Goal: Communication & Community: Share content

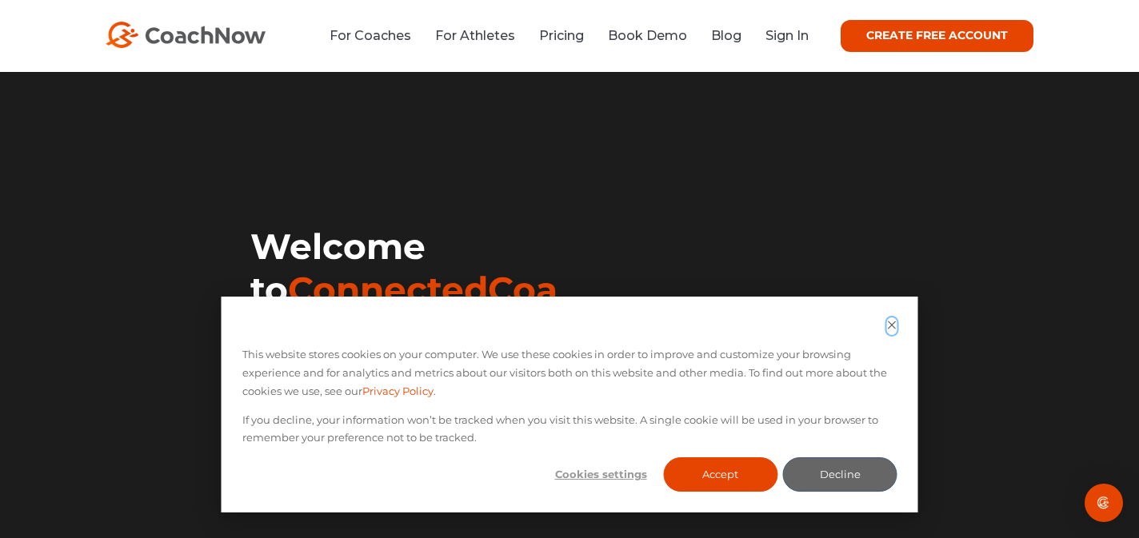
click at [895, 325] on icon "Dismiss cookie banner" at bounding box center [892, 325] width 10 height 10
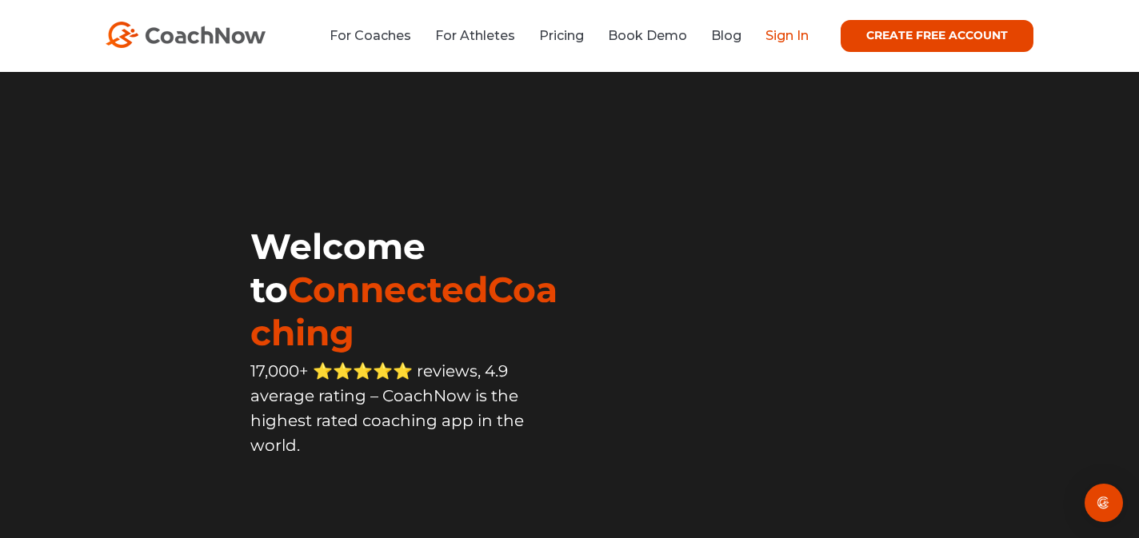
click at [765, 42] on link "Sign In" at bounding box center [786, 35] width 43 height 15
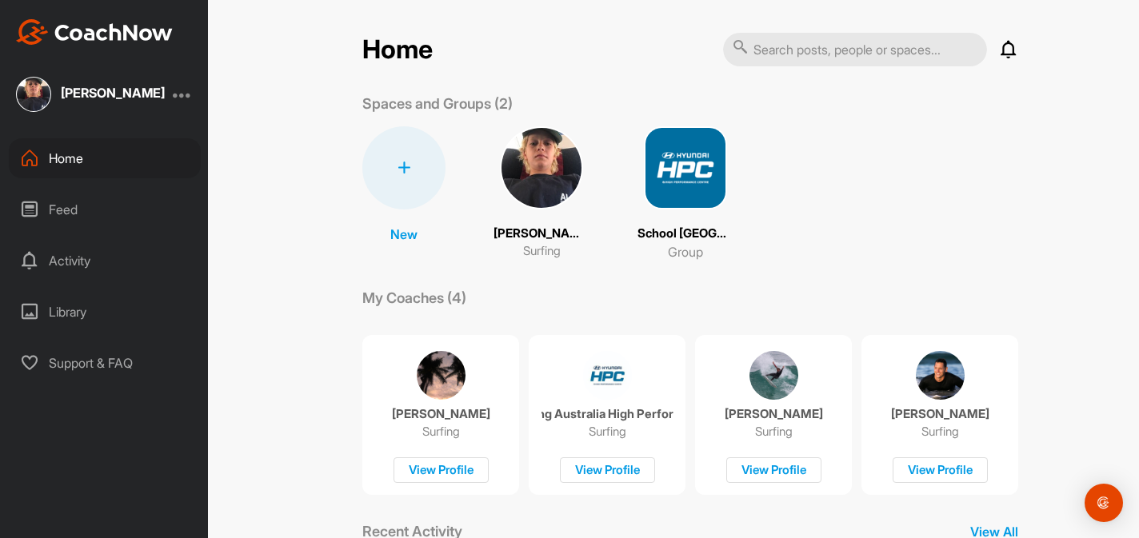
click at [138, 218] on div "Feed" at bounding box center [105, 210] width 192 height 40
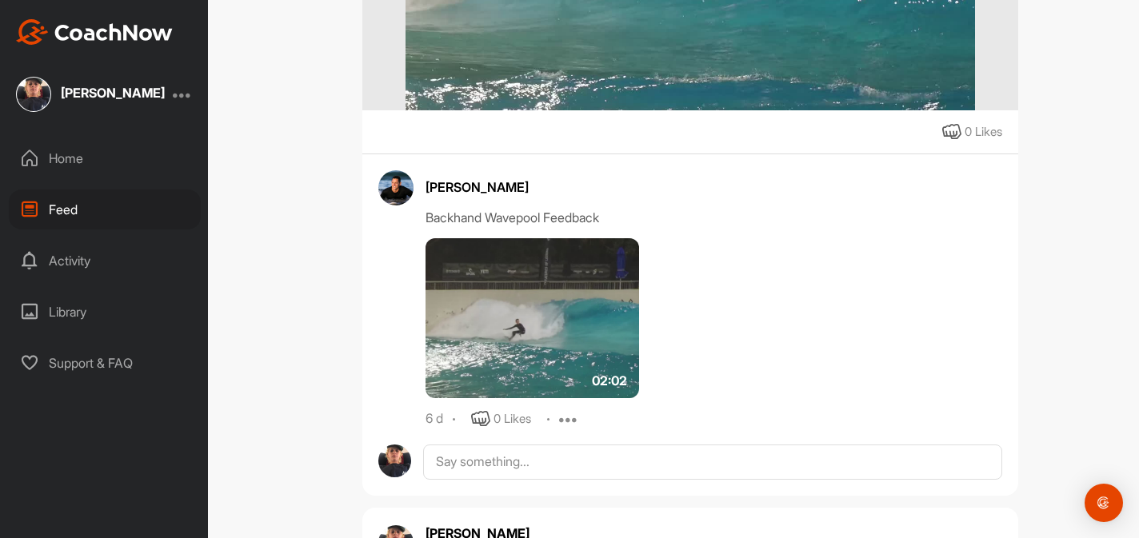
scroll to position [557, 0]
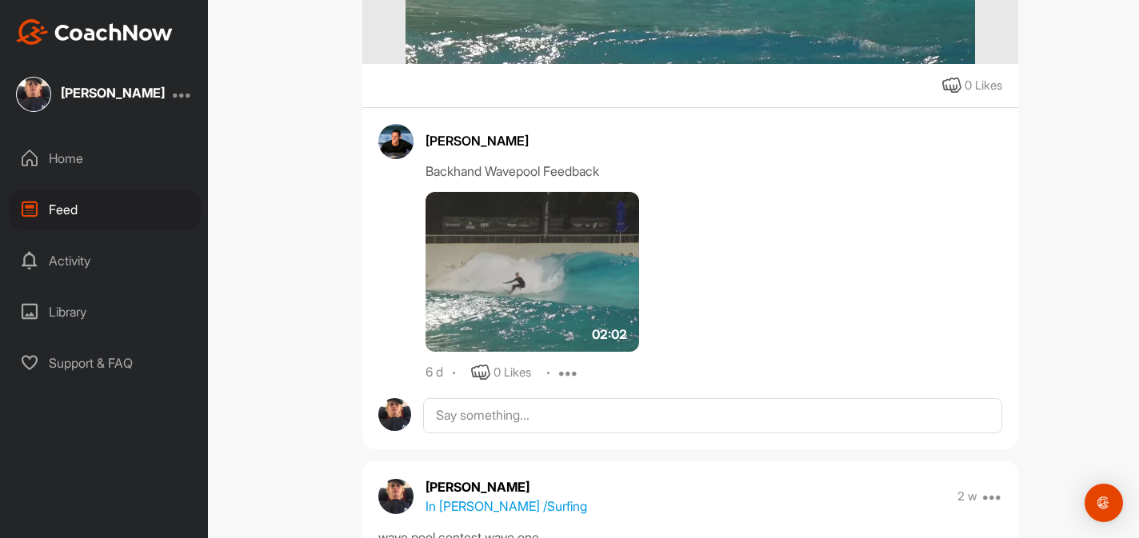
click at [526, 277] on img at bounding box center [532, 272] width 214 height 160
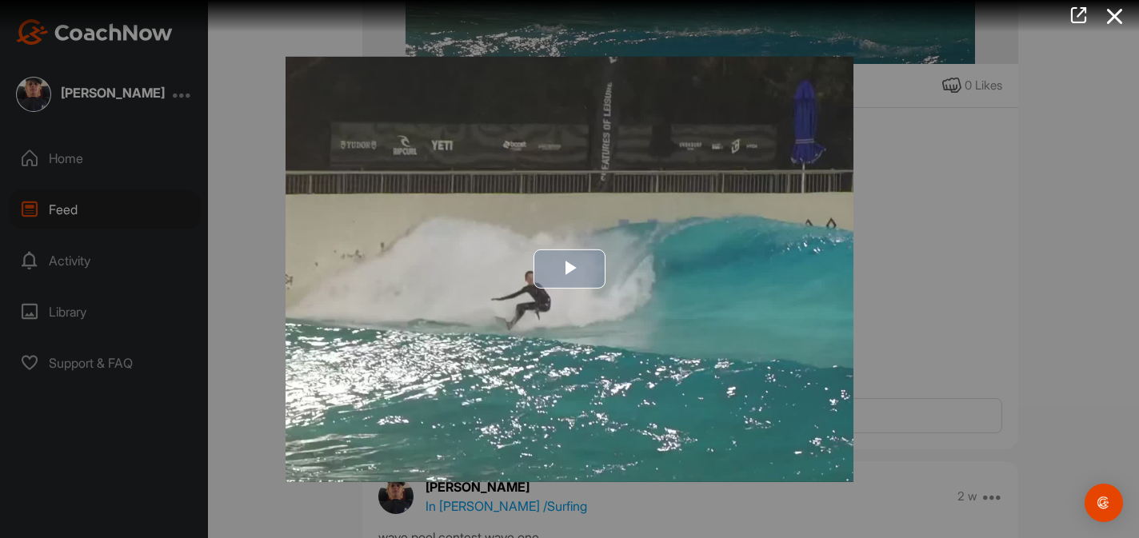
click at [569, 269] on span "Video Player" at bounding box center [569, 269] width 0 height 0
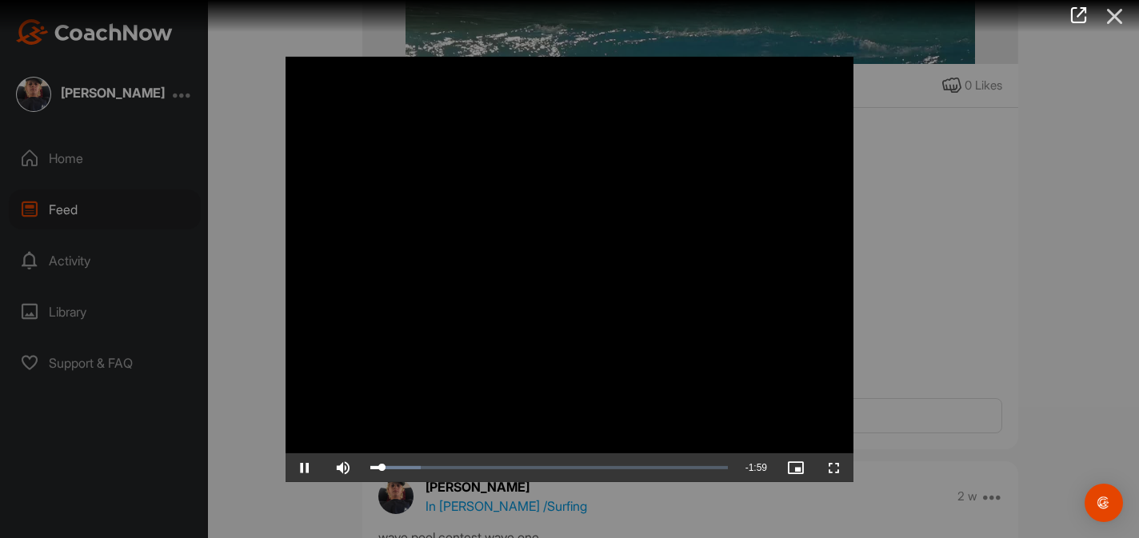
click at [1122, 19] on icon at bounding box center [1114, 17] width 37 height 30
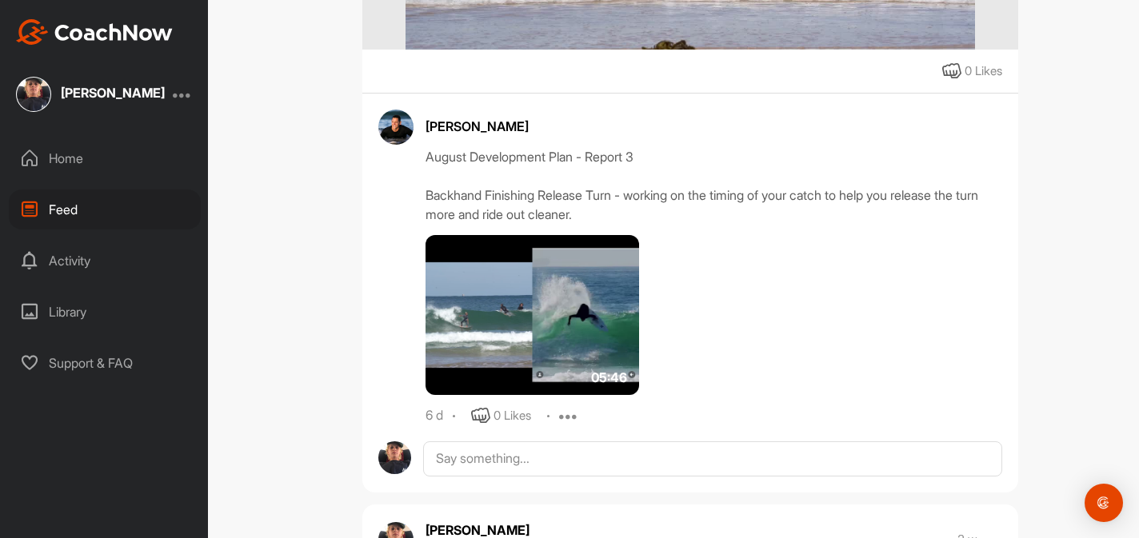
scroll to position [1918, 0]
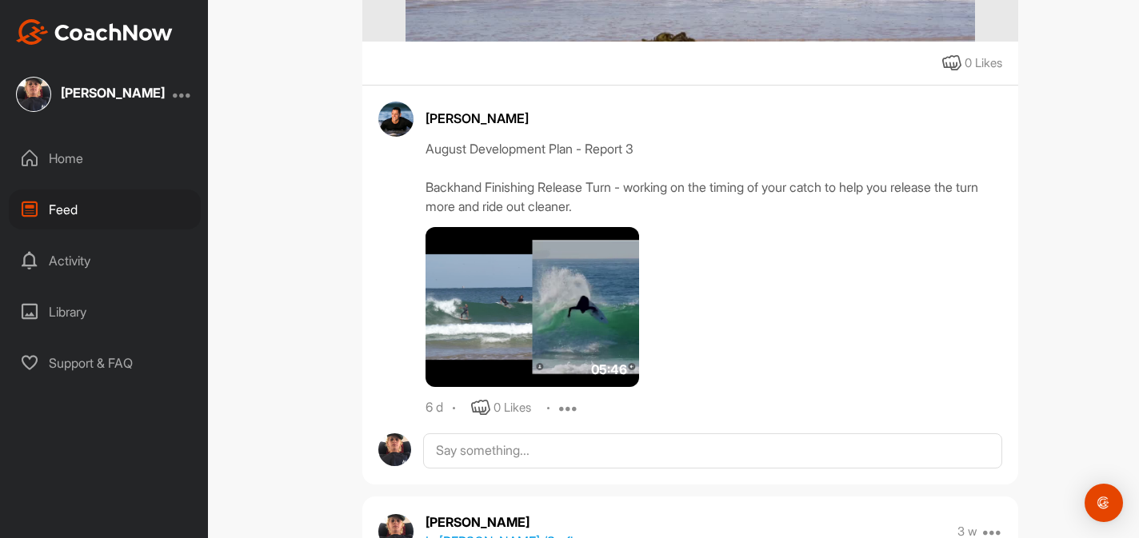
click at [559, 307] on img at bounding box center [532, 307] width 214 height 160
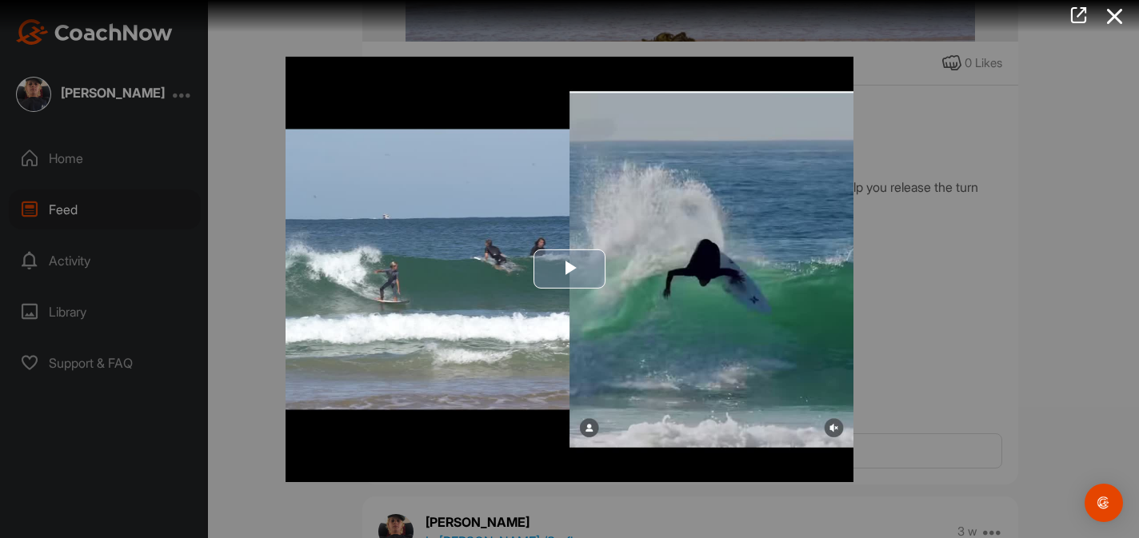
click at [569, 269] on span "Video Player" at bounding box center [569, 269] width 0 height 0
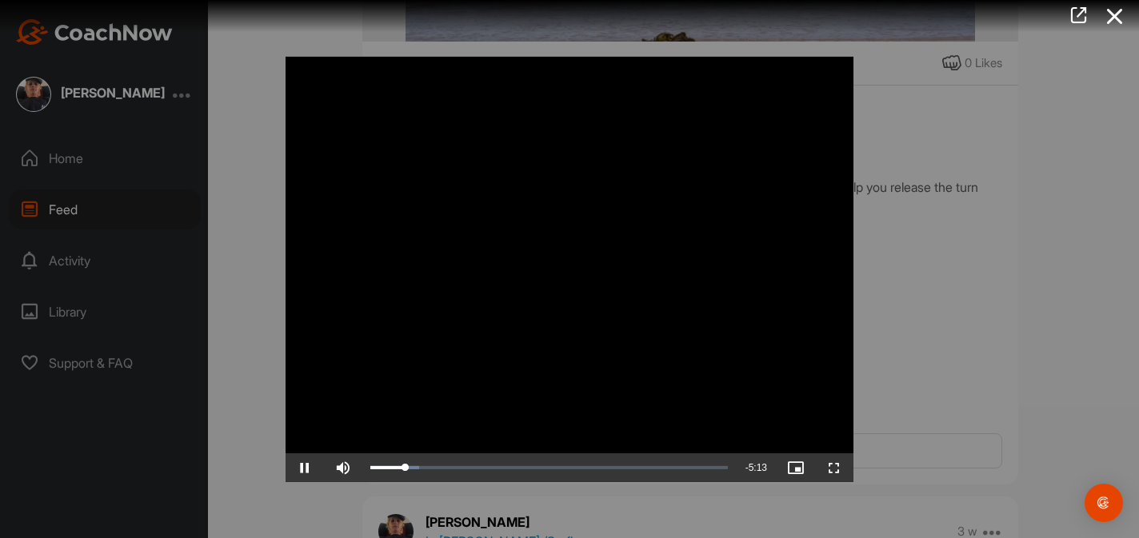
click at [835, 433] on video "Video Player" at bounding box center [569, 268] width 568 height 425
click at [834, 431] on video "Video Player" at bounding box center [569, 268] width 568 height 425
click at [908, 377] on div at bounding box center [569, 269] width 1139 height 538
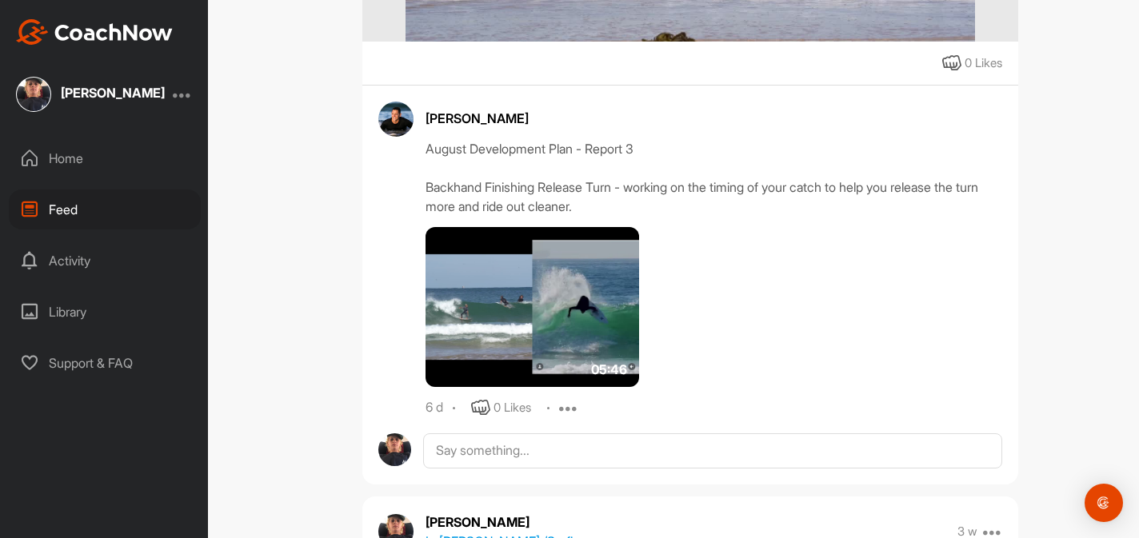
click at [597, 293] on img at bounding box center [532, 307] width 214 height 160
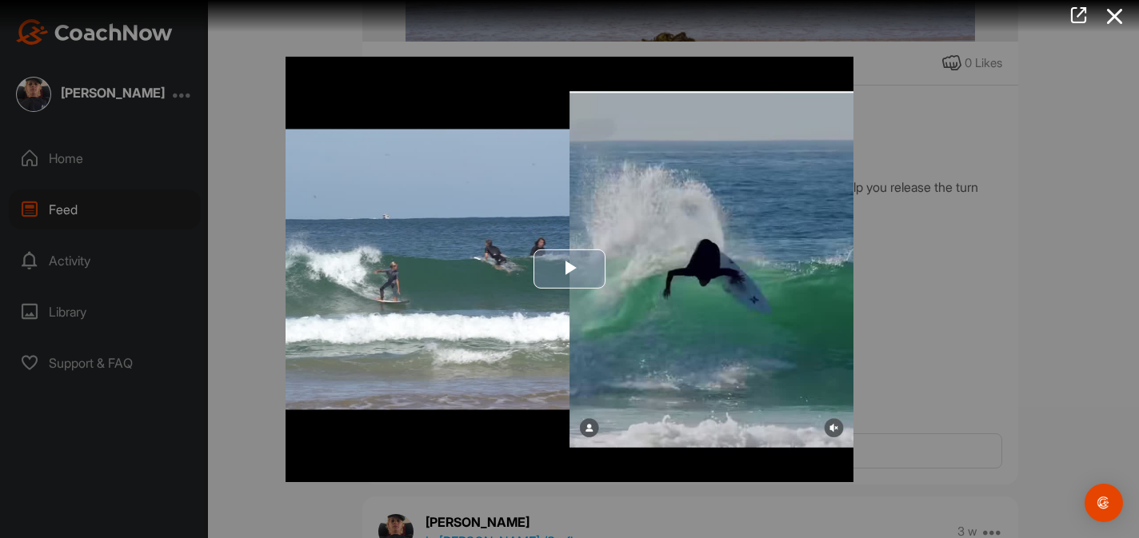
click at [569, 269] on span "Video Player" at bounding box center [569, 269] width 0 height 0
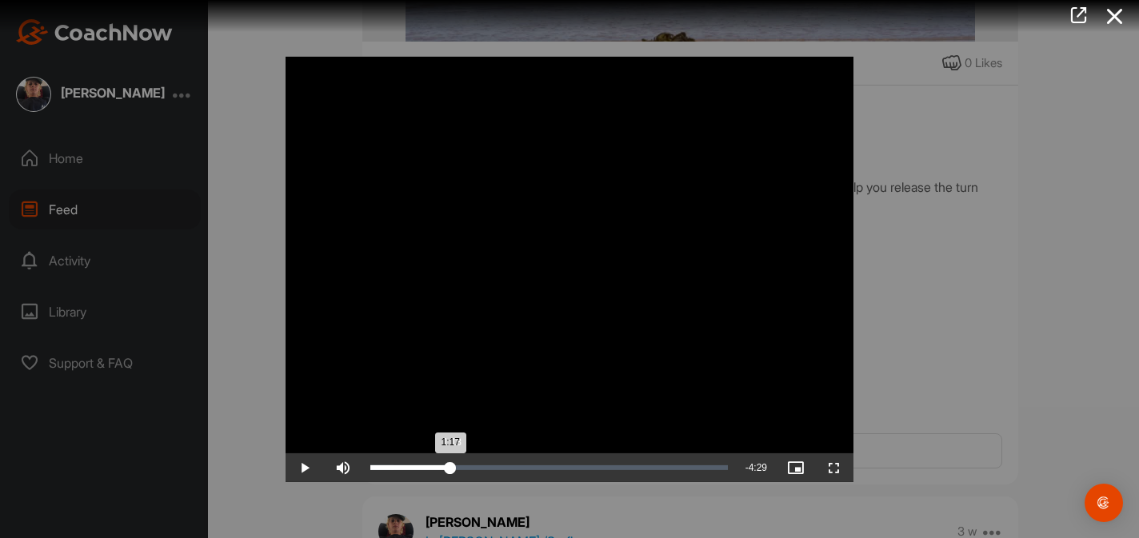
click at [450, 471] on div "Loaded : 23.26% 1:18 1:17" at bounding box center [548, 467] width 373 height 29
click at [426, 469] on div "0:54" at bounding box center [398, 467] width 56 height 5
click at [447, 469] on div "Loaded : 23.34% 1:13 0:54" at bounding box center [548, 467] width 357 height 5
click at [439, 468] on div "Loaded : 23.34% 1:07 1:15" at bounding box center [548, 467] width 357 height 5
click at [610, 473] on div "Loaded : 75.26% 3:54 4:18" at bounding box center [548, 467] width 373 height 29
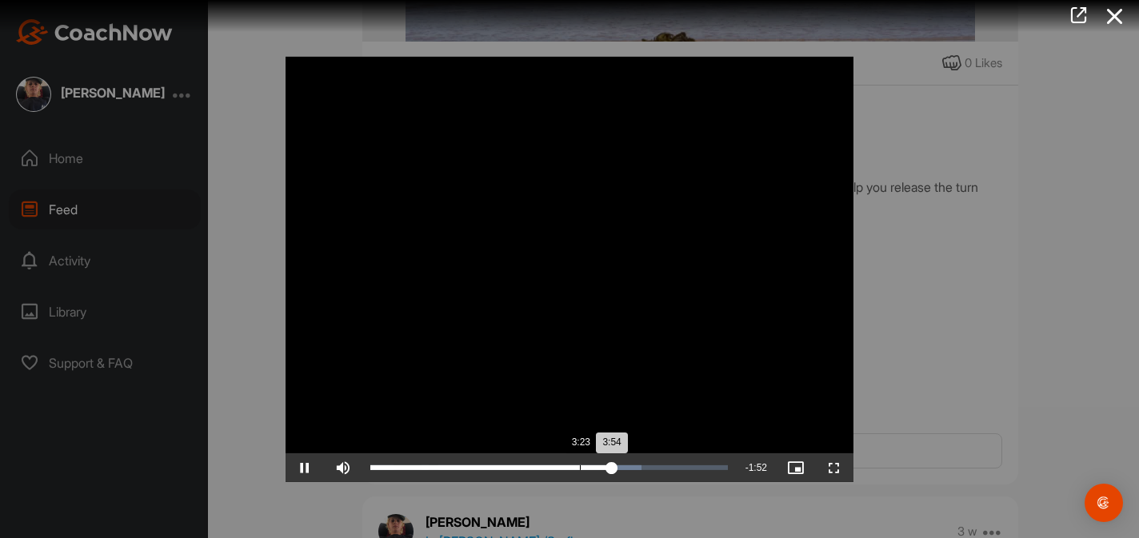
click at [578, 463] on div "Loaded : 75.86% 3:23 3:54" at bounding box center [548, 467] width 373 height 29
click at [560, 459] on div "Loaded : 75.86% 3:04 3:22" at bounding box center [548, 467] width 373 height 29
click at [546, 457] on div "Loaded : 75.86% 2:51 2:51" at bounding box center [548, 467] width 373 height 29
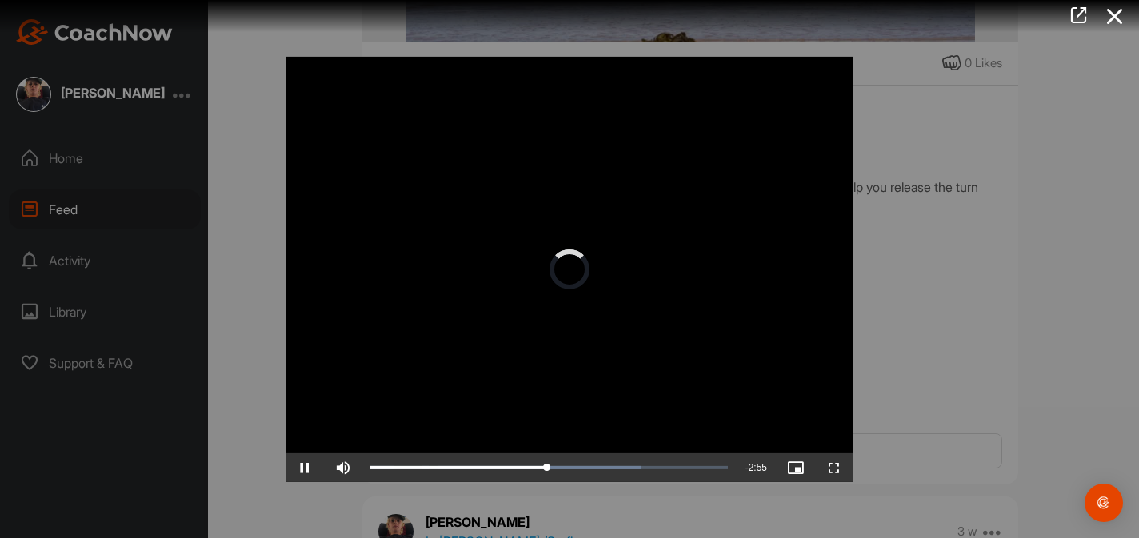
click at [598, 345] on video "Video Player" at bounding box center [569, 268] width 568 height 425
click at [537, 463] on div "Loaded : 75.86% 2:42 2:56" at bounding box center [548, 467] width 373 height 29
click at [517, 458] on div "Loaded : 75.86% 2:23 2:42" at bounding box center [548, 467] width 373 height 29
click at [497, 461] on div "Loaded : 75.86% 2:04 2:22" at bounding box center [548, 467] width 373 height 29
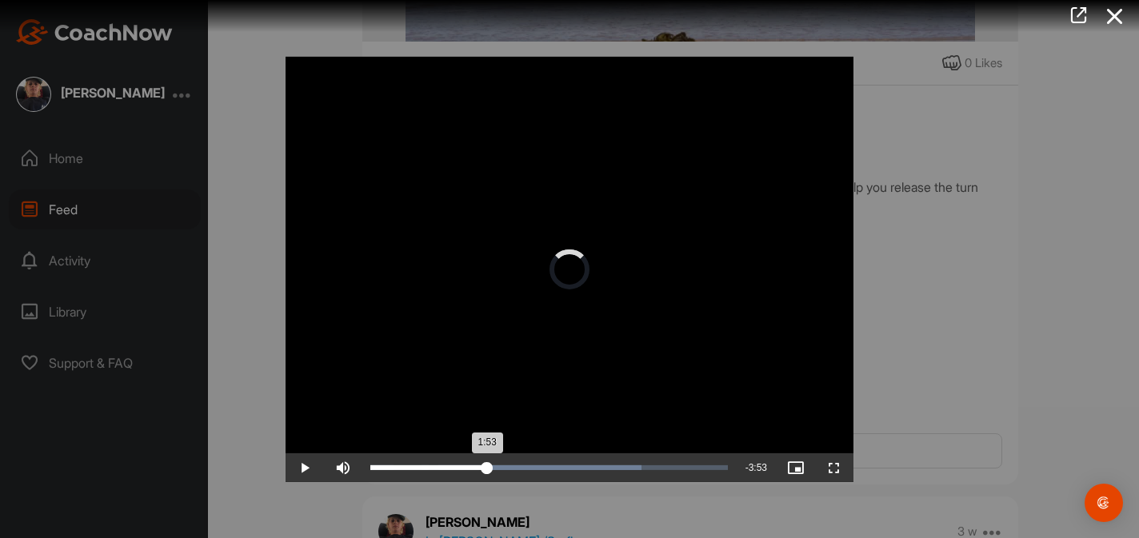
click at [486, 464] on div "Loaded : 75.86% 1:53 1:53" at bounding box center [548, 467] width 373 height 29
click at [469, 461] on div "Loaded : 75.86% 1:36 1:54" at bounding box center [548, 467] width 373 height 29
click at [485, 465] on div "Loaded : 75.86% 1:53 1:37" at bounding box center [548, 467] width 357 height 5
click at [502, 464] on div "Loaded : 75.86% 2:07 2:07" at bounding box center [548, 467] width 373 height 29
click at [523, 453] on div "Loaded : 75.86% 2:18 2:08" at bounding box center [548, 467] width 373 height 29
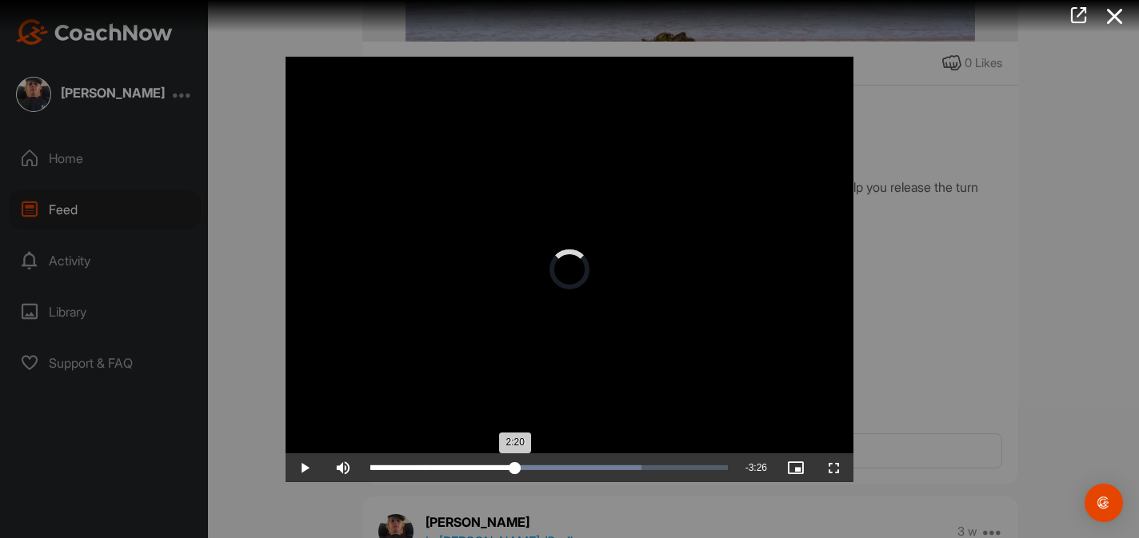
click at [514, 466] on div "Loaded : 75.86% 2:20 2:20" at bounding box center [548, 467] width 357 height 5
click at [529, 466] on div "Loaded : 75.86% 2:34 2:20" at bounding box center [548, 467] width 357 height 5
click at [521, 465] on div "Loaded : 75.86% 2:26 2:36" at bounding box center [548, 467] width 357 height 5
click at [618, 465] on div "Loaded : 75.86% 4:01 4:01" at bounding box center [548, 467] width 357 height 5
click at [653, 458] on div "Loaded : 75.86% 4:34 4:05" at bounding box center [548, 467] width 373 height 29
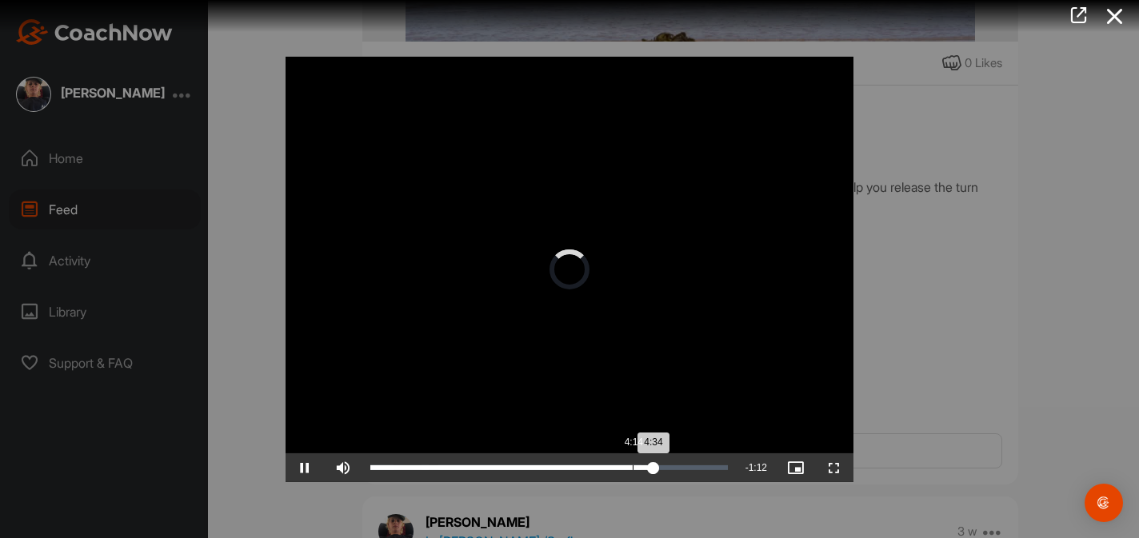
click at [633, 467] on div "Loaded : 75.86% 4:14 4:34" at bounding box center [548, 467] width 357 height 5
click at [647, 463] on div "Loaded : 78.52% 4:28 4:15" at bounding box center [548, 467] width 373 height 29
click at [641, 465] on div "4:30" at bounding box center [509, 467] width 278 height 5
click at [634, 465] on div "4:16" at bounding box center [502, 467] width 265 height 5
click at [626, 465] on div "Loaded : 78.74% 4:09 4:19" at bounding box center [548, 467] width 357 height 5
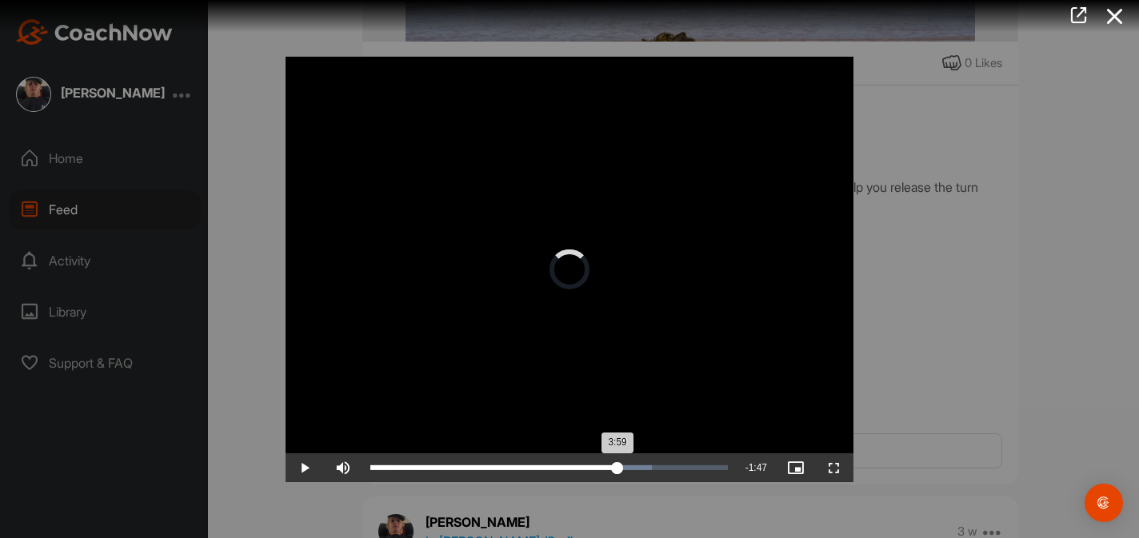
click at [617, 467] on div "Loaded : 78.74% 3:59 3:59" at bounding box center [548, 467] width 357 height 5
click at [608, 467] on div "3:50" at bounding box center [608, 467] width 1 height 5
click at [605, 465] on div "Loaded : 78.74% 3:47 3:47" at bounding box center [548, 467] width 357 height 5
click at [596, 466] on div "Loaded : 78.74% 3:38 3:48" at bounding box center [548, 467] width 357 height 5
click at [587, 465] on div "3:30" at bounding box center [587, 467] width 1 height 5
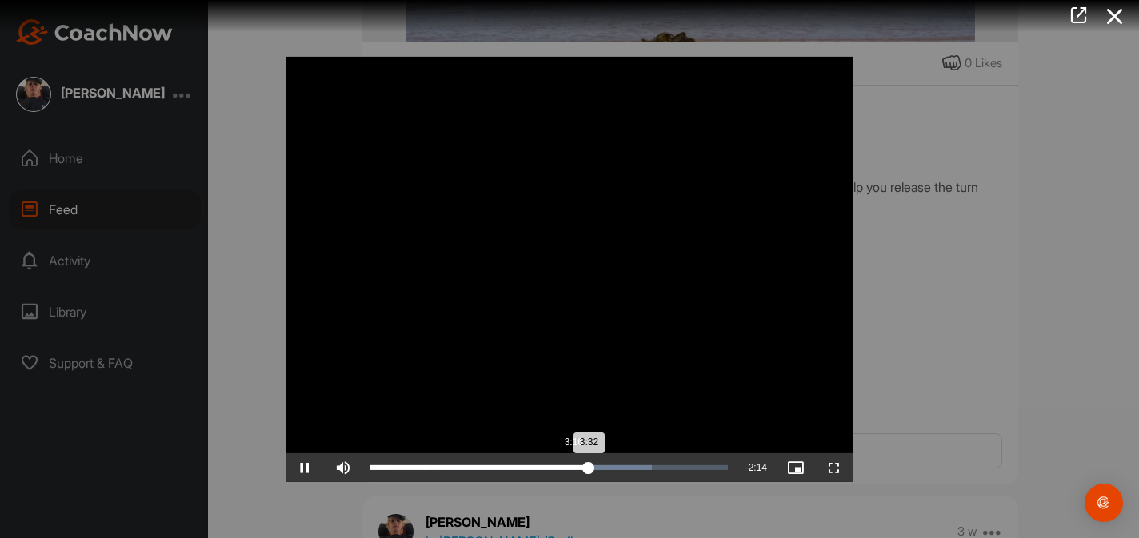
click at [572, 467] on div "Loaded : 78.74% 3:16 3:32" at bounding box center [548, 467] width 357 height 5
click at [557, 465] on div "Loaded : 78.74% 3:03 3:20" at bounding box center [548, 467] width 357 height 5
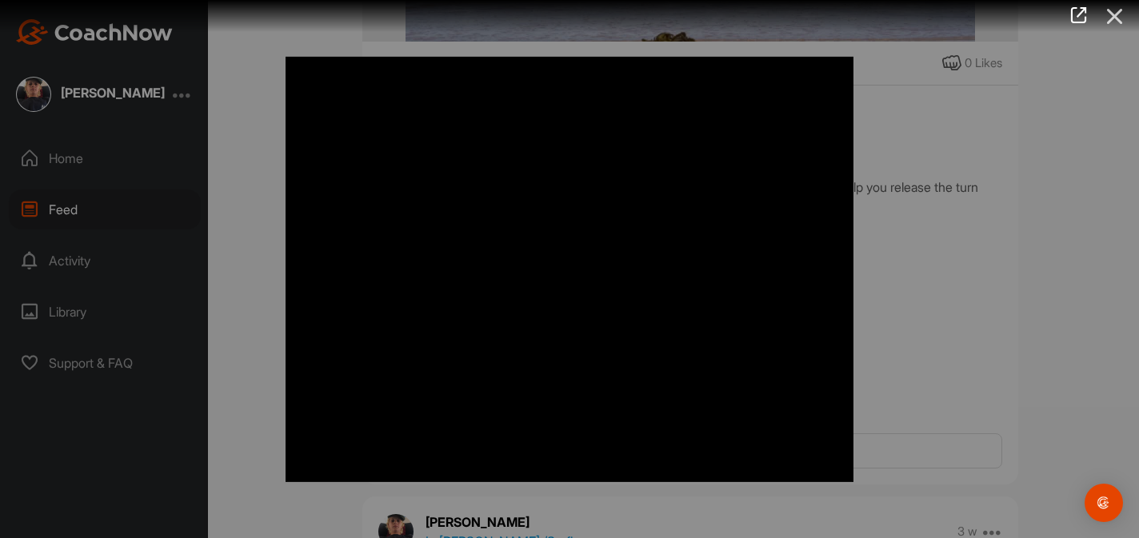
click at [1116, 14] on icon at bounding box center [1114, 17] width 37 height 30
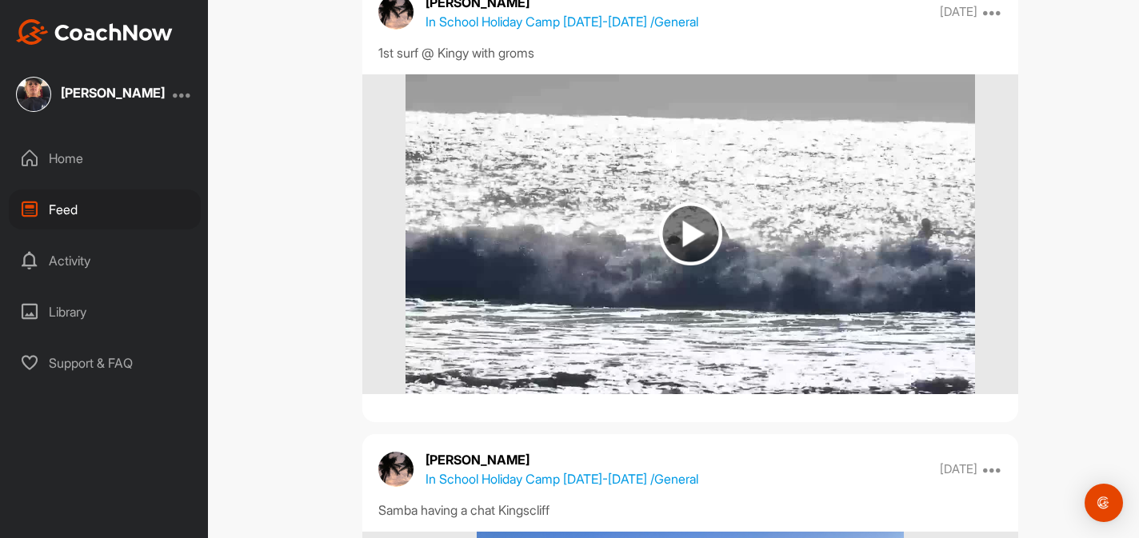
scroll to position [16760, 0]
click at [676, 302] on img at bounding box center [689, 235] width 569 height 320
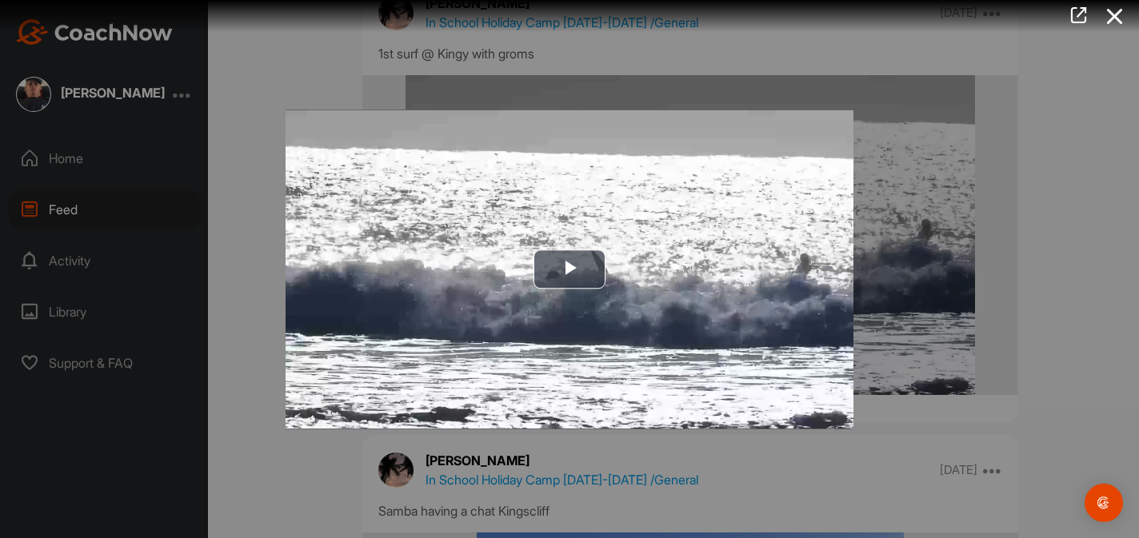
click at [657, 313] on img "Video Player" at bounding box center [569, 269] width 568 height 319
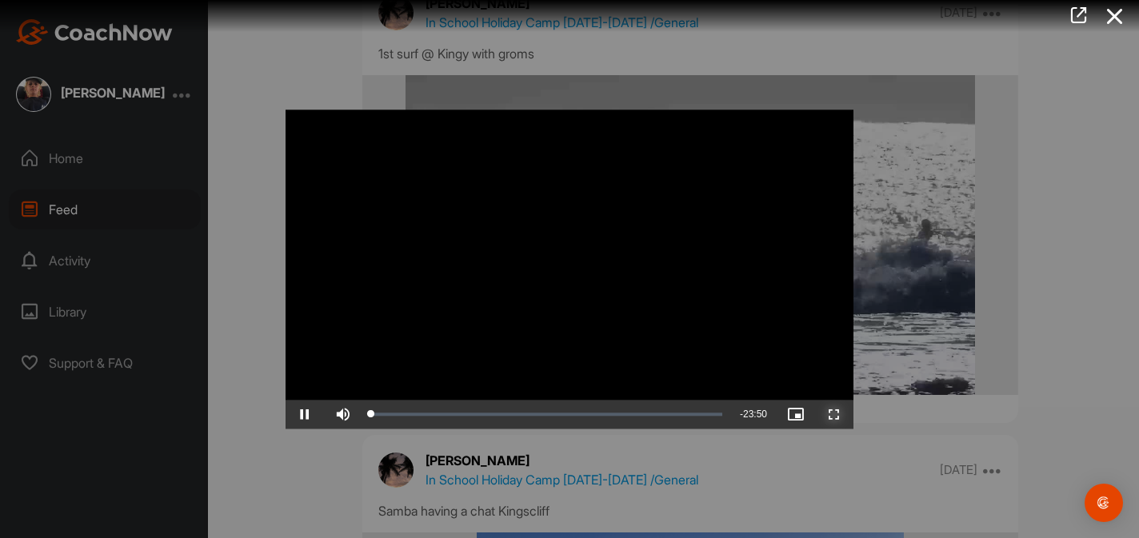
click at [837, 414] on span "Video Player" at bounding box center [834, 414] width 38 height 0
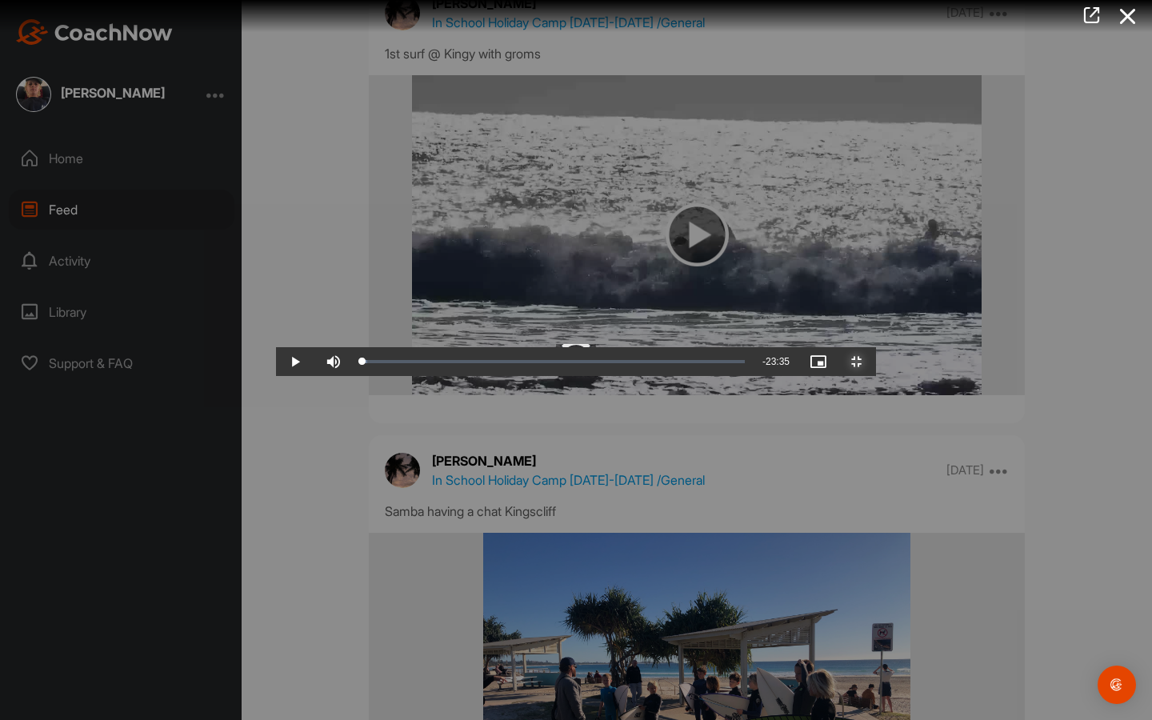
drag, startPoint x: 88, startPoint y: 705, endPoint x: 533, endPoint y: 689, distance: 444.9
click at [533, 376] on div "Video Player is loading. Play Video Play Skip Backward Skip Forward Mute Curren…" at bounding box center [576, 360] width 600 height 32
click at [580, 376] on div "Loaded : 48.83% 12:37 12:37" at bounding box center [553, 361] width 400 height 29
click at [865, 364] on div "12:51" at bounding box center [865, 361] width 1 height 5
click at [609, 376] on div "Loaded : 54.19% 13:21 12:51" at bounding box center [553, 361] width 400 height 29
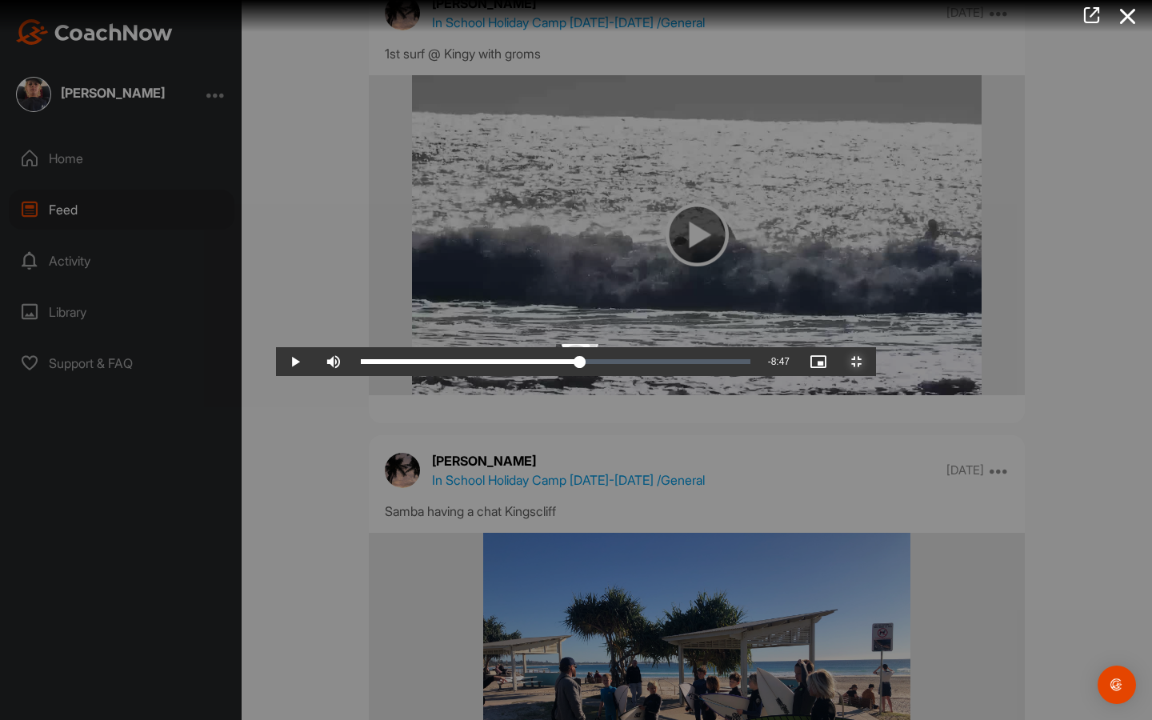
click at [675, 376] on div "Loaded : 56.51% 15:03 13:24" at bounding box center [555, 361] width 405 height 29
click at [972, 364] on div "15:30" at bounding box center [972, 361] width 1 height 5
click at [986, 364] on div "15:50" at bounding box center [986, 361] width 1 height 5
click at [620, 364] on div "15:52" at bounding box center [490, 361] width 259 height 5
click at [733, 364] on div "Loaded : 67.88% 16:24 16:07" at bounding box center [555, 361] width 389 height 5
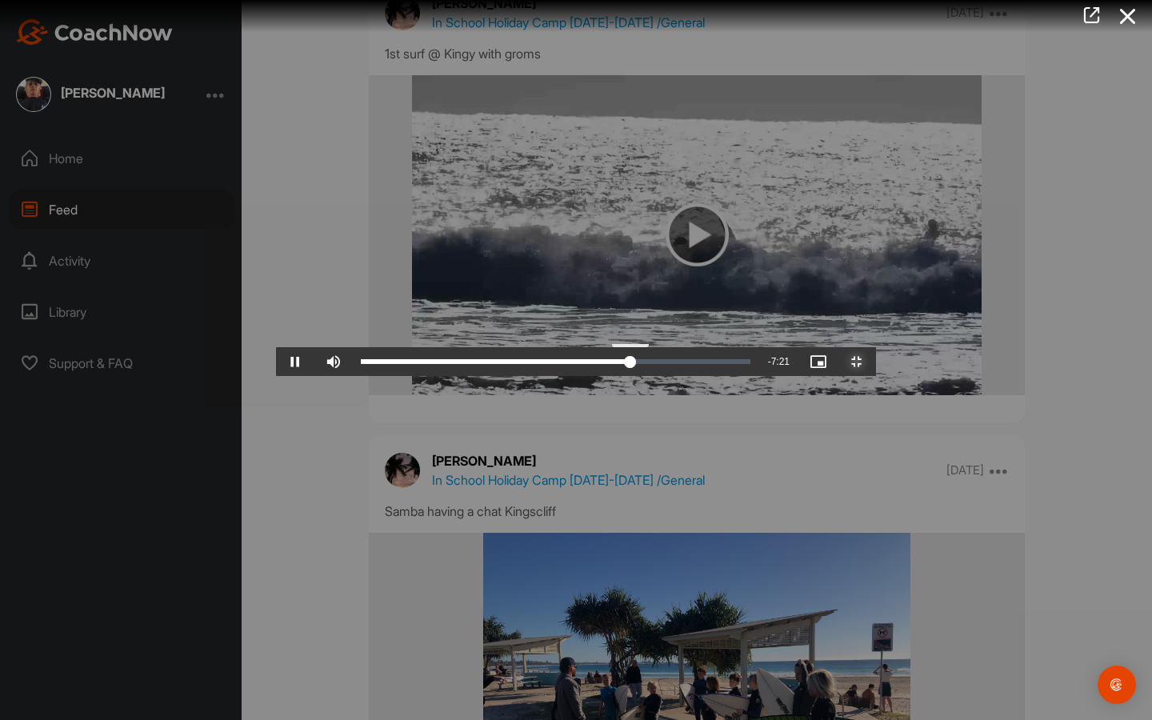
click at [748, 364] on div "Loaded : 69.44% 16:47 16:29" at bounding box center [555, 361] width 389 height 5
click at [758, 376] on div "Loaded : 71.36% 17:13 17:12" at bounding box center [555, 361] width 405 height 29
click at [758, 376] on div "Loaded : 72.72% 17:55 17:57" at bounding box center [555, 361] width 405 height 29
click at [750, 364] on div "Loaded : 76.08% 18:18 18:04" at bounding box center [555, 361] width 389 height 5
click at [623, 376] on div "Loaded : 77.25% 13:38 18:21" at bounding box center [555, 361] width 405 height 29
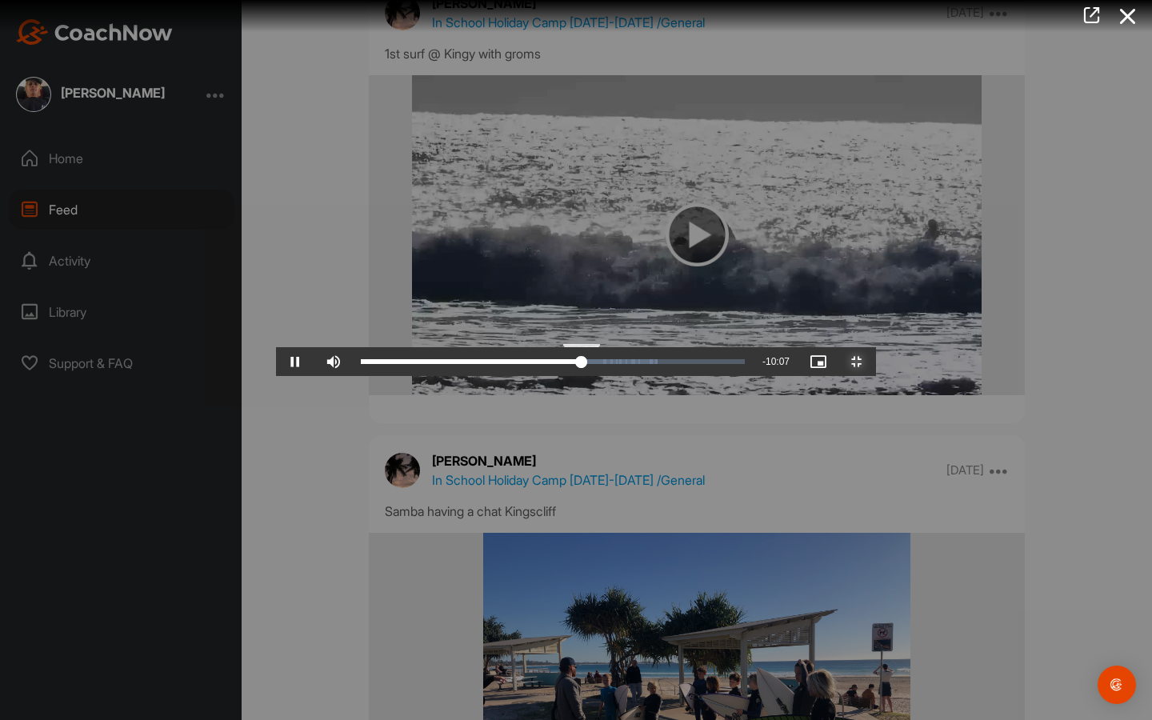
click at [632, 364] on div "Loaded : 77.25% 13:57 13:43" at bounding box center [553, 361] width 384 height 5
click at [590, 364] on div "14:04" at bounding box center [476, 361] width 230 height 5
click at [596, 364] on div "14:24" at bounding box center [478, 361] width 235 height 5
click at [596, 364] on div "14:25" at bounding box center [478, 361] width 235 height 5
click at [599, 364] on div "14:35" at bounding box center [480, 361] width 238 height 5
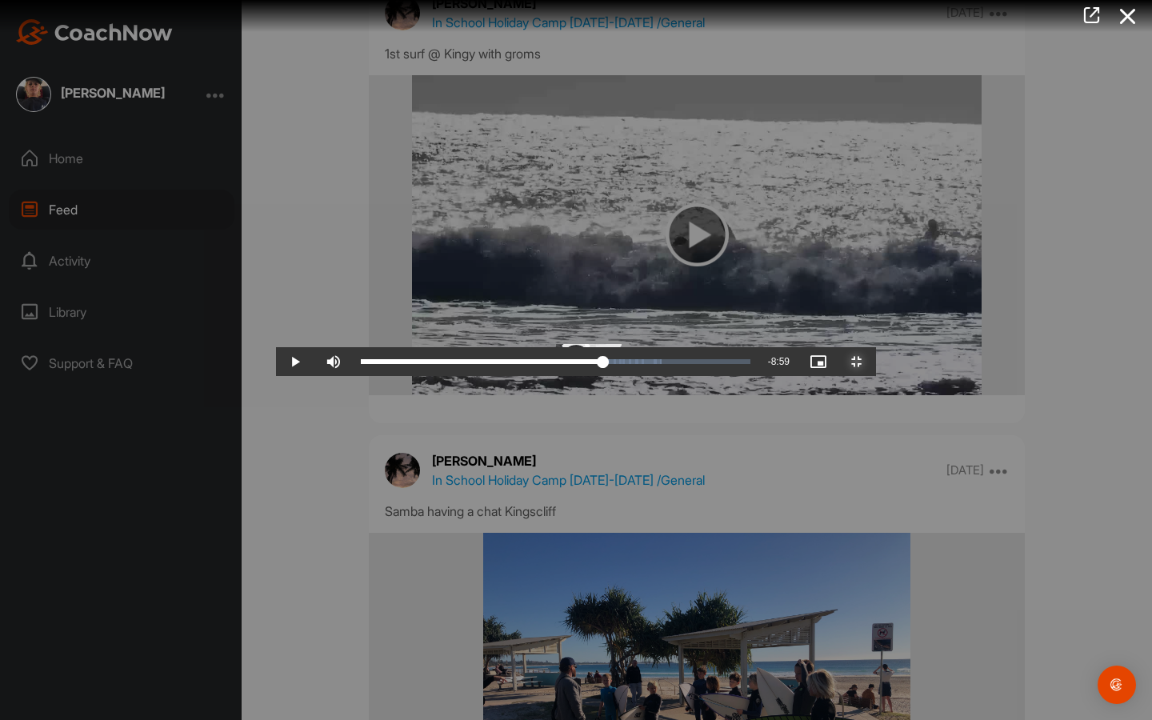
click at [603, 364] on div "14:51" at bounding box center [482, 361] width 242 height 5
click at [604, 364] on div "14:52" at bounding box center [482, 361] width 243 height 5
click at [606, 364] on div "15:02" at bounding box center [484, 361] width 246 height 5
click at [608, 364] on div "15:08" at bounding box center [484, 361] width 247 height 5
click at [609, 364] on div "15:11" at bounding box center [485, 361] width 248 height 5
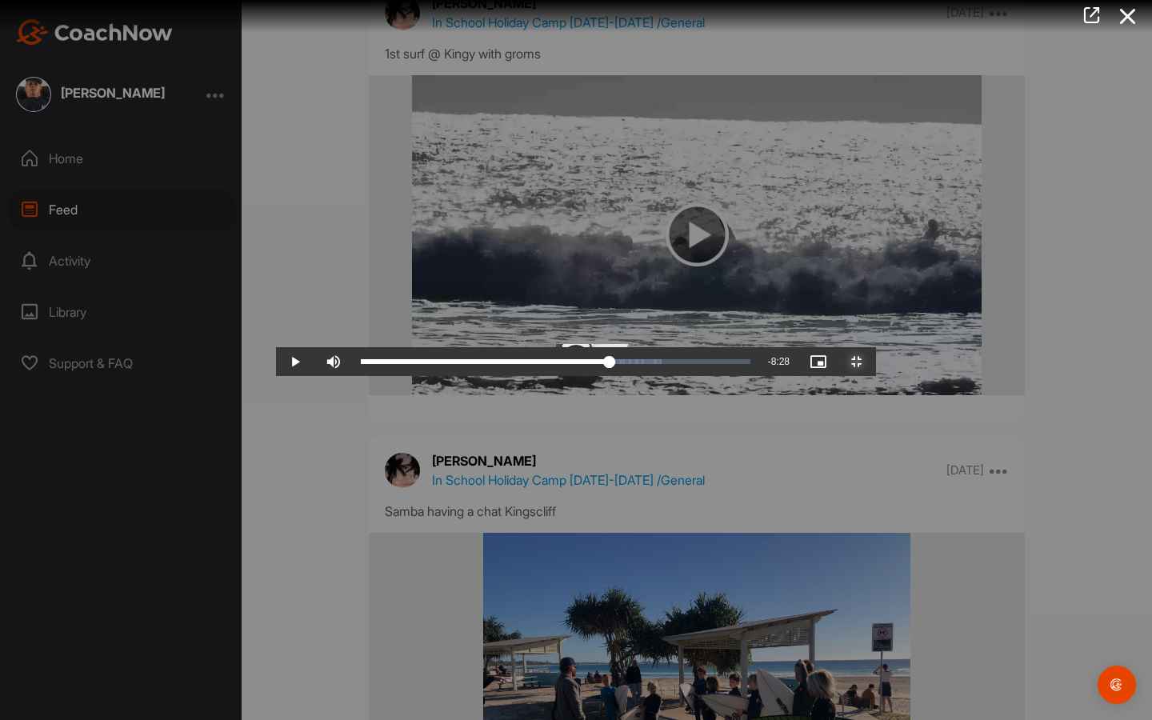
click at [609, 364] on div "15:22" at bounding box center [485, 361] width 249 height 5
click at [614, 364] on div "15:31" at bounding box center [487, 361] width 253 height 5
click at [615, 364] on div "15:34" at bounding box center [488, 361] width 254 height 5
click at [618, 364] on div "15:47" at bounding box center [489, 361] width 257 height 5
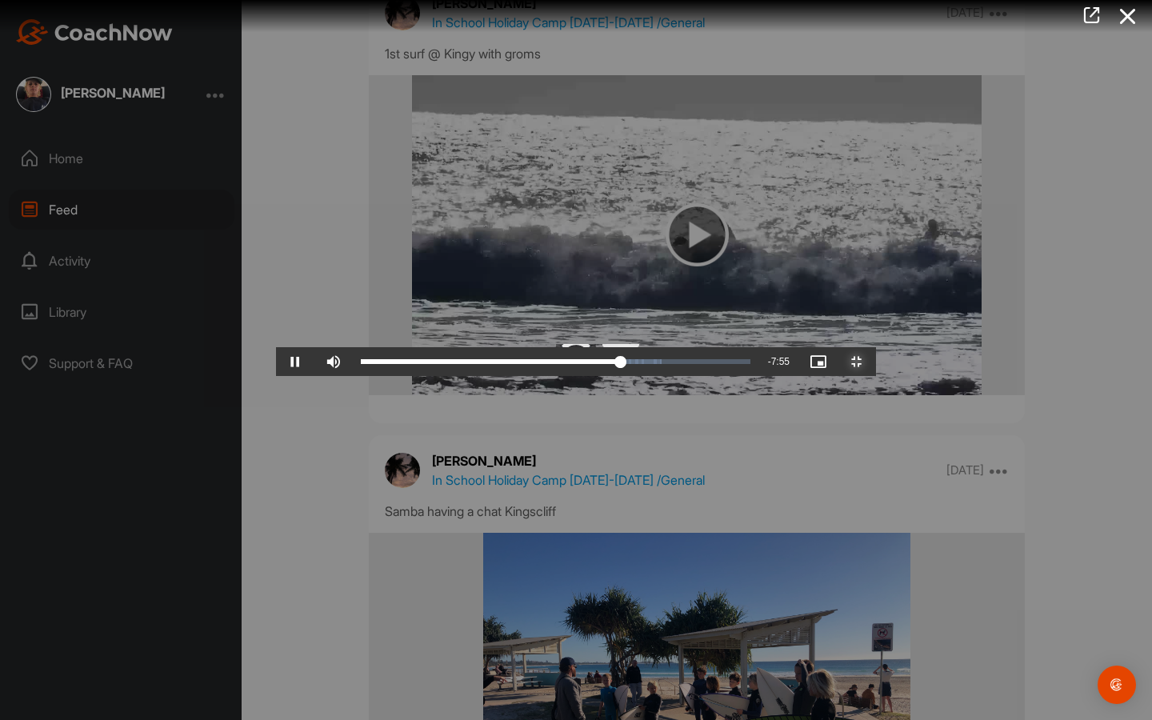
click at [721, 376] on div "Loaded : 77.25% 16:06 15:55" at bounding box center [555, 361] width 405 height 29
click at [353, 376] on div "Loaded : 77.25% 06:16 06:16" at bounding box center [553, 361] width 400 height 29
click at [837, 347] on button "Exit Fullscreen" at bounding box center [856, 361] width 38 height 29
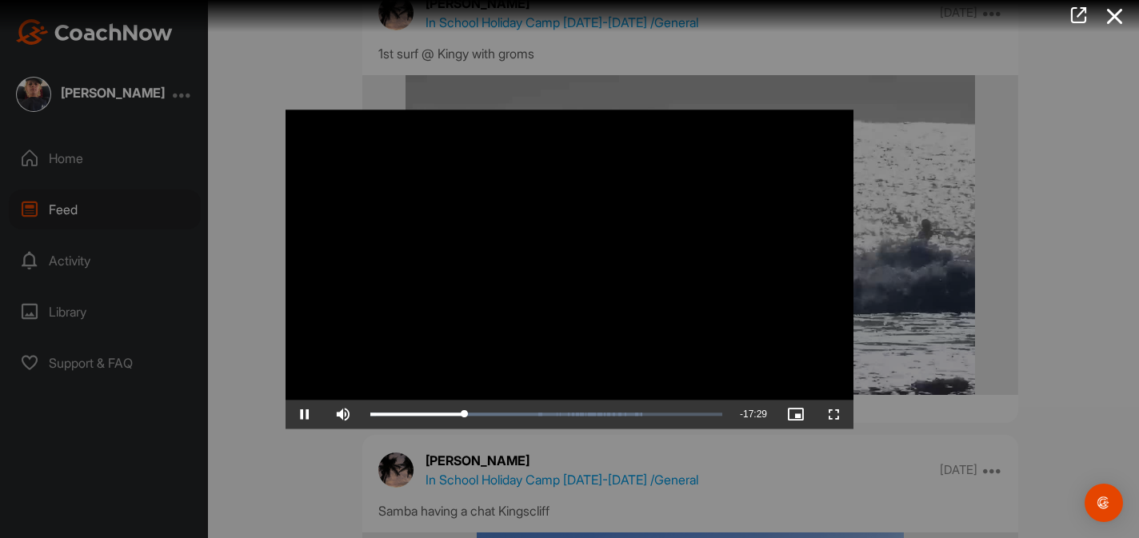
click at [619, 302] on video "Video Player" at bounding box center [569, 269] width 568 height 319
click at [481, 417] on div "Loaded : 77.25% 07:32 07:32" at bounding box center [546, 414] width 368 height 29
click at [472, 415] on div "06:53" at bounding box center [472, 414] width 1 height 5
click at [457, 414] on div "05:51" at bounding box center [457, 414] width 1 height 5
click at [445, 413] on div "05:02" at bounding box center [445, 414] width 1 height 5
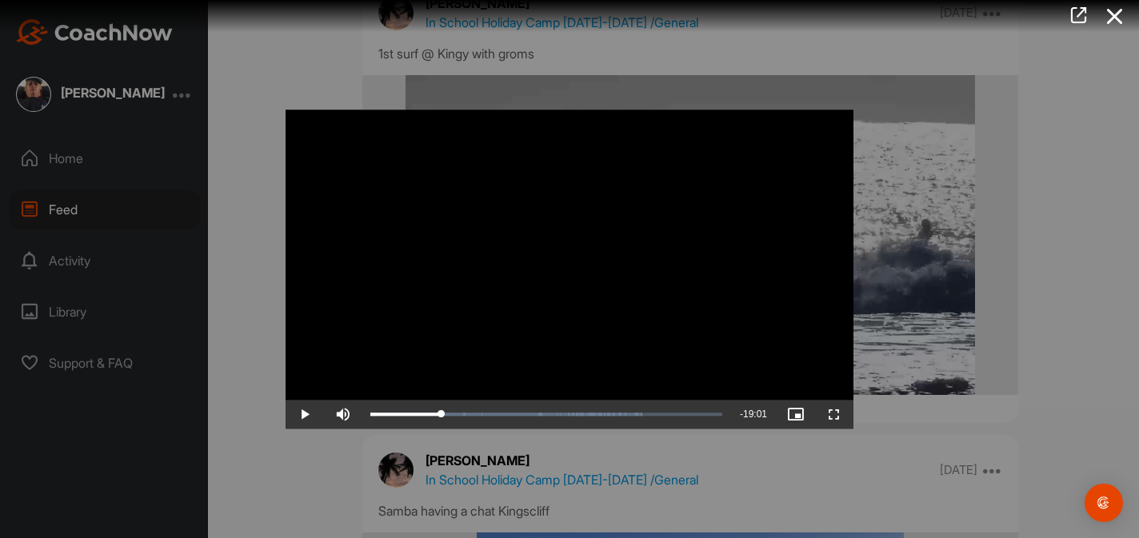
click at [484, 353] on video "Video Player" at bounding box center [569, 269] width 568 height 319
click at [589, 413] on div "14:46" at bounding box center [481, 414] width 222 height 5
click at [589, 413] on div "15:01" at bounding box center [483, 414] width 226 height 5
click at [302, 414] on span "Video Player" at bounding box center [304, 414] width 38 height 0
click at [1118, 22] on icon at bounding box center [1114, 17] width 37 height 30
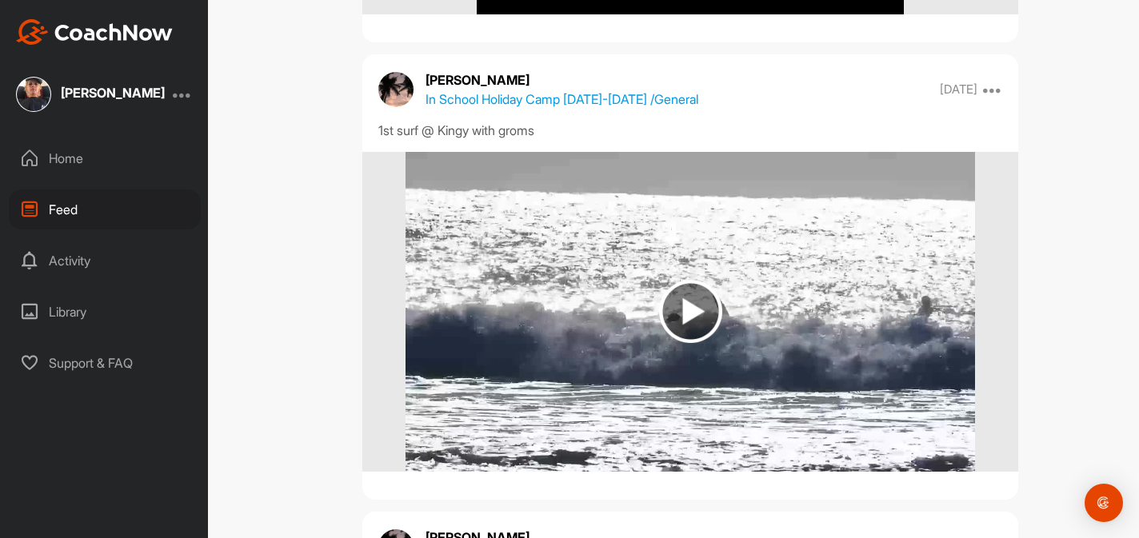
scroll to position [16682, 0]
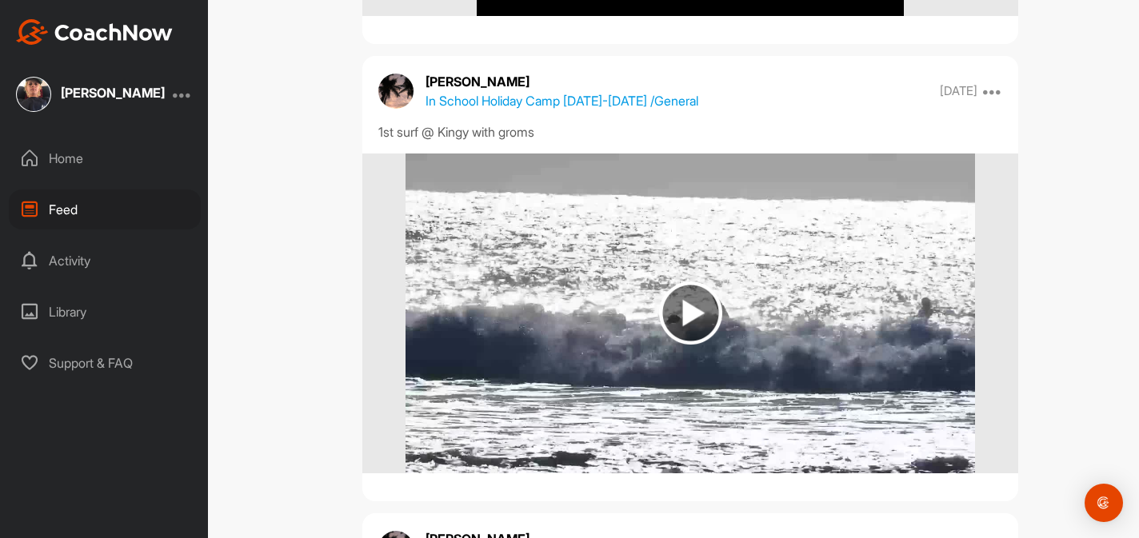
click at [936, 407] on img at bounding box center [689, 314] width 569 height 320
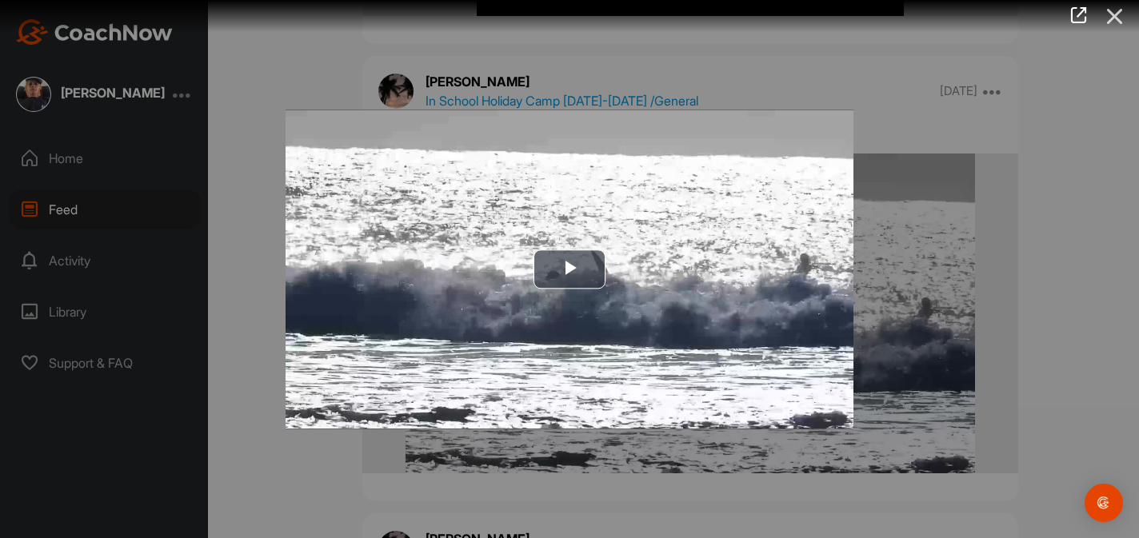
click at [1104, 18] on icon at bounding box center [1114, 17] width 37 height 30
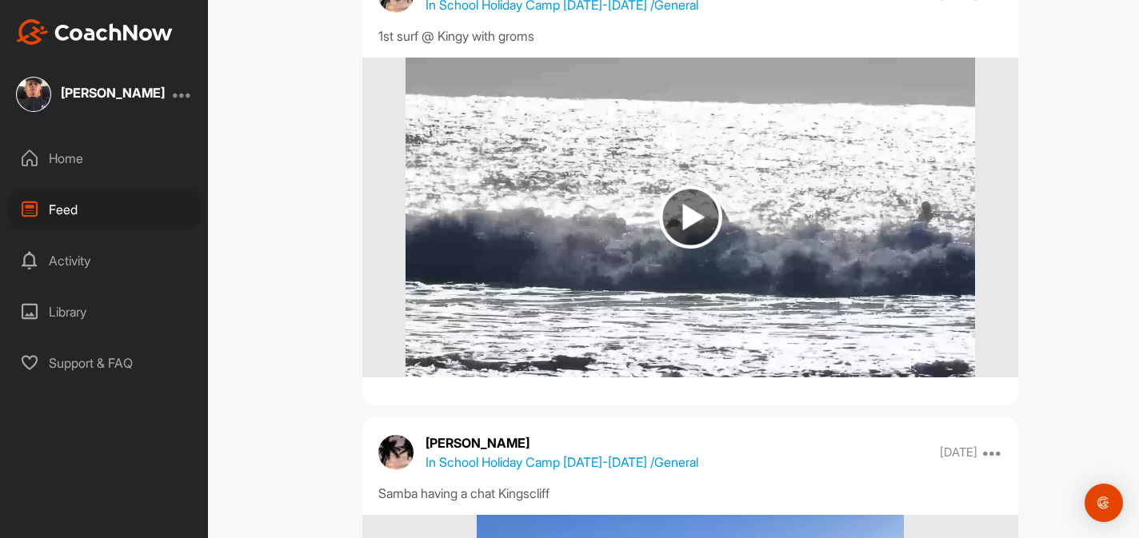
scroll to position [16564, 0]
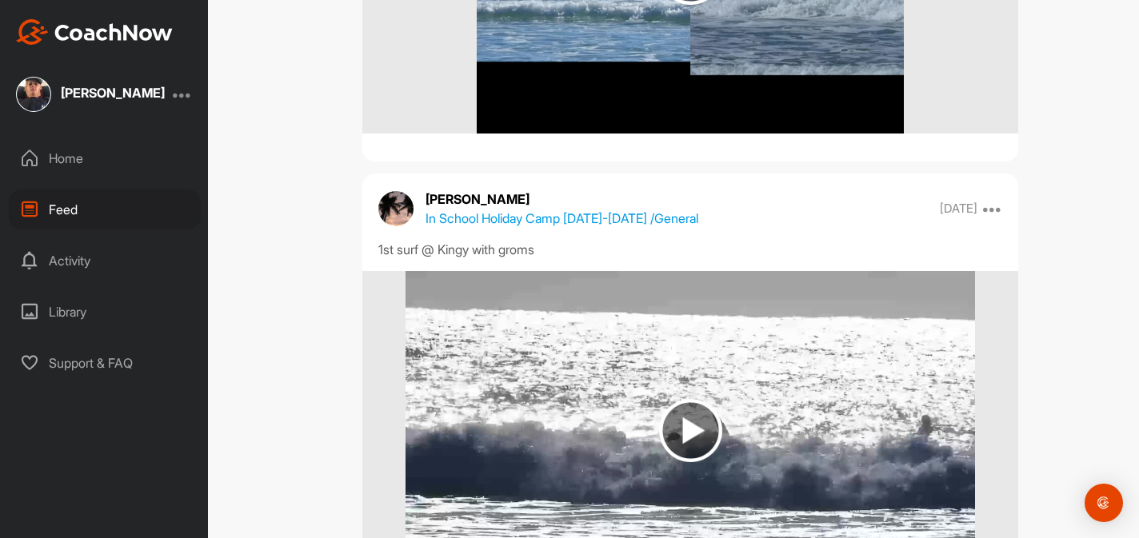
click at [816, 377] on img at bounding box center [689, 431] width 569 height 320
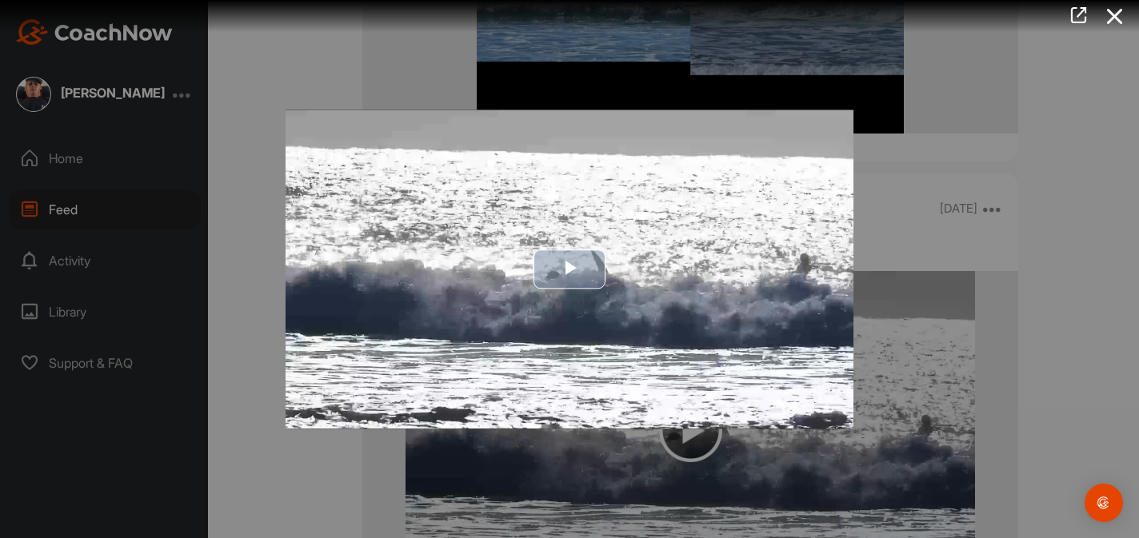
click at [569, 269] on span "Video Player" at bounding box center [569, 269] width 0 height 0
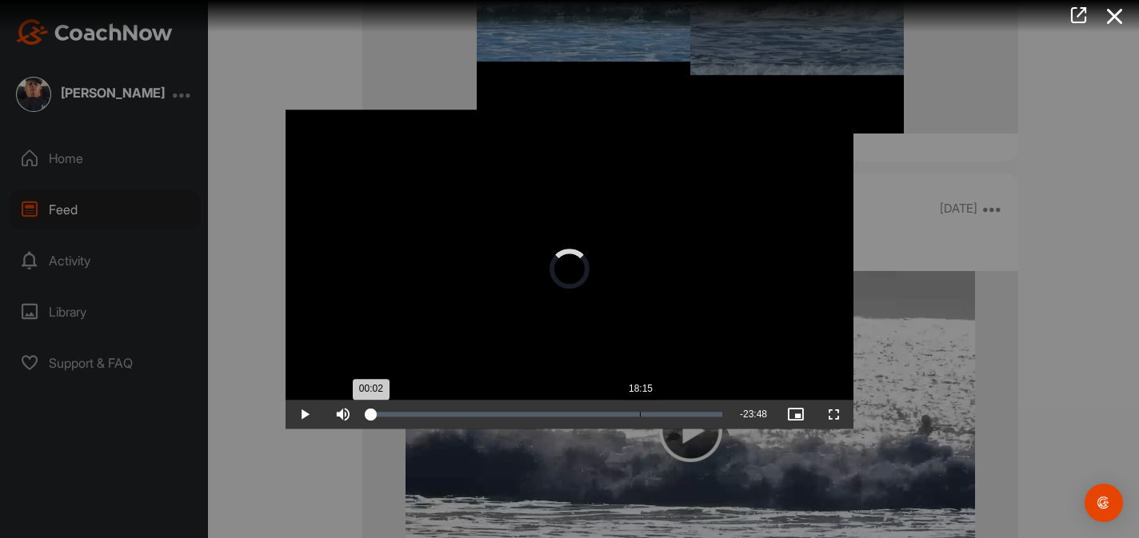
click at [639, 426] on div "Loaded : 1.29% 18:15 00:02" at bounding box center [546, 414] width 368 height 29
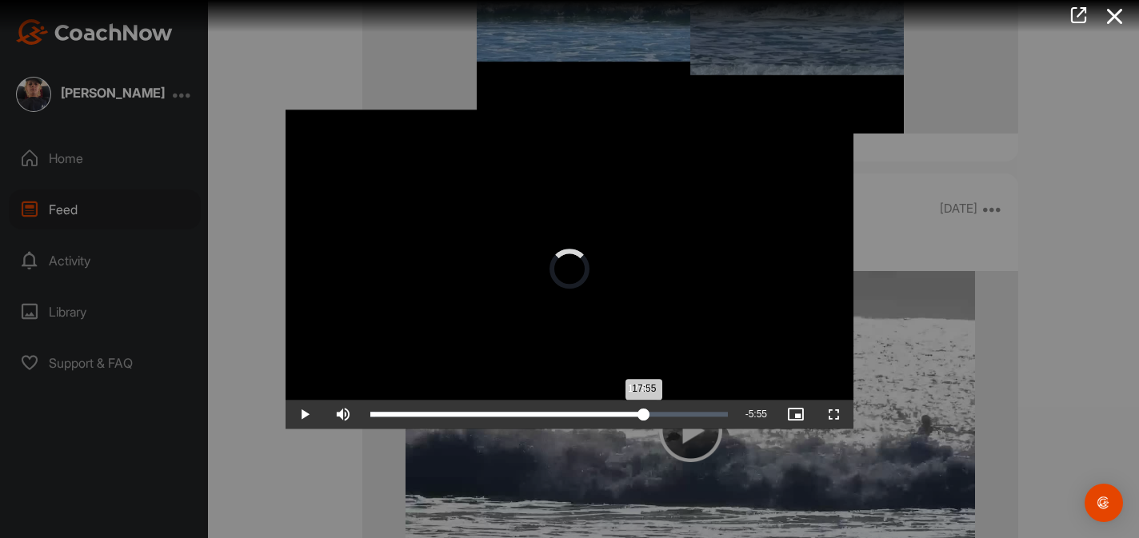
click at [639, 426] on div "Loaded : 77.00% 17:55 17:55" at bounding box center [548, 414] width 373 height 29
click at [649, 412] on div "Loaded : 77.00% 18:37 18:02" at bounding box center [548, 414] width 357 height 5
click at [656, 412] on div "19:02" at bounding box center [512, 414] width 285 height 5
click at [623, 406] on div "Loaded : 80.28% 17:01 19:05" at bounding box center [548, 414] width 373 height 29
click at [637, 414] on div "Loaded : 80.28% 17:52 17:52" at bounding box center [548, 414] width 357 height 5
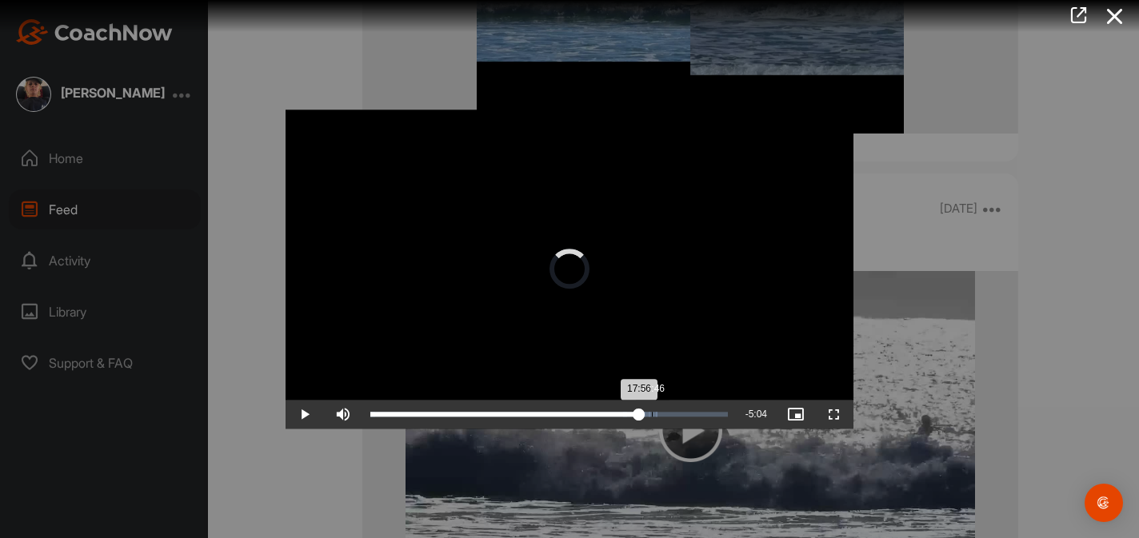
click at [652, 414] on div "18:46" at bounding box center [652, 414] width 1 height 5
click at [661, 413] on div "19:21" at bounding box center [661, 414] width 1 height 5
click at [664, 412] on div "19:37" at bounding box center [517, 414] width 294 height 5
click at [673, 408] on div "Loaded : 82.77% 20:10 19:40" at bounding box center [548, 414] width 373 height 29
click at [682, 412] on div "Loaded : 84.98% 20:51 20:51" at bounding box center [548, 414] width 357 height 5
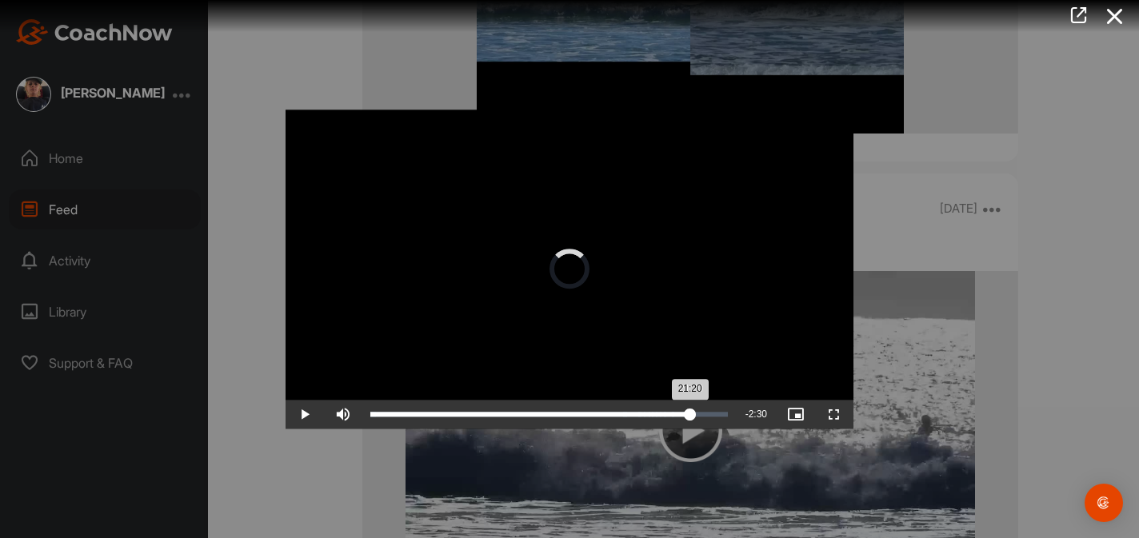
click at [689, 412] on div "21:20" at bounding box center [530, 414] width 320 height 5
click at [700, 410] on div "Loaded : 87.89% 22:02 22:02" at bounding box center [548, 414] width 373 height 29
click at [666, 404] on div "Loaded : 89.49% 19:44 19:44" at bounding box center [548, 414] width 373 height 29
click at [628, 401] on div "Loaded : 92.35% 17:10 17:10" at bounding box center [548, 414] width 373 height 29
click at [628, 412] on div "17:12" at bounding box center [498, 414] width 257 height 5
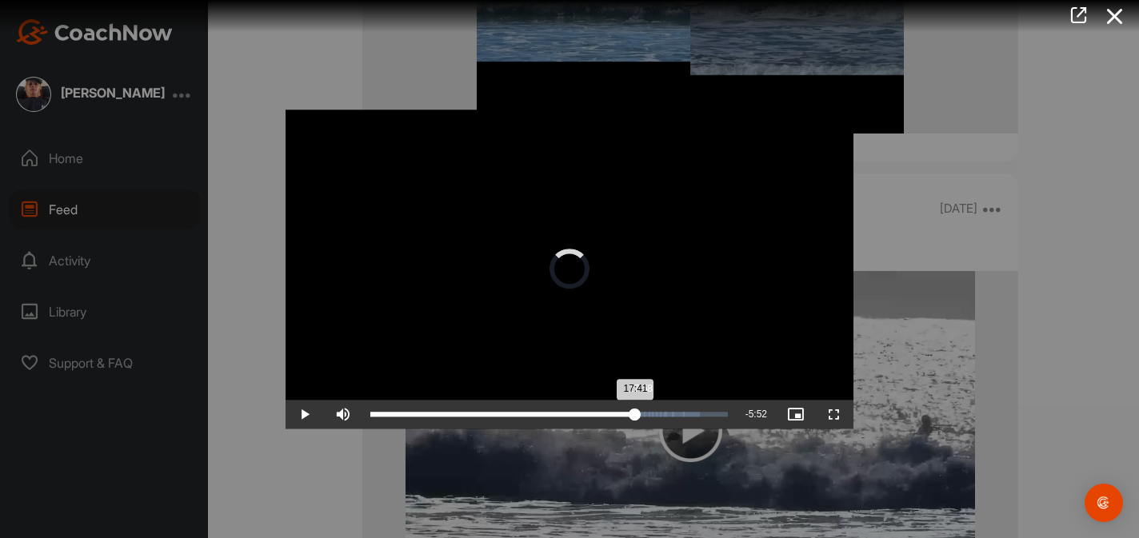
click at [635, 412] on div "17:41" at bounding box center [502, 414] width 265 height 5
click at [640, 412] on div "18:00" at bounding box center [504, 414] width 269 height 5
click at [641, 412] on div "18:06" at bounding box center [505, 414] width 271 height 5
click at [645, 412] on div "18:21" at bounding box center [507, 414] width 275 height 5
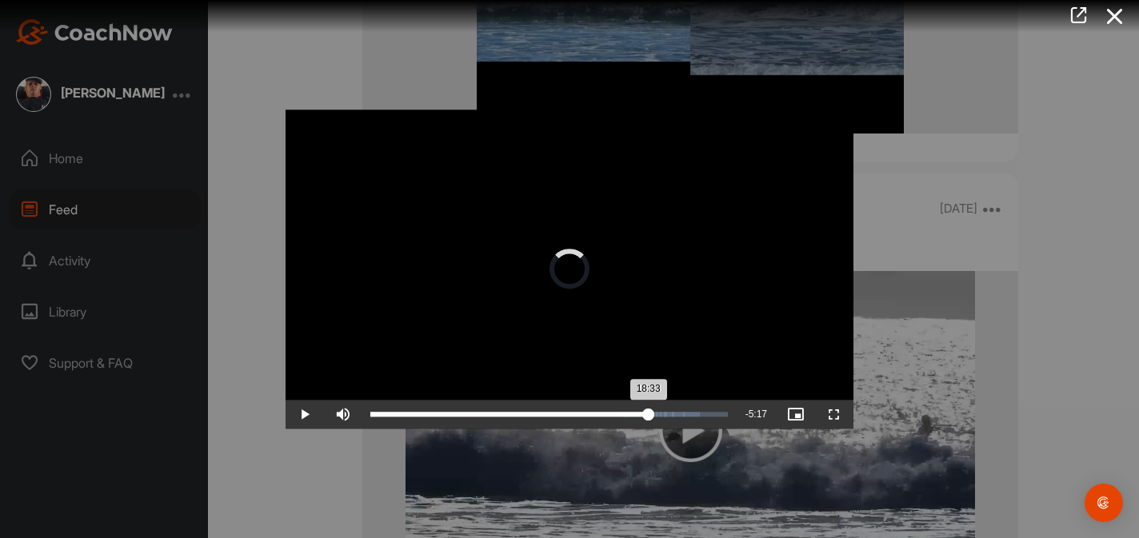
click at [648, 412] on div "18:33" at bounding box center [509, 414] width 278 height 5
click at [649, 412] on div "18:40" at bounding box center [510, 414] width 280 height 5
click at [653, 403] on div "Loaded : 92.35% 18:53 18:53" at bounding box center [548, 414] width 373 height 29
click at [654, 403] on div "Loaded : 92.35% 18:59 18:54" at bounding box center [548, 414] width 373 height 29
click at [657, 403] on div "Loaded : 92.35% 19:05 19:00" at bounding box center [548, 414] width 373 height 29
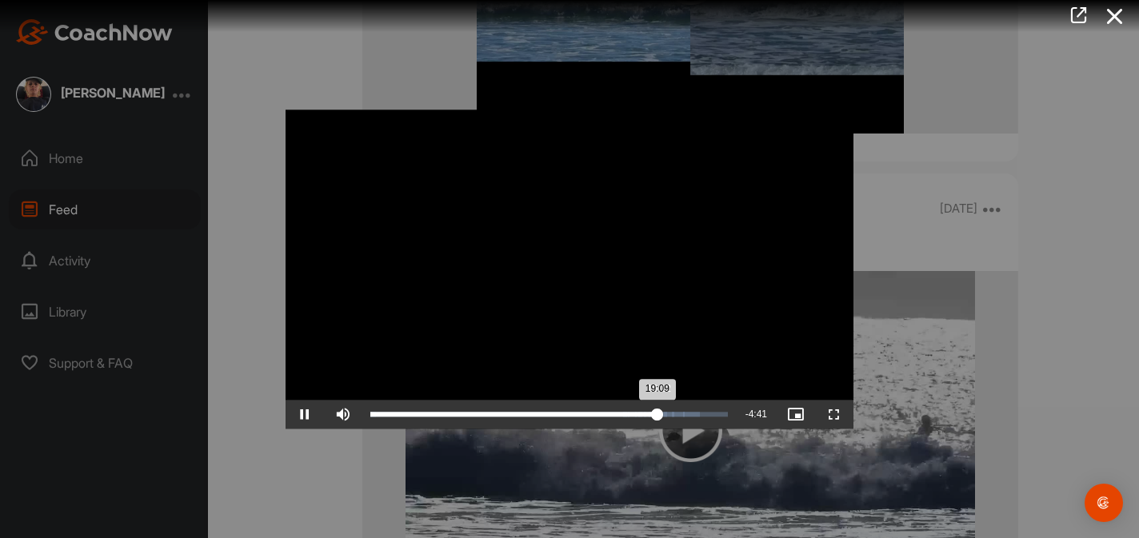
click at [658, 402] on div "Loaded : 92.35% 19:12 19:09" at bounding box center [548, 414] width 373 height 29
click at [663, 405] on div "Loaded : 92.35% 19:31 19:22" at bounding box center [548, 414] width 373 height 29
click at [663, 405] on div "Loaded : 92.35% 19:31 19:31" at bounding box center [548, 414] width 373 height 29
click at [665, 404] on div "Loaded : 92.35% 19:44 19:32" at bounding box center [548, 414] width 373 height 29
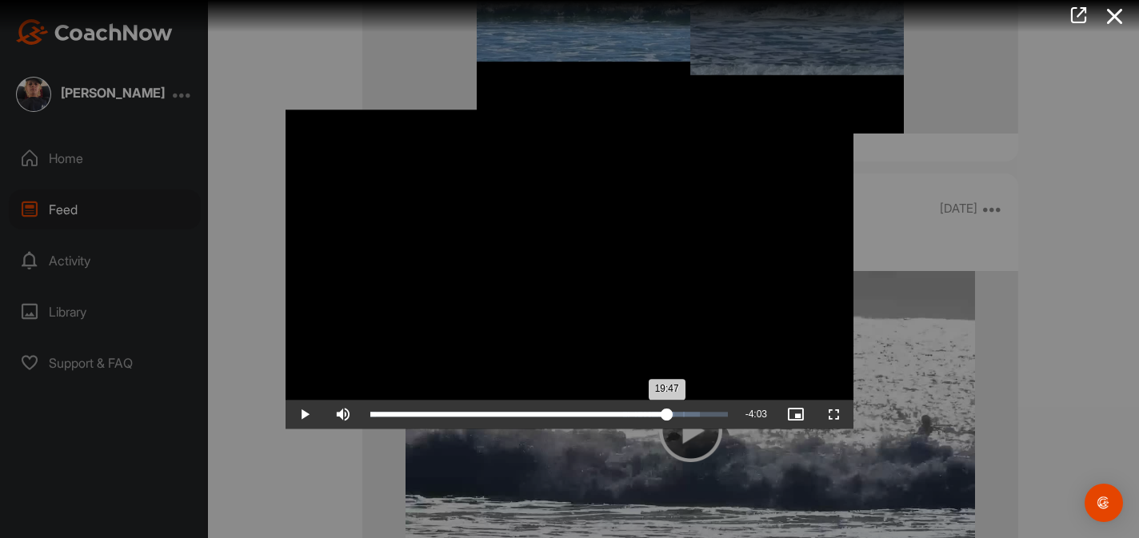
click at [667, 412] on div "19:47" at bounding box center [518, 414] width 297 height 5
click at [669, 417] on div "19:58" at bounding box center [519, 414] width 299 height 5
click at [674, 417] on div "20:16" at bounding box center [522, 414] width 304 height 5
click at [676, 417] on div "20:24" at bounding box center [522, 414] width 305 height 5
click at [678, 414] on div "20:33" at bounding box center [524, 414] width 308 height 5
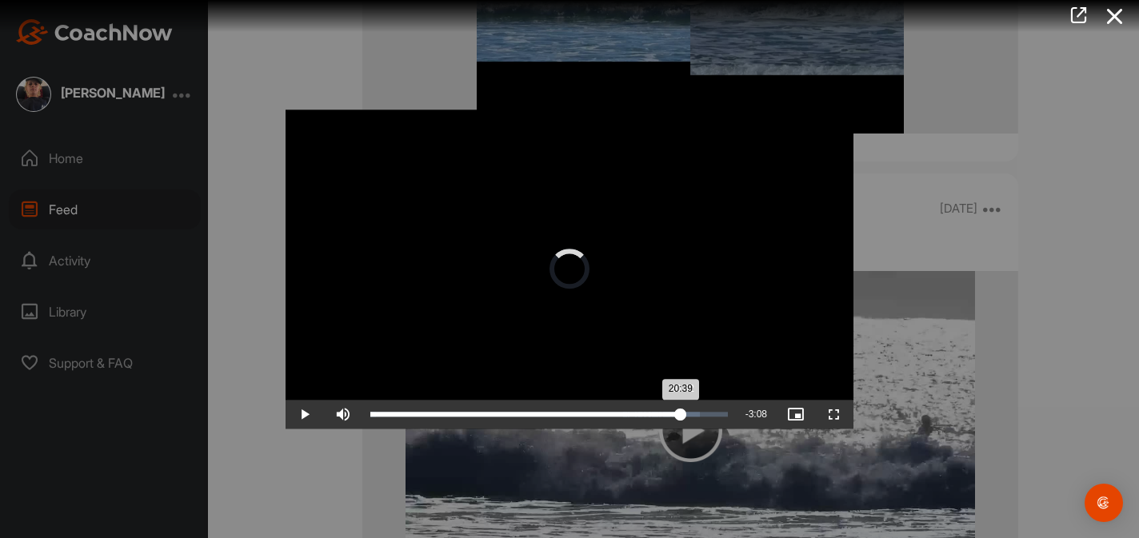
click at [681, 414] on div "20:39" at bounding box center [525, 414] width 310 height 5
click at [681, 414] on div "20:44" at bounding box center [525, 414] width 310 height 5
click at [687, 414] on div "20:56" at bounding box center [528, 414] width 317 height 5
click at [688, 414] on div "21:11" at bounding box center [528, 414] width 317 height 5
click at [689, 413] on div "21:20" at bounding box center [530, 414] width 320 height 5
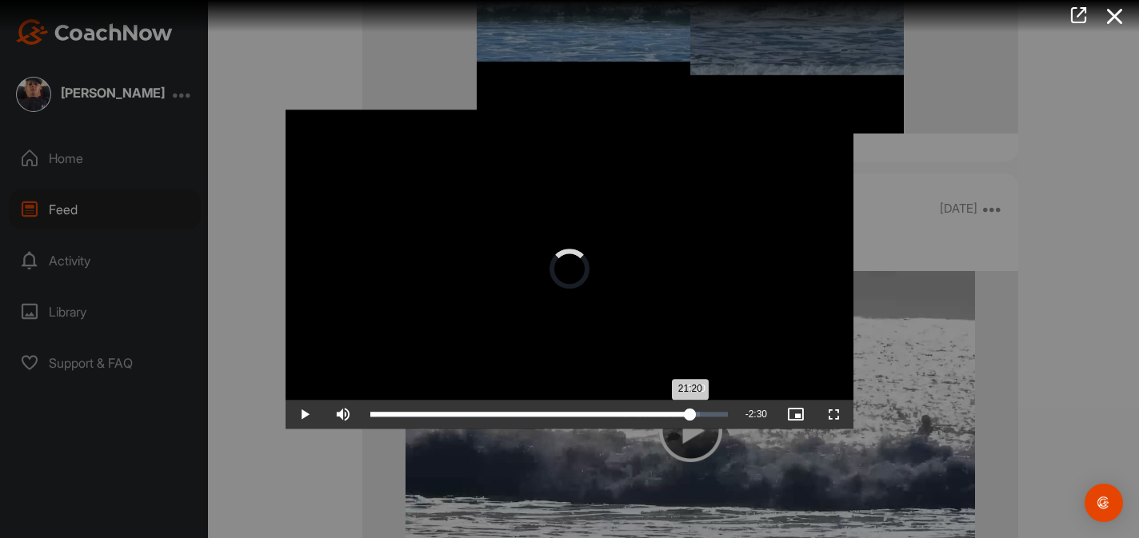
click at [690, 413] on div "21:20" at bounding box center [530, 414] width 320 height 5
click at [693, 413] on div "21:30" at bounding box center [531, 414] width 322 height 5
click at [697, 413] on div "21:49" at bounding box center [533, 414] width 327 height 5
click at [704, 413] on div "22:14" at bounding box center [536, 414] width 333 height 5
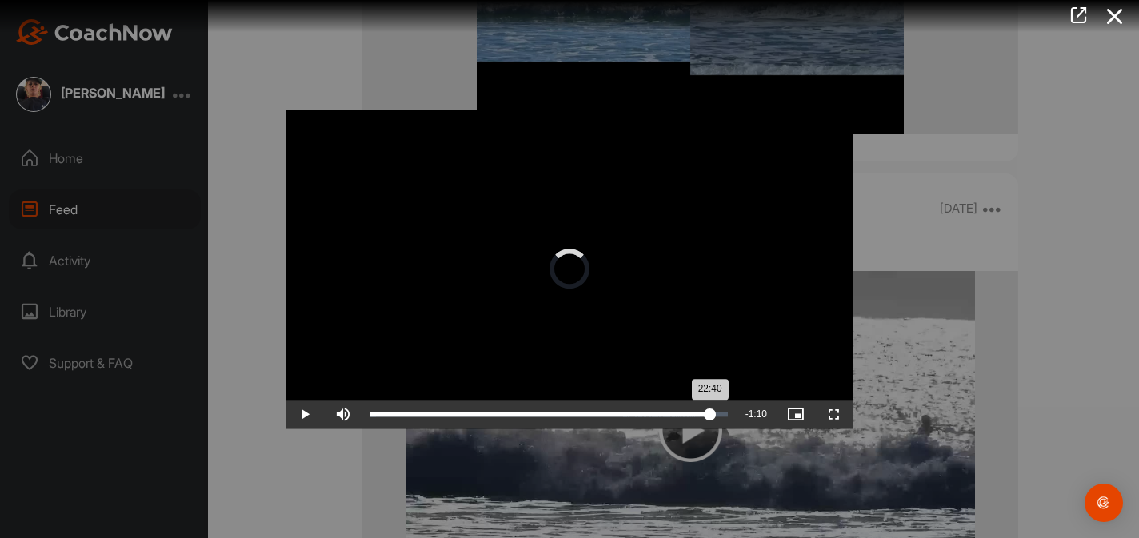
click at [709, 413] on div "22:40" at bounding box center [540, 414] width 340 height 5
click at [710, 413] on div "22:40" at bounding box center [540, 414] width 340 height 5
click at [712, 413] on div "22:50" at bounding box center [541, 414] width 342 height 5
click at [685, 414] on div "Loaded : 100.00% 21:01 23:38" at bounding box center [548, 414] width 357 height 5
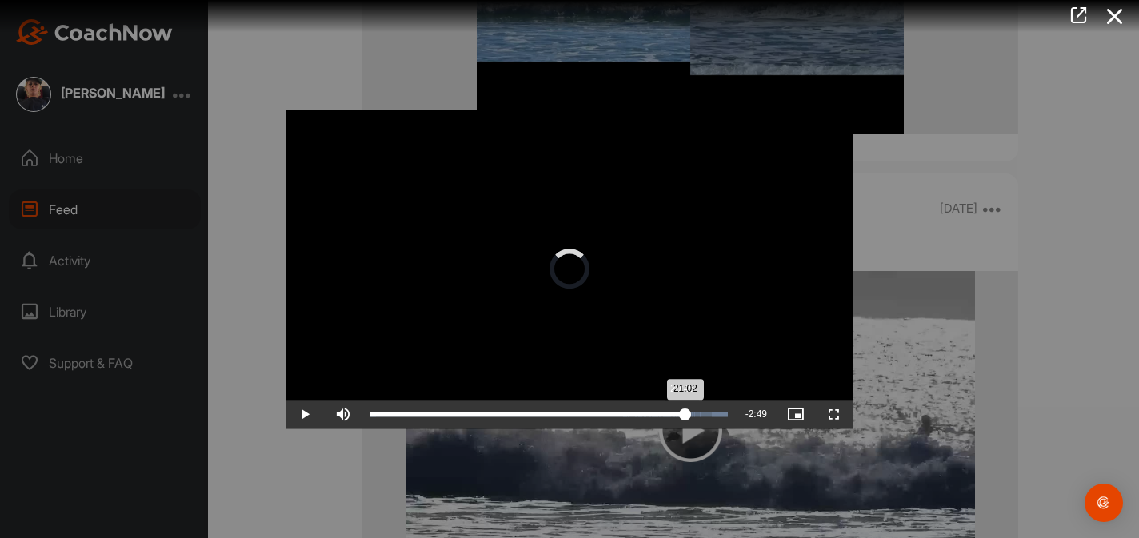
click at [681, 413] on div "21:02" at bounding box center [527, 414] width 315 height 5
click at [673, 412] on div "20:45" at bounding box center [525, 414] width 311 height 5
click at [665, 411] on div "Loaded : 100.00% 19:41 20:18" at bounding box center [548, 414] width 373 height 29
click at [666, 415] on div "19:45" at bounding box center [518, 414] width 296 height 5
click at [668, 414] on div "19:51" at bounding box center [518, 414] width 297 height 5
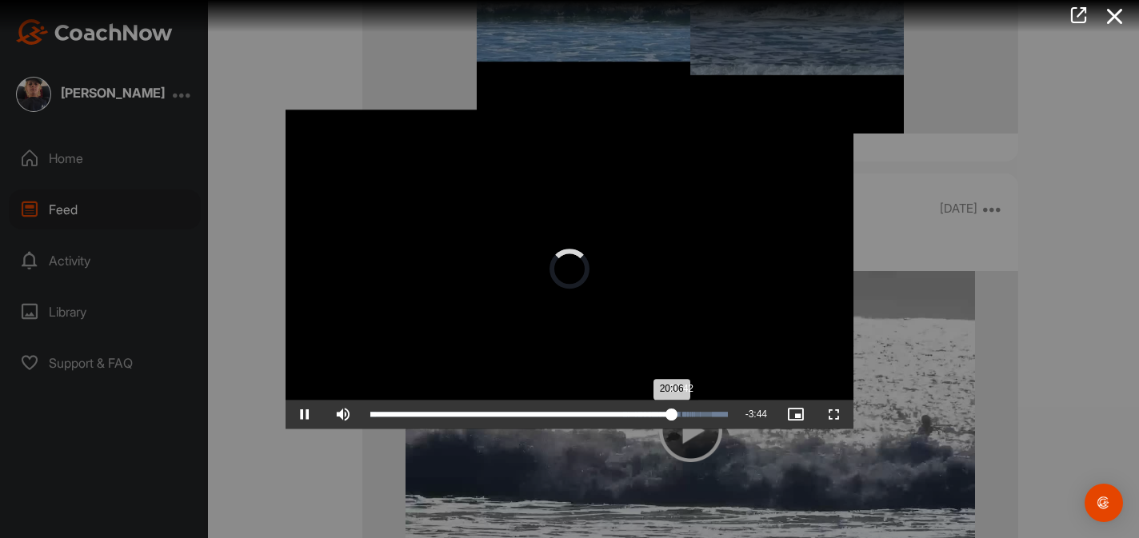
click at [681, 414] on div "Loaded : 100.00% 20:42 20:06" at bounding box center [548, 414] width 357 height 5
click at [690, 412] on div "Loaded : 100.00% 21:20 20:45" at bounding box center [548, 414] width 357 height 5
click at [689, 413] on div "21:25" at bounding box center [530, 414] width 321 height 5
click at [692, 413] on div "21:26" at bounding box center [530, 414] width 321 height 5
click at [692, 413] on div "21:27" at bounding box center [530, 414] width 321 height 5
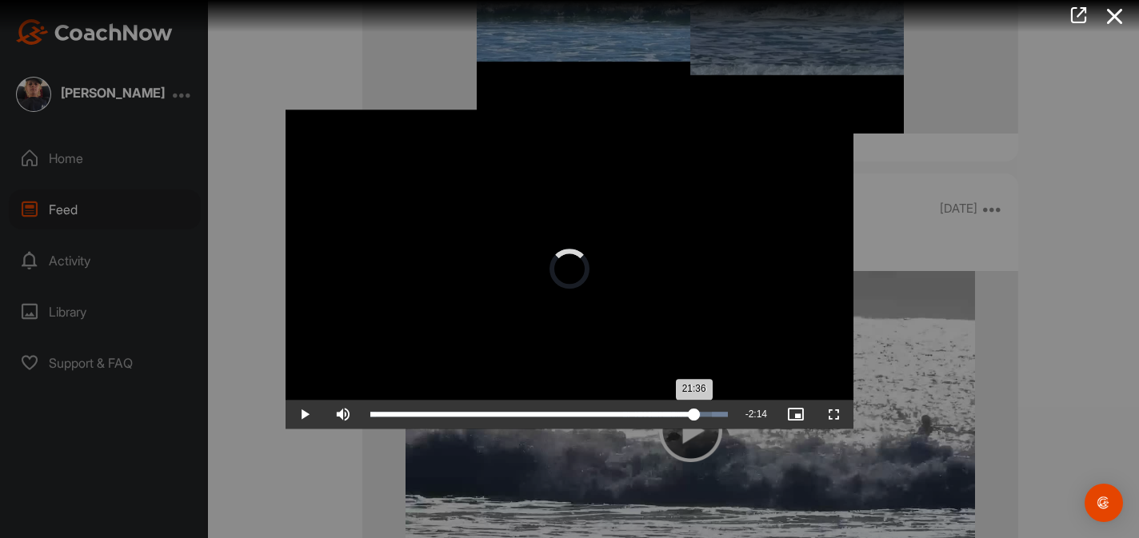
click at [694, 413] on div "21:36" at bounding box center [532, 414] width 324 height 5
click at [697, 413] on div "21:49" at bounding box center [533, 414] width 327 height 5
click at [701, 413] on div "22:08" at bounding box center [536, 414] width 332 height 5
click at [705, 413] on div "22:21" at bounding box center [537, 414] width 335 height 5
click at [681, 412] on div "20:42" at bounding box center [681, 414] width 1 height 5
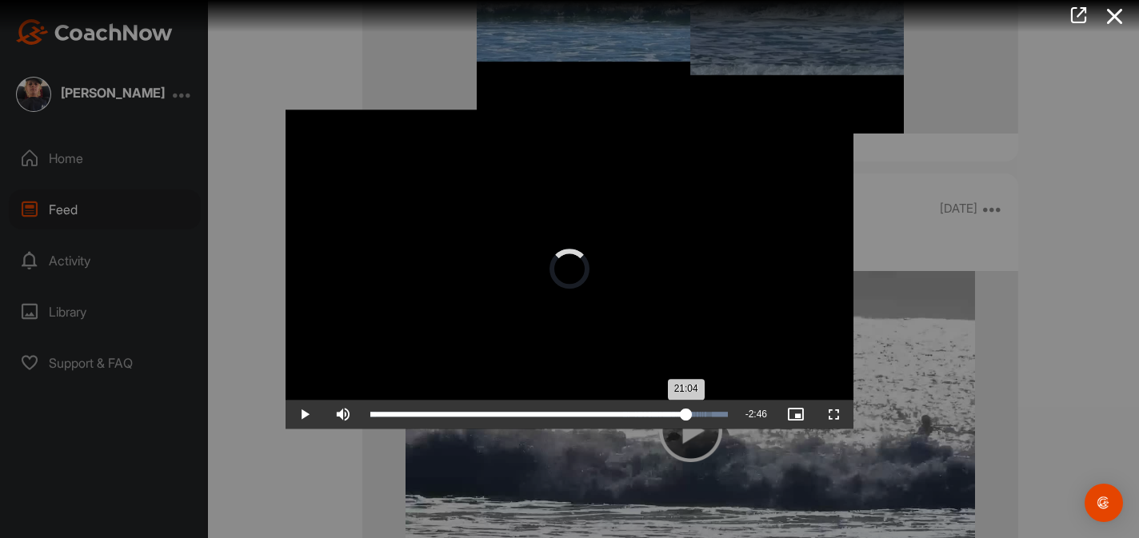
click at [685, 412] on div "21:04" at bounding box center [528, 414] width 316 height 5
click at [686, 412] on div "21:04" at bounding box center [528, 414] width 316 height 5
click at [685, 412] on div "21:07" at bounding box center [528, 414] width 317 height 5
click at [678, 412] on div "20:59" at bounding box center [527, 414] width 314 height 5
click at [684, 406] on div "Loaded : 100.00% 20:58 20:32" at bounding box center [548, 414] width 373 height 29
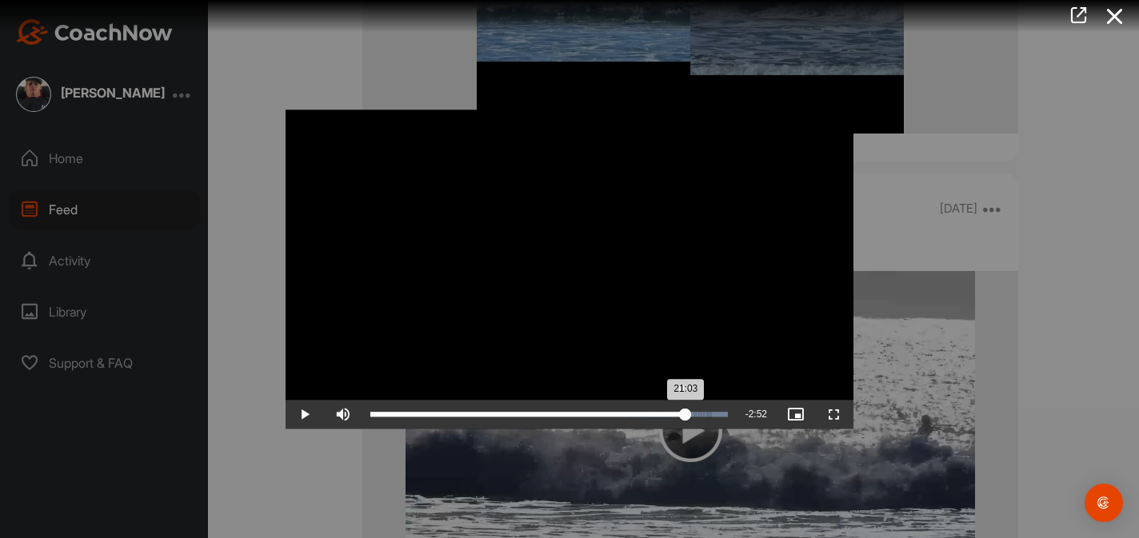
click at [684, 417] on div "21:03" at bounding box center [527, 414] width 315 height 5
click at [311, 414] on span "Video Player" at bounding box center [304, 414] width 38 height 0
click at [679, 415] on div "20:35" at bounding box center [679, 414] width 1 height 5
click at [669, 413] on div "20:29" at bounding box center [523, 414] width 307 height 5
click at [298, 414] on span "Video Player" at bounding box center [304, 414] width 38 height 0
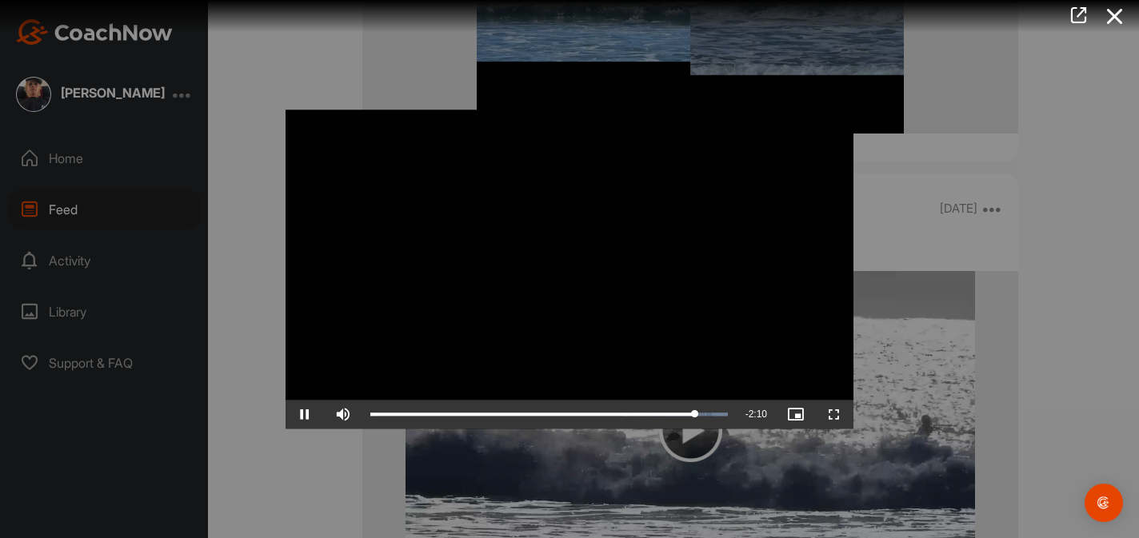
click at [585, 391] on video "Video Player" at bounding box center [569, 269] width 568 height 319
click at [687, 409] on div "Loaded : 100.00% 21:07 21:40" at bounding box center [548, 414] width 373 height 29
click at [676, 413] on div "Loaded : 100.00% 20:25 21:07" at bounding box center [548, 414] width 357 height 5
click at [676, 413] on div "20:25" at bounding box center [523, 414] width 306 height 5
click at [649, 384] on video "Video Player" at bounding box center [569, 269] width 568 height 319
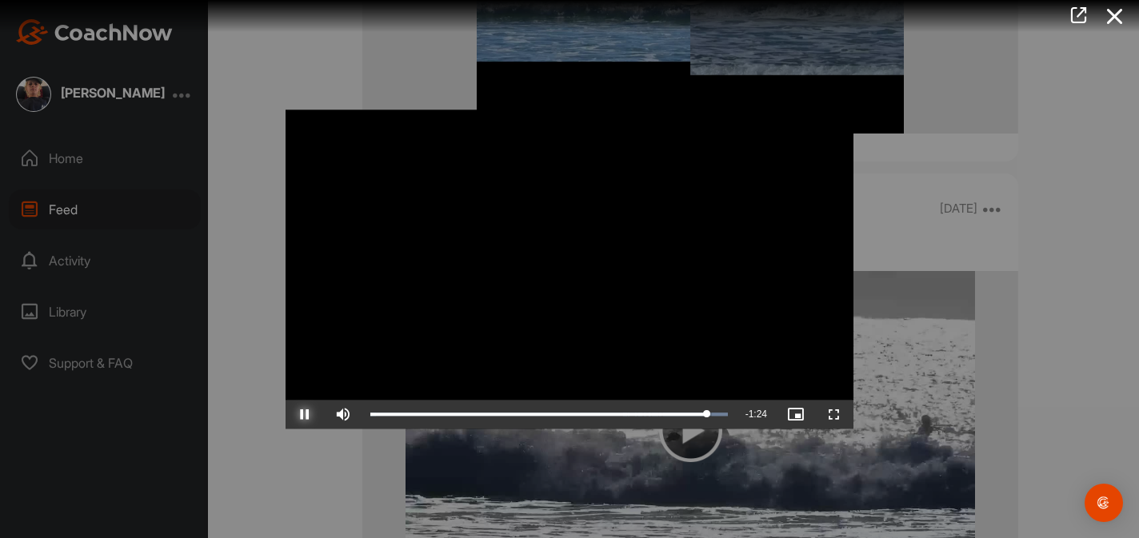
click at [317, 414] on span "Video Player" at bounding box center [304, 414] width 38 height 0
click at [665, 415] on div "19:41" at bounding box center [665, 414] width 1 height 5
click at [285, 400] on button "Play" at bounding box center [304, 414] width 38 height 29
click at [677, 414] on div "Loaded : 100.00% 20:32 19:41" at bounding box center [548, 414] width 357 height 5
click at [669, 414] on div "Loaded : 100.00% 19:53 21:21" at bounding box center [548, 414] width 357 height 5
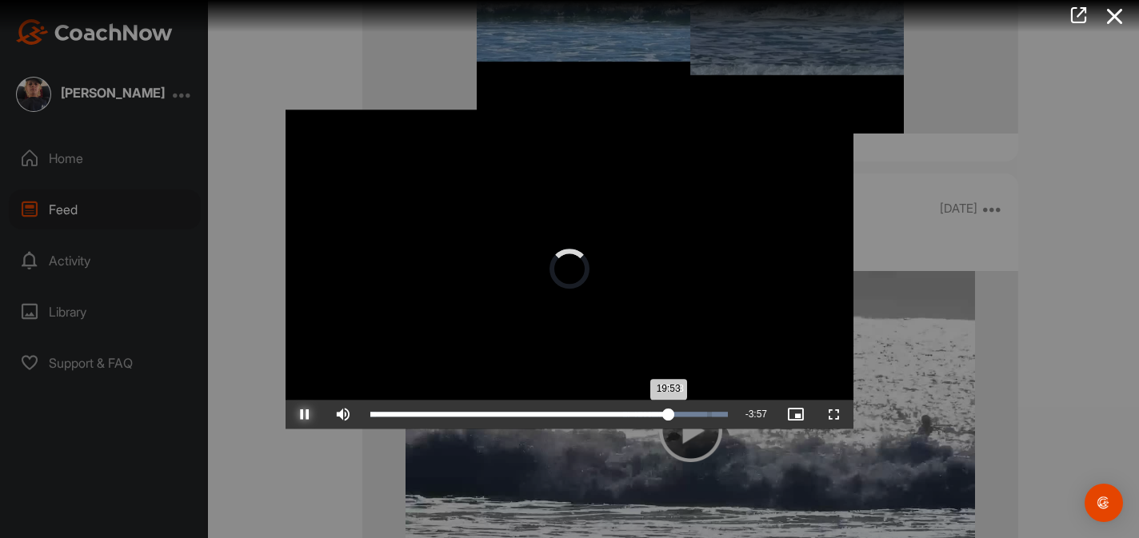
click at [669, 413] on div "19:53" at bounding box center [519, 414] width 298 height 5
click at [673, 412] on div "20:10" at bounding box center [521, 414] width 302 height 5
click at [677, 412] on div "20:28" at bounding box center [523, 414] width 306 height 5
click at [1102, 18] on icon at bounding box center [1114, 17] width 37 height 30
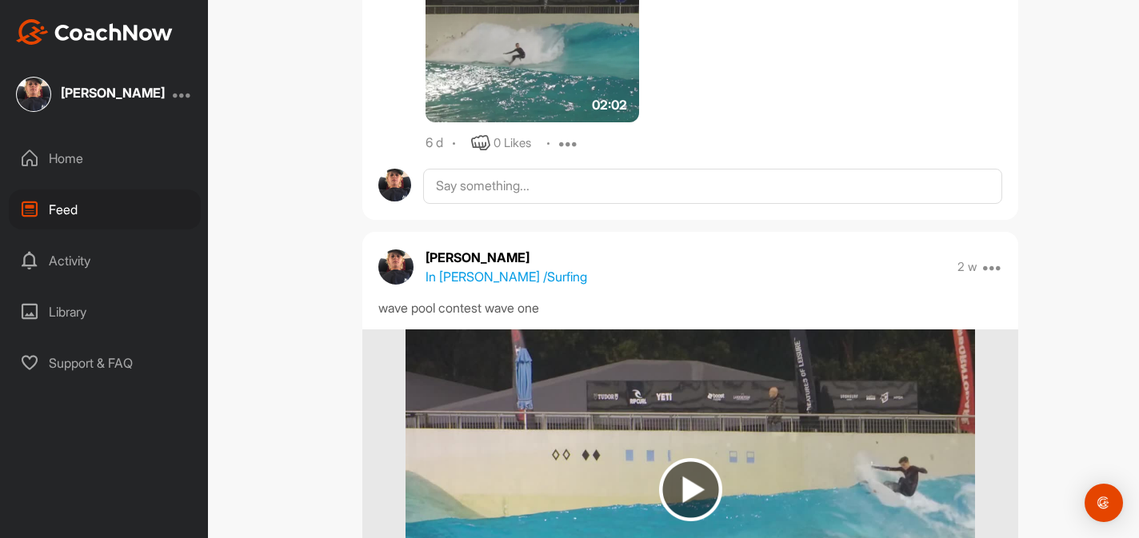
scroll to position [0, 0]
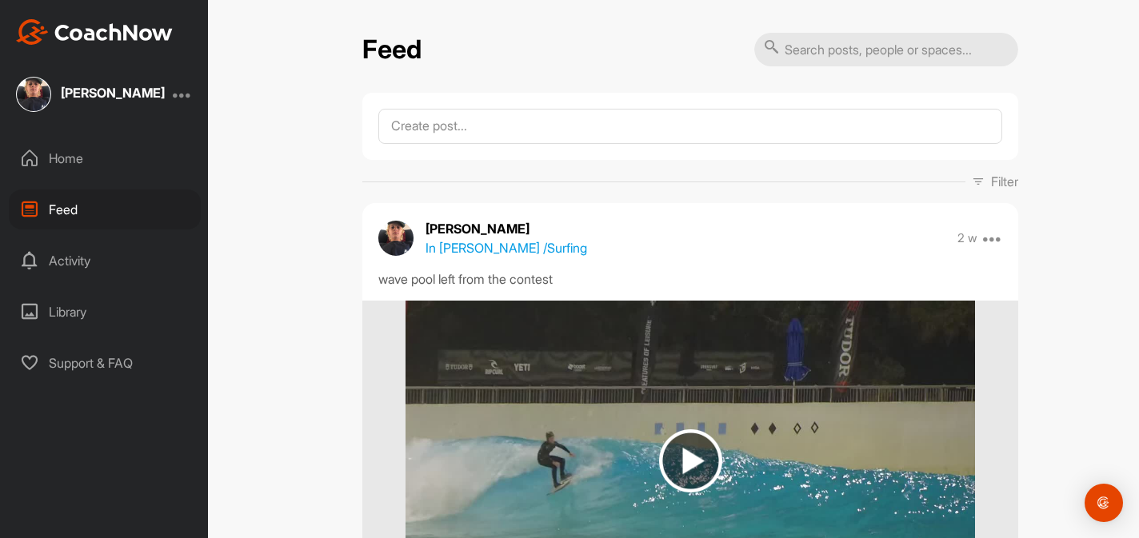
click at [68, 161] on div "Home" at bounding box center [105, 158] width 192 height 40
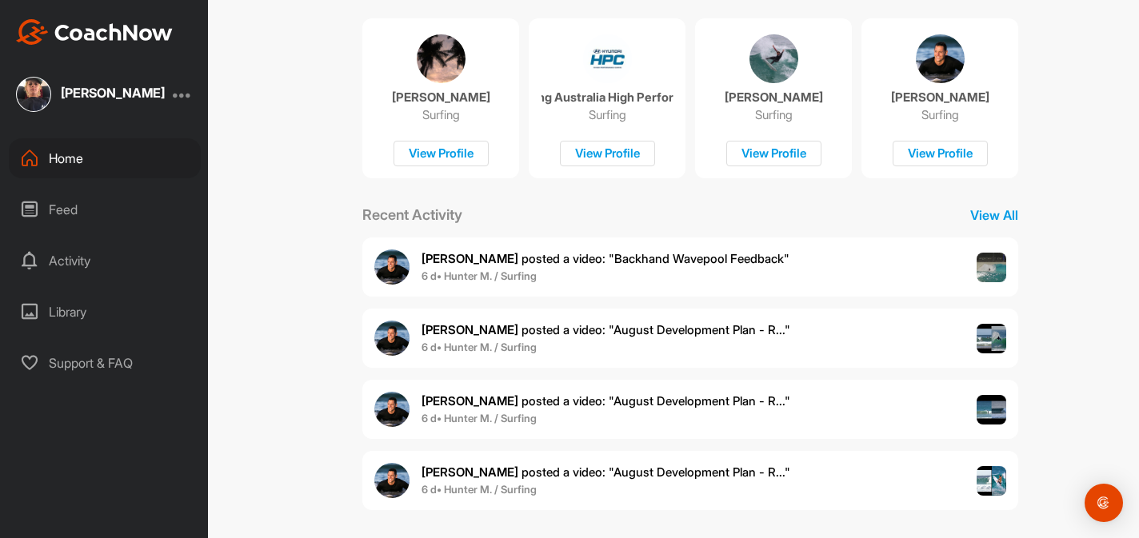
scroll to position [325, 0]
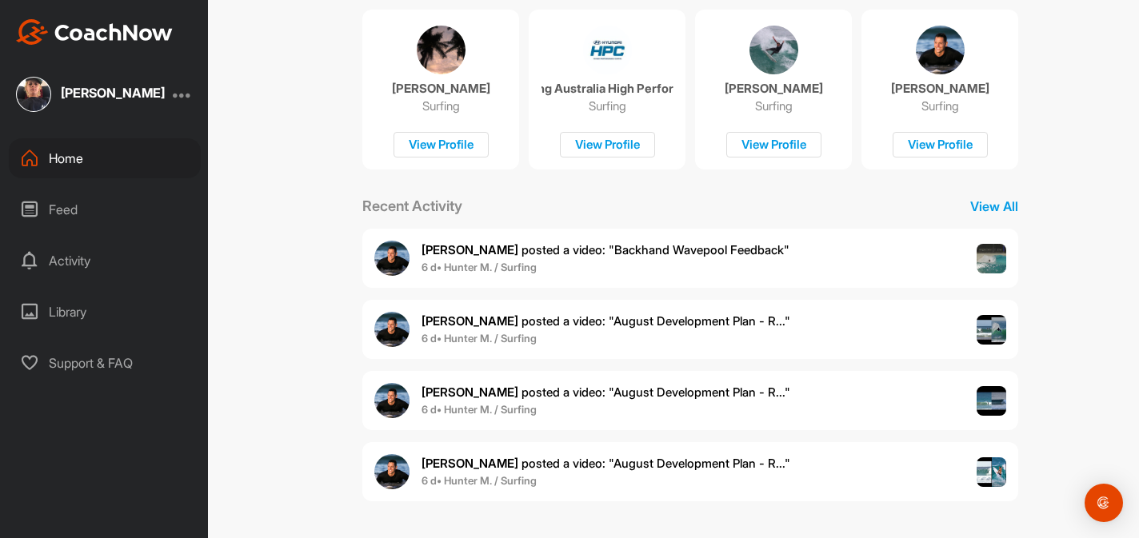
click at [98, 311] on div "Library" at bounding box center [105, 312] width 192 height 40
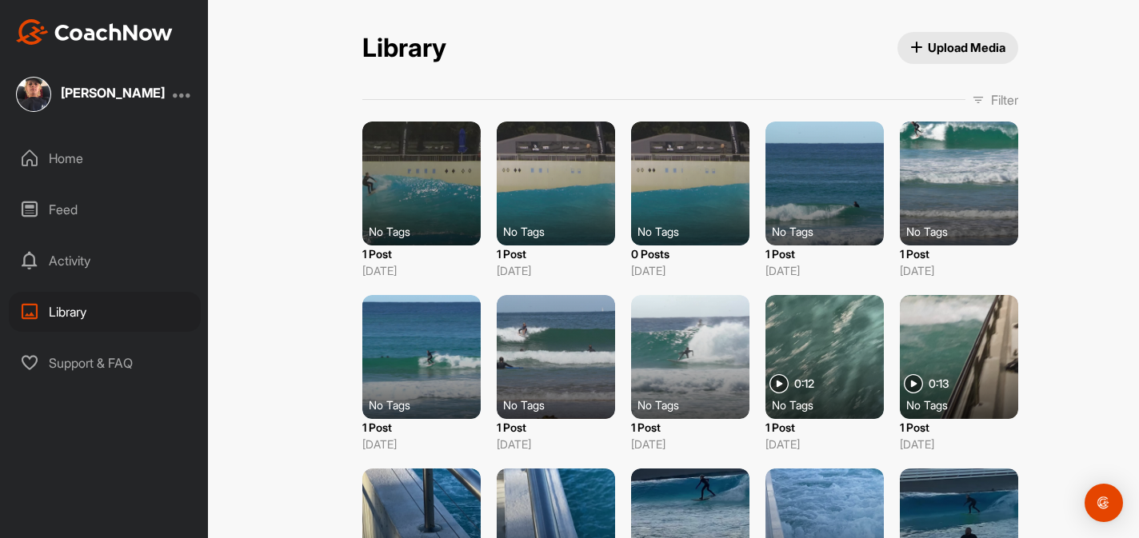
click at [958, 40] on span "Upload Media" at bounding box center [958, 47] width 96 height 17
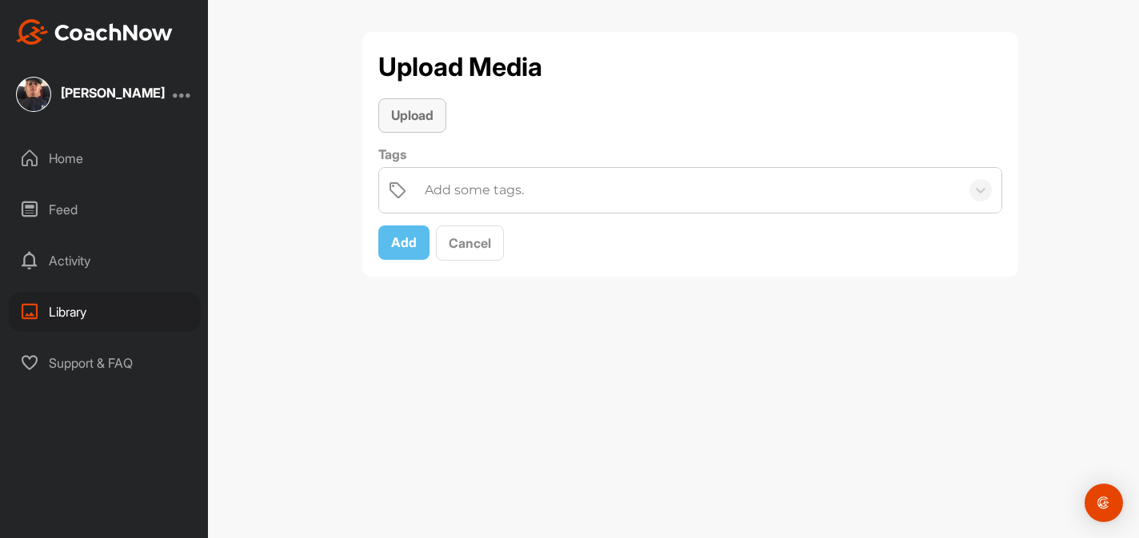
click at [413, 110] on span "Upload" at bounding box center [412, 115] width 42 height 16
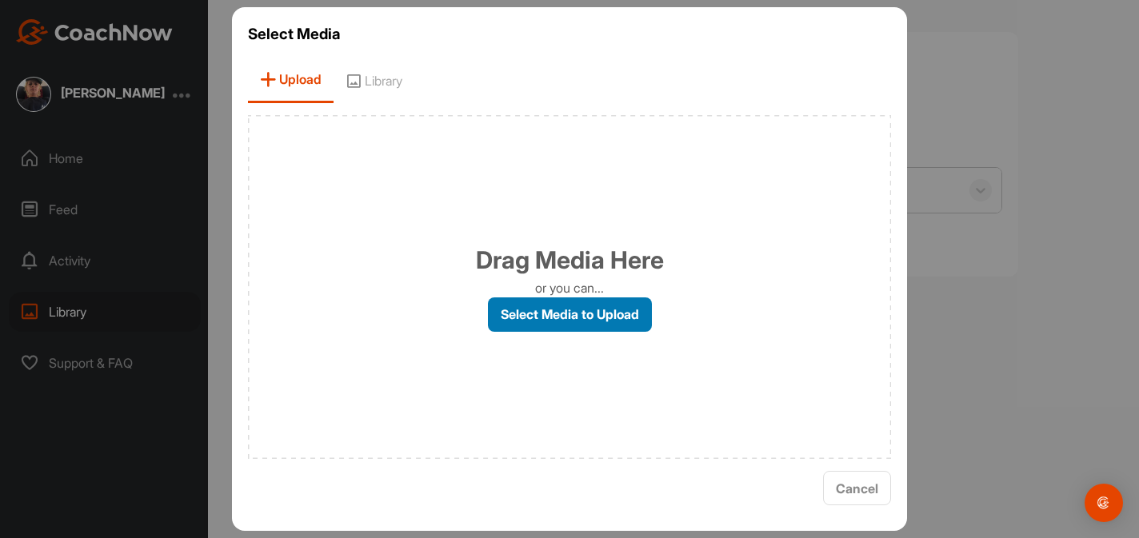
click at [525, 321] on label "Select Media to Upload" at bounding box center [570, 314] width 164 height 34
click at [0, 0] on input "Select Media to Upload" at bounding box center [0, 0] width 0 height 0
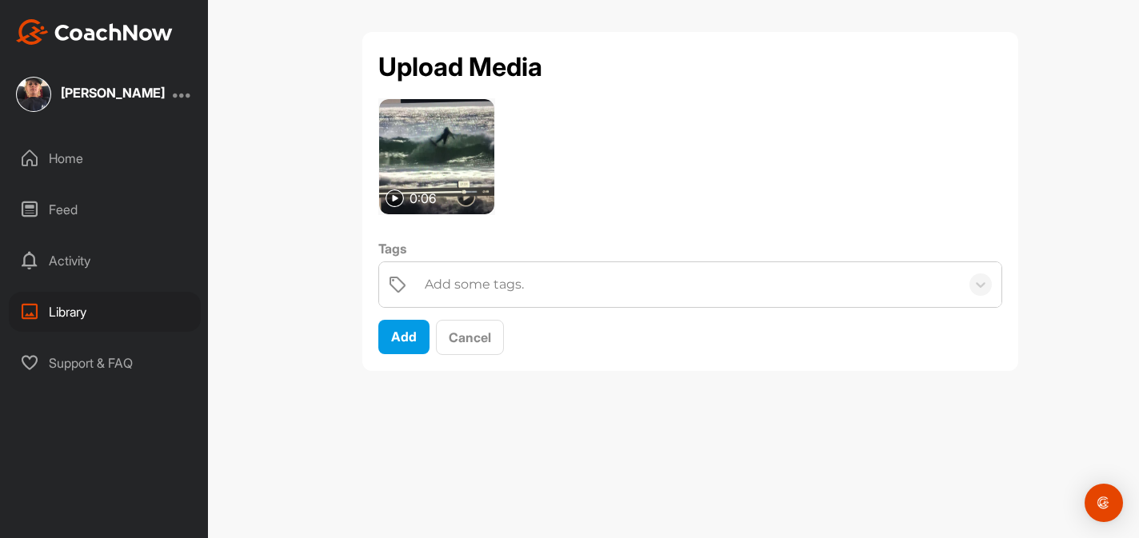
click at [88, 208] on div "Feed" at bounding box center [105, 210] width 192 height 40
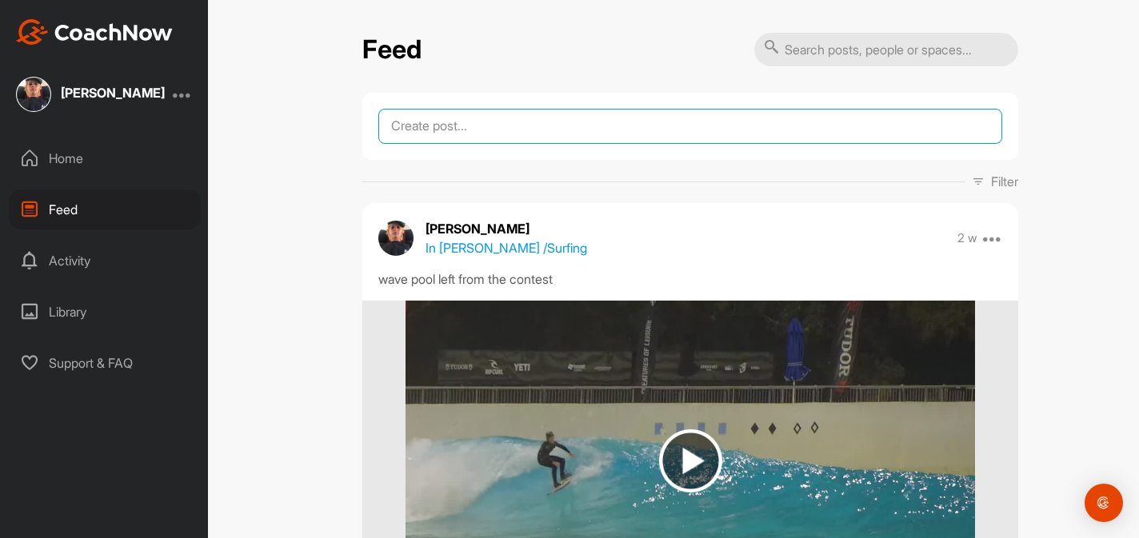
click at [418, 134] on textarea at bounding box center [690, 126] width 624 height 35
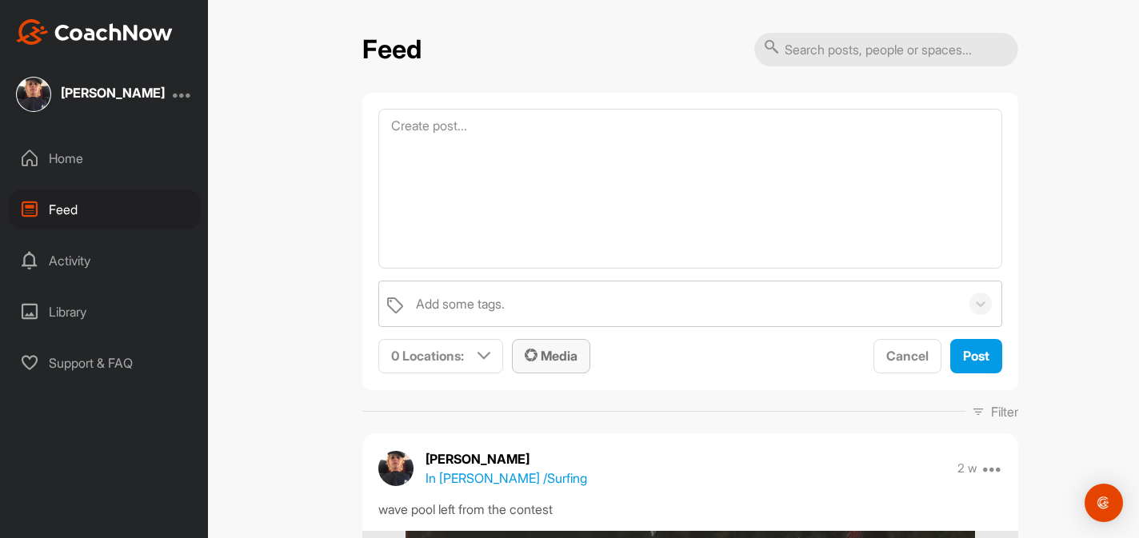
click at [556, 359] on span "Media" at bounding box center [551, 356] width 53 height 16
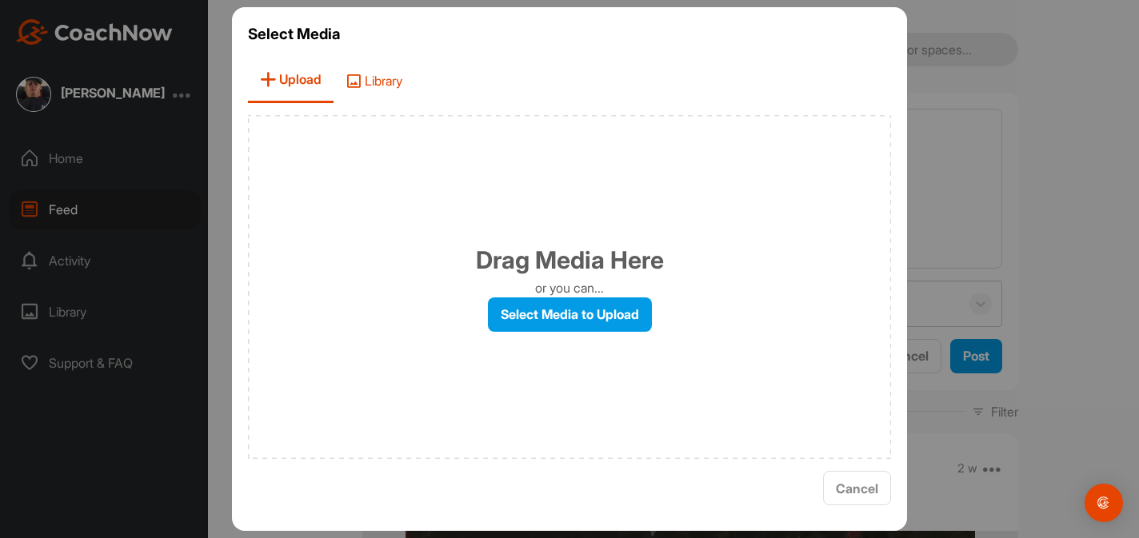
click at [385, 78] on span "Library" at bounding box center [373, 81] width 81 height 46
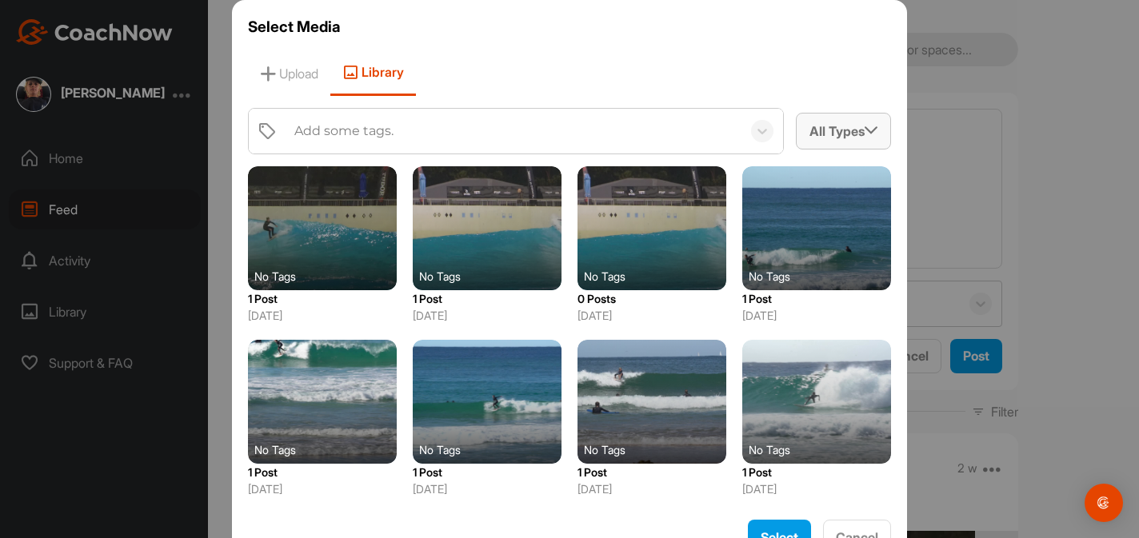
click at [837, 126] on div "All Types" at bounding box center [843, 131] width 94 height 34
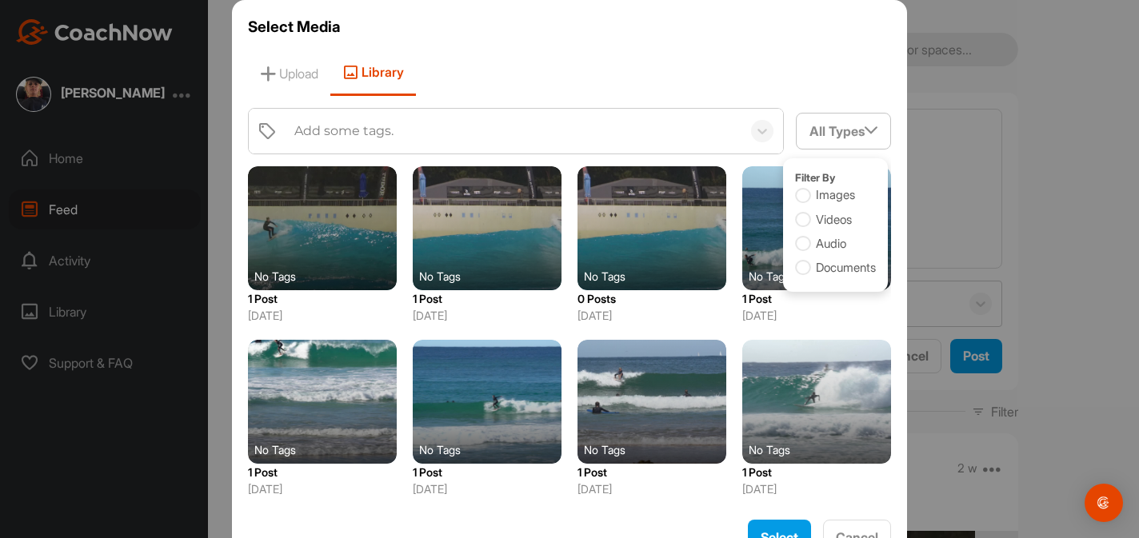
click at [799, 223] on icon at bounding box center [803, 220] width 16 height 16
click at [799, 221] on input "Videos" at bounding box center [800, 215] width 10 height 10
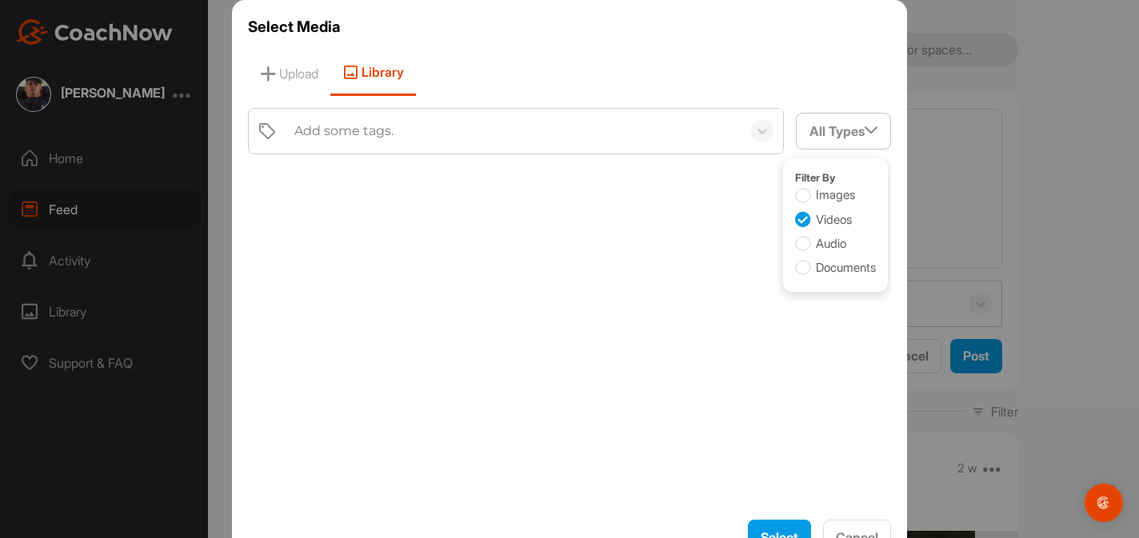
click at [796, 222] on icon at bounding box center [803, 220] width 16 height 16
click at [796, 221] on input "Videos" at bounding box center [800, 215] width 10 height 10
click at [800, 215] on icon at bounding box center [803, 220] width 16 height 16
click at [800, 215] on input "Videos" at bounding box center [800, 215] width 10 height 10
checkbox input "true"
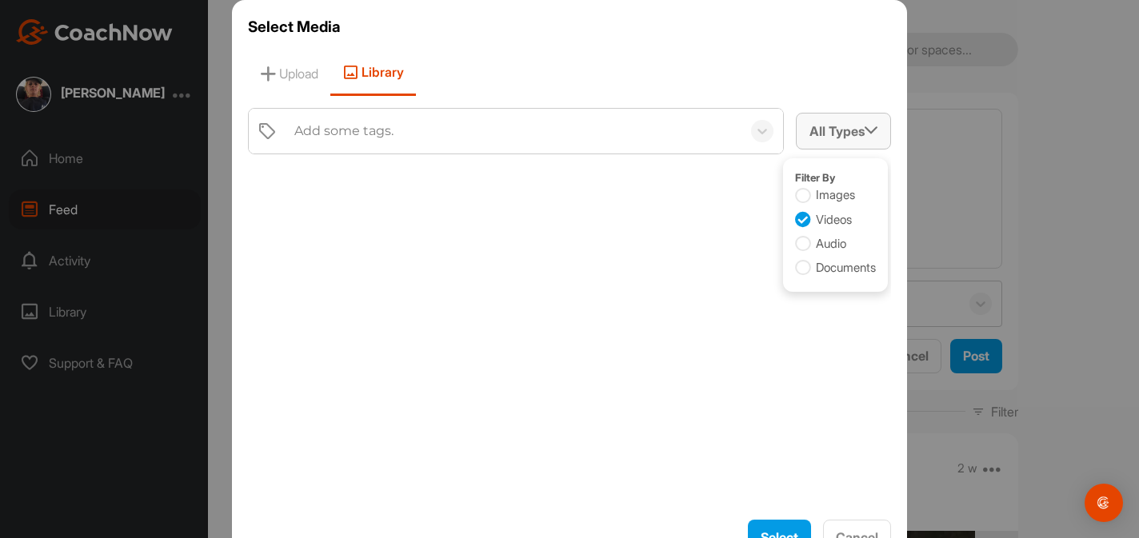
click at [842, 130] on div "All Types" at bounding box center [843, 131] width 94 height 34
click at [836, 126] on div "All Types" at bounding box center [843, 131] width 94 height 34
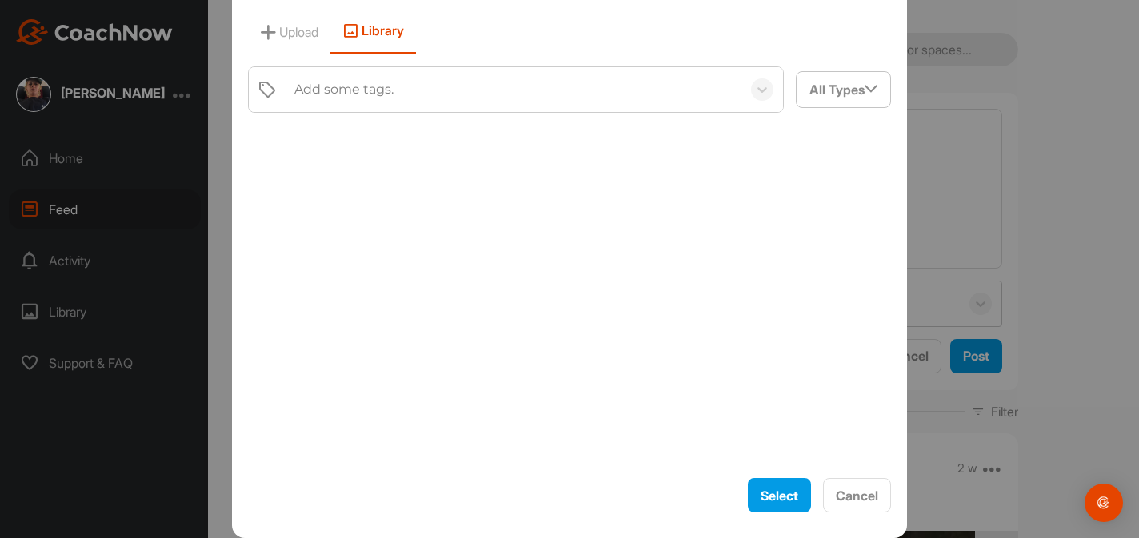
click at [863, 513] on div "Select Media Upload Library Add some tags. All Types Filter By Images Videos Au…" at bounding box center [569, 248] width 675 height 580
click at [852, 453] on div at bounding box center [569, 295] width 643 height 341
click at [852, 488] on span "Cancel" at bounding box center [857, 496] width 42 height 16
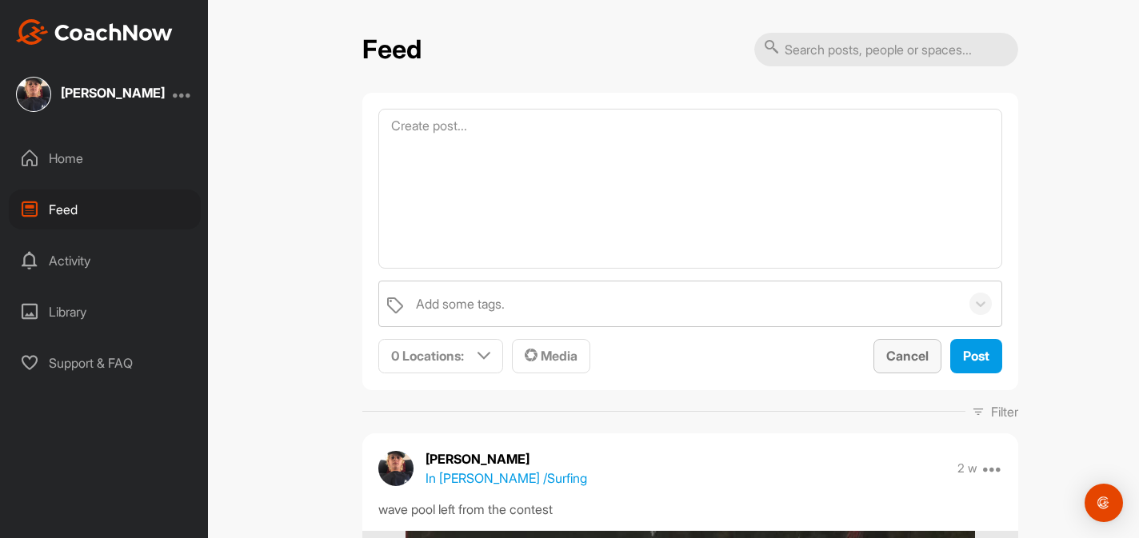
click at [918, 348] on div "Cancel" at bounding box center [907, 355] width 42 height 19
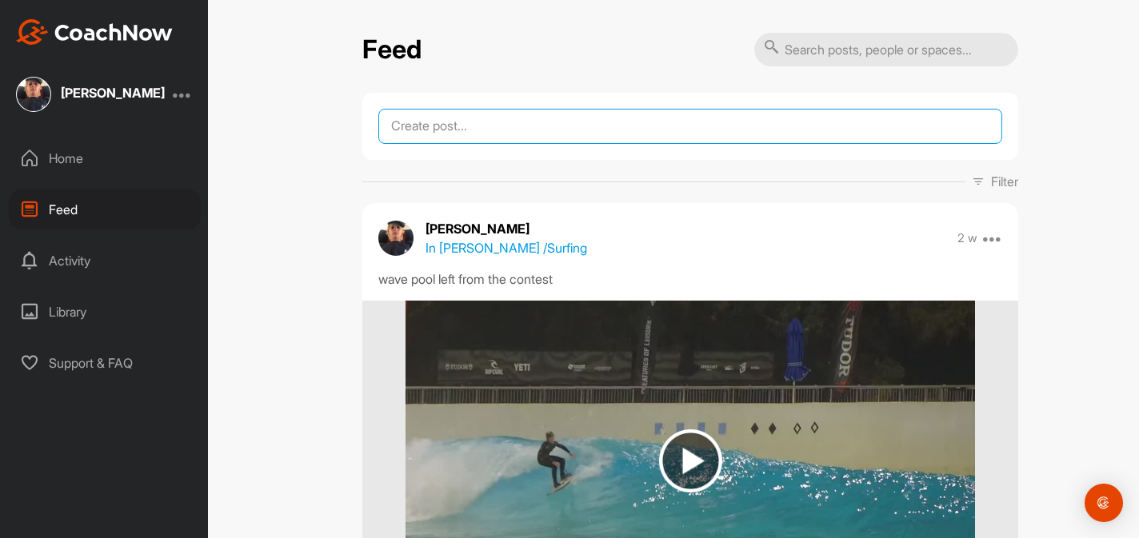
click at [707, 119] on textarea at bounding box center [690, 126] width 624 height 35
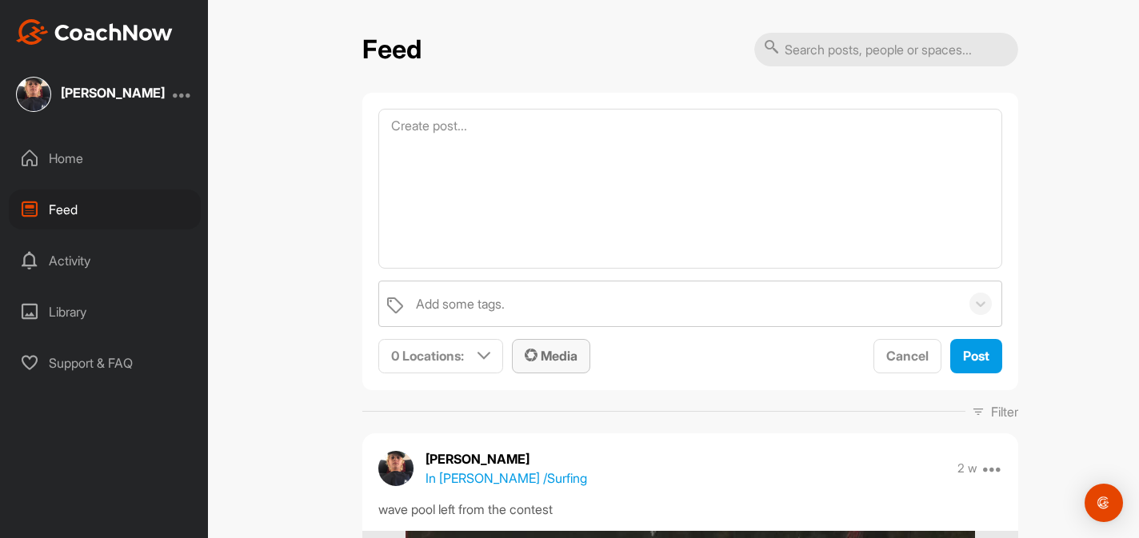
click at [529, 360] on icon "button" at bounding box center [531, 355] width 13 height 13
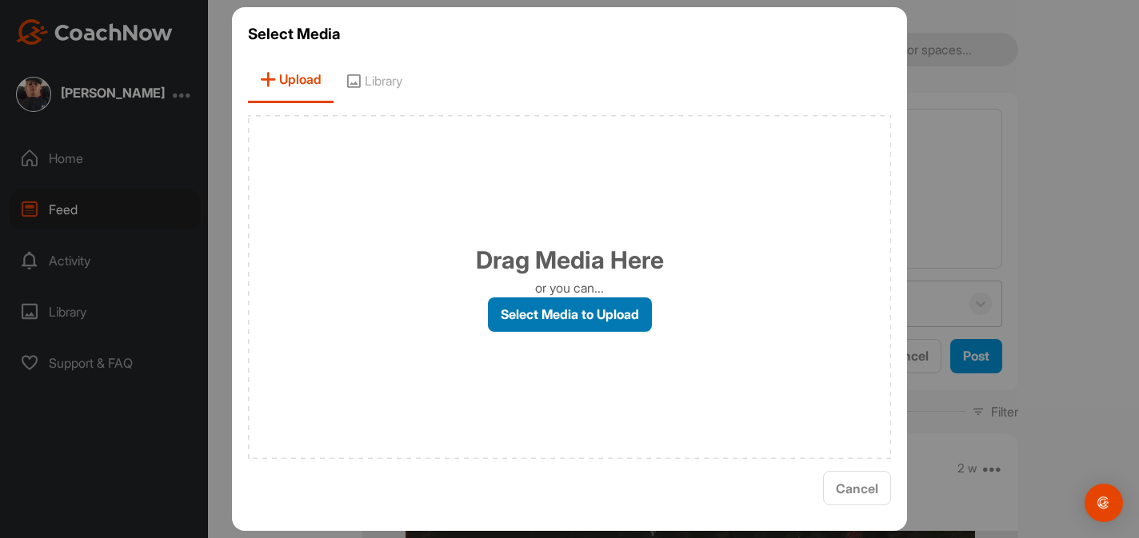
click at [548, 317] on label "Select Media to Upload" at bounding box center [570, 314] width 164 height 34
click at [0, 0] on input "Select Media to Upload" at bounding box center [0, 0] width 0 height 0
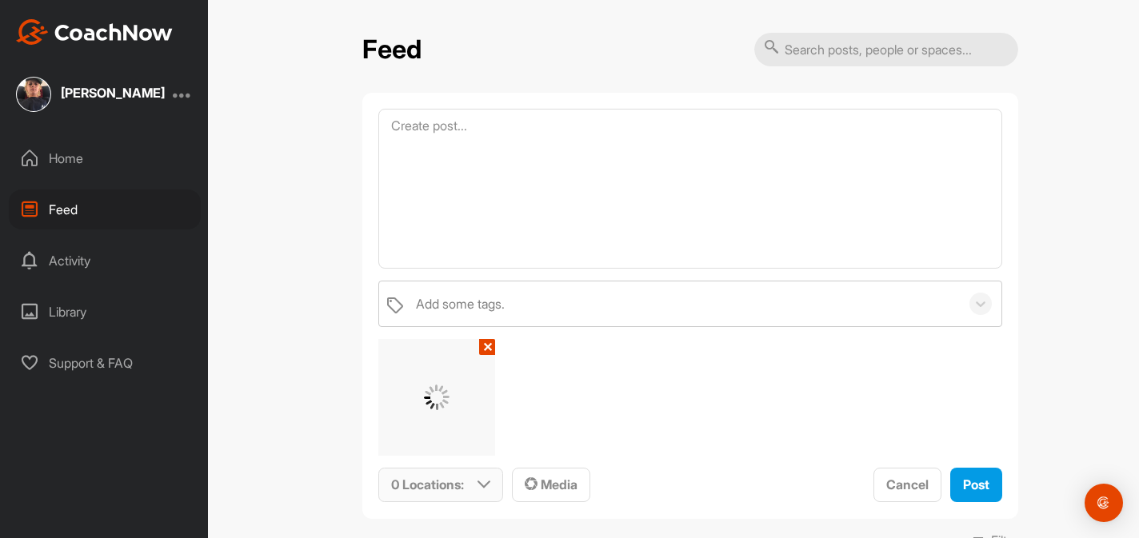
click at [474, 486] on div "0 Locations :" at bounding box center [440, 485] width 123 height 33
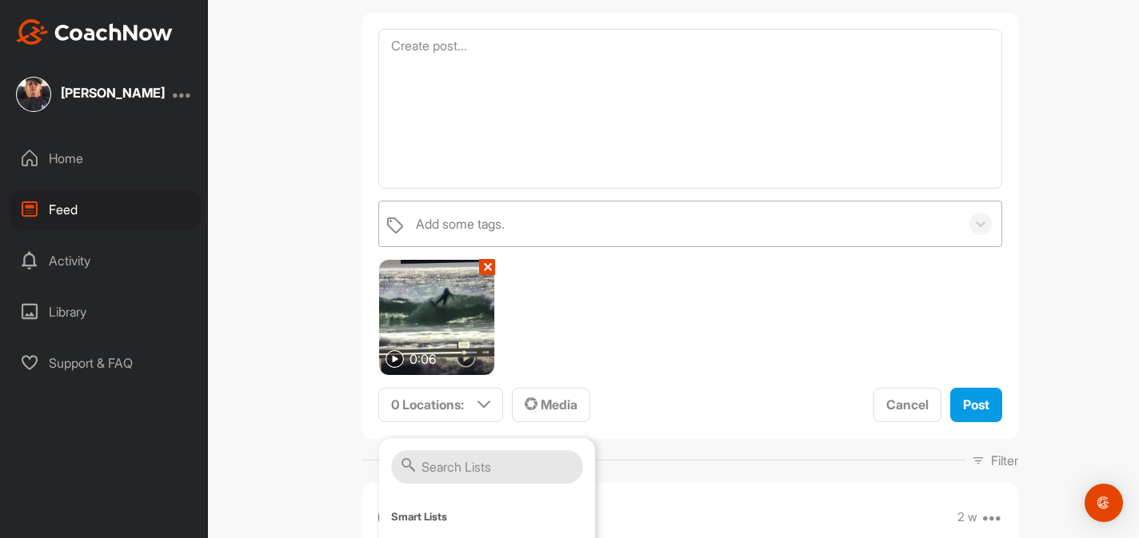
scroll to position [87, 0]
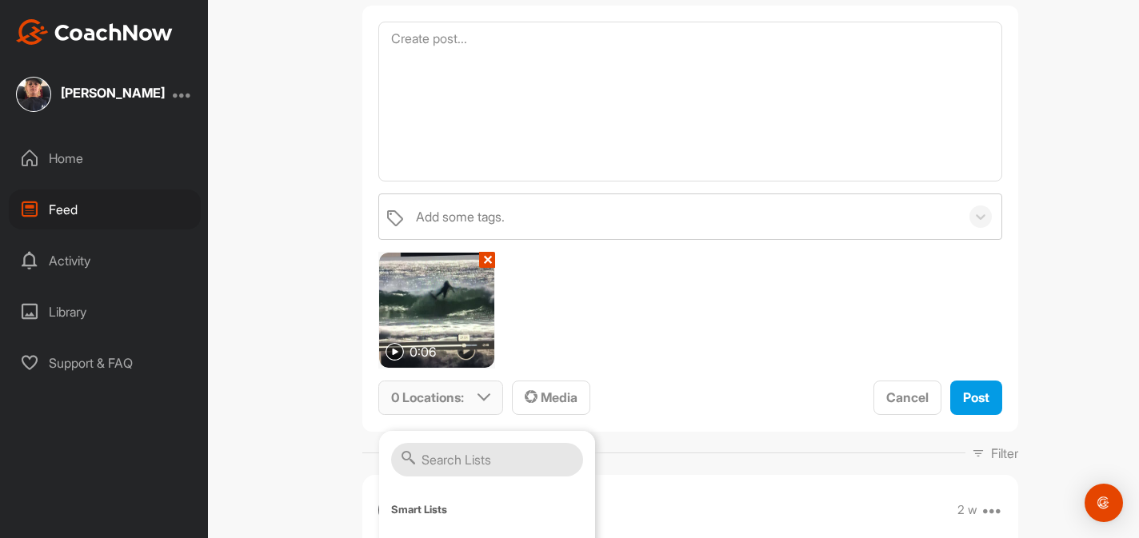
click at [468, 392] on div "0 Locations :" at bounding box center [440, 397] width 123 height 33
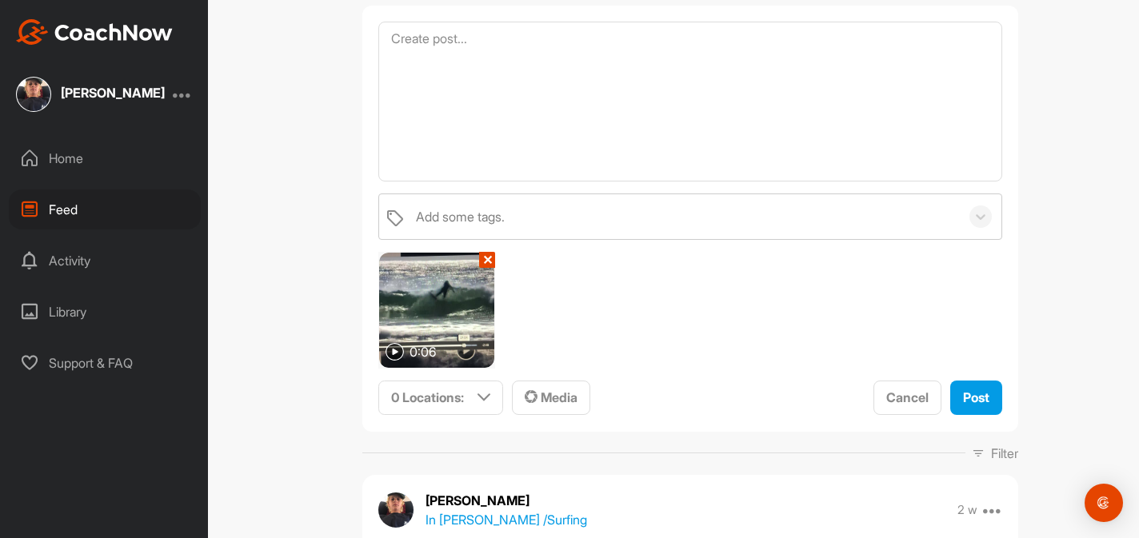
click at [501, 514] on p "In [PERSON_NAME] / Surfing" at bounding box center [506, 519] width 162 height 19
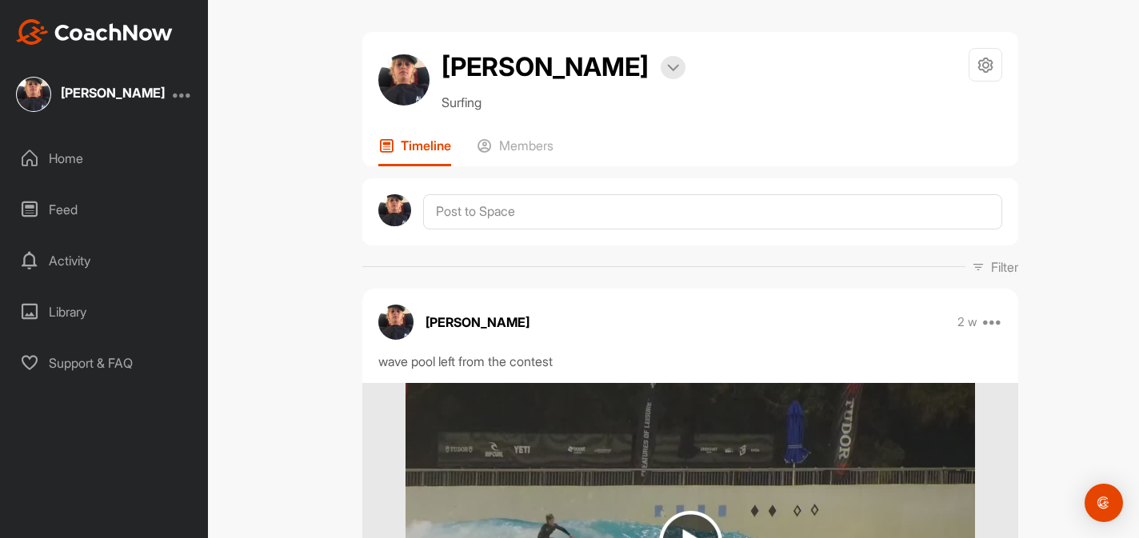
click at [58, 262] on div "Activity" at bounding box center [105, 261] width 192 height 40
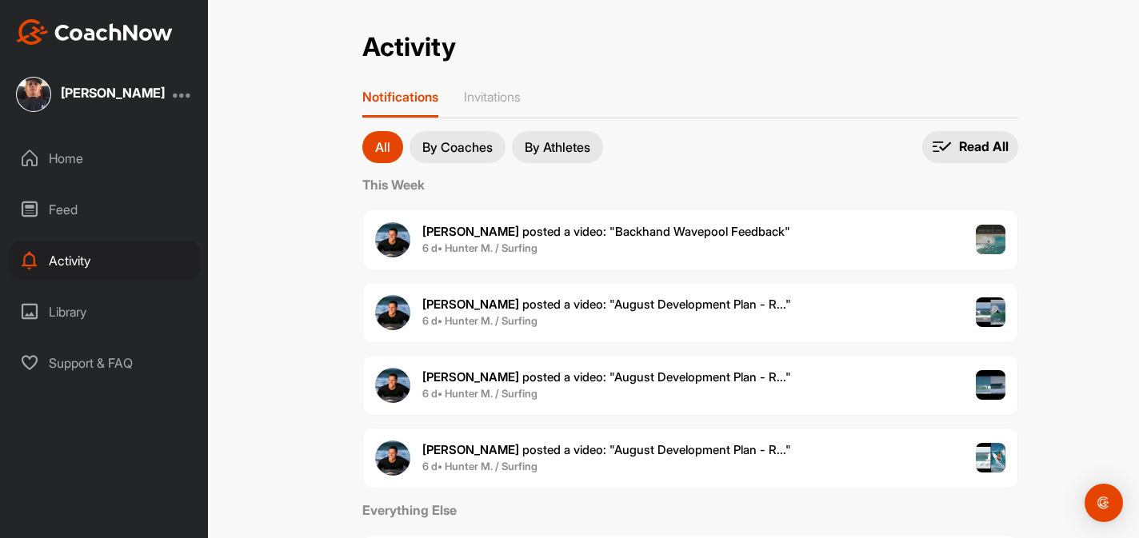
click at [74, 210] on div "Feed" at bounding box center [105, 210] width 192 height 40
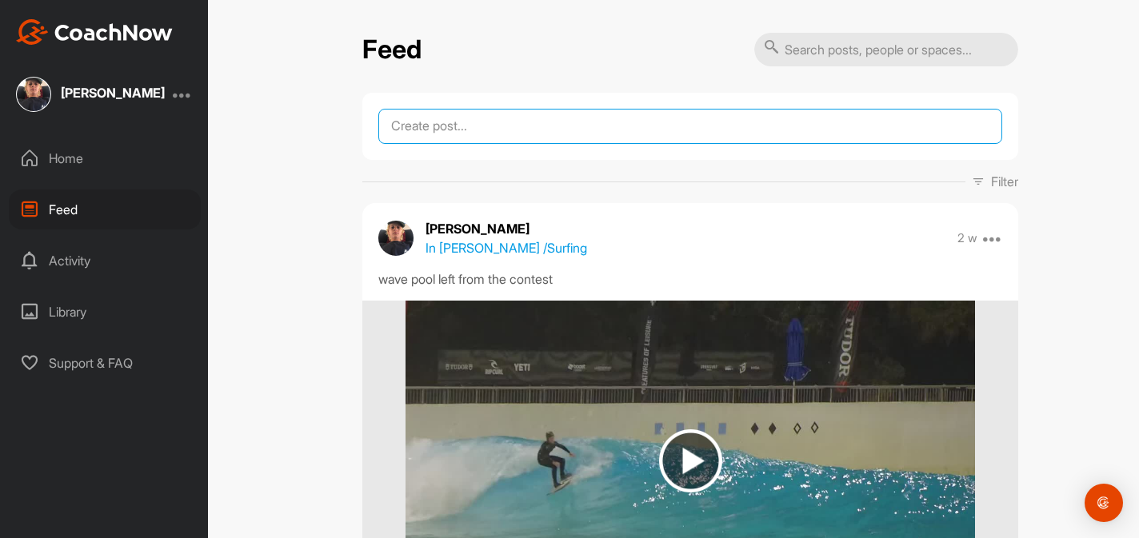
click at [733, 125] on textarea at bounding box center [690, 126] width 624 height 35
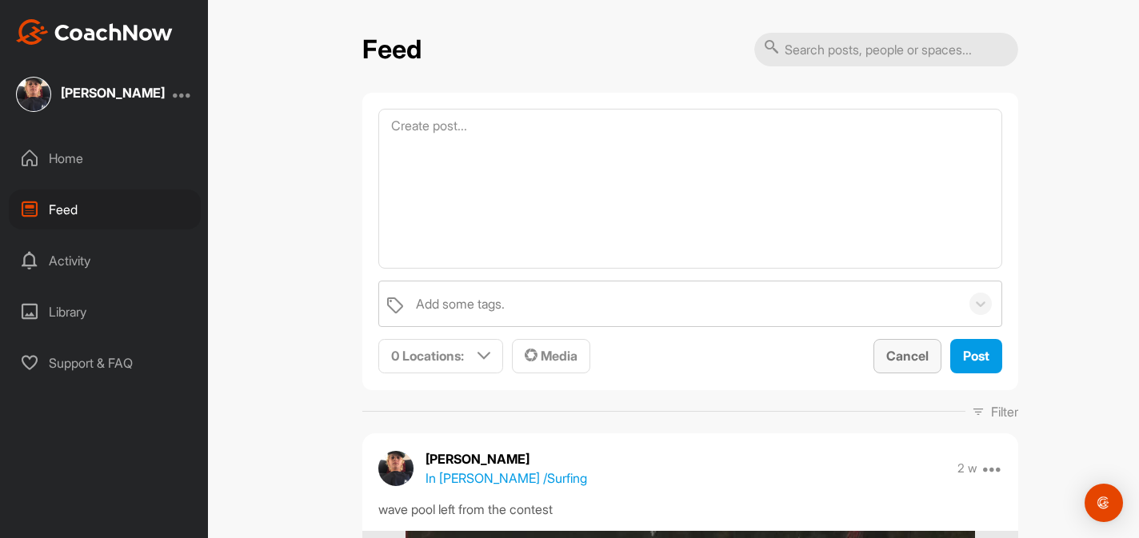
click at [906, 356] on span "Cancel" at bounding box center [907, 356] width 42 height 16
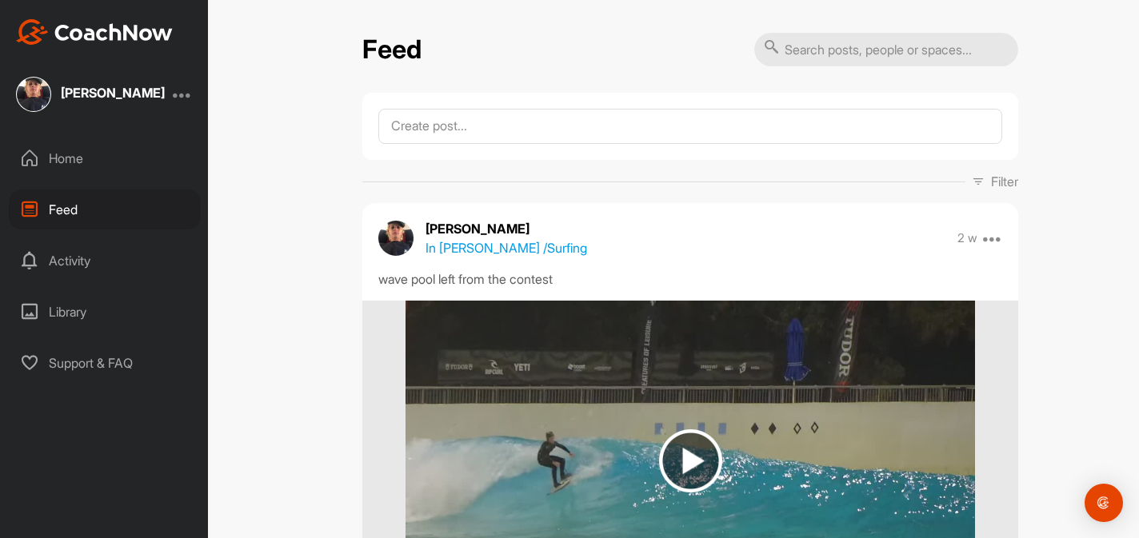
click at [875, 56] on input "text" at bounding box center [886, 50] width 264 height 34
click at [673, 122] on textarea at bounding box center [690, 126] width 624 height 35
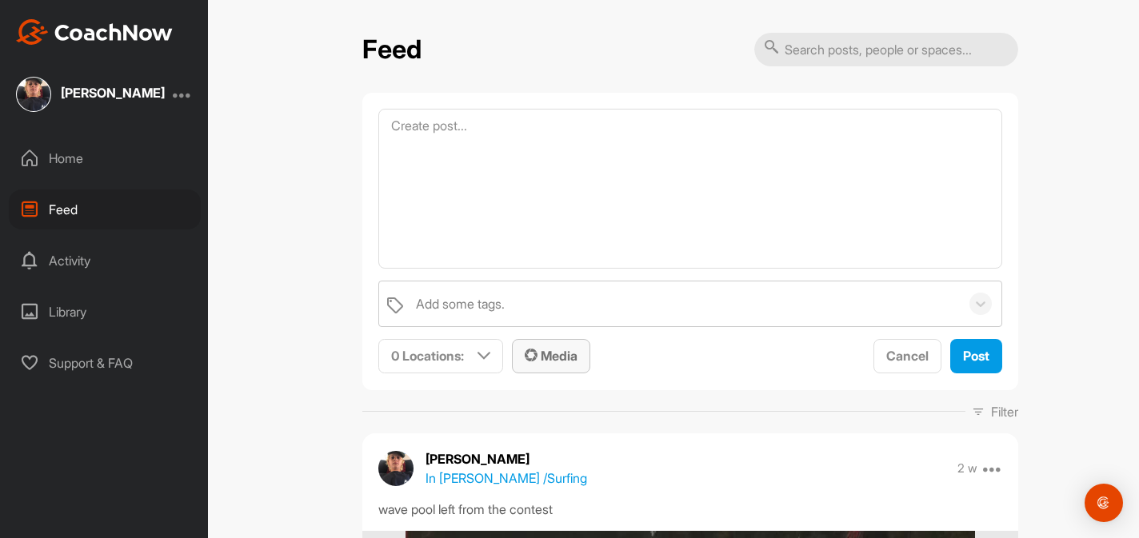
click at [551, 349] on span "Media" at bounding box center [551, 356] width 53 height 16
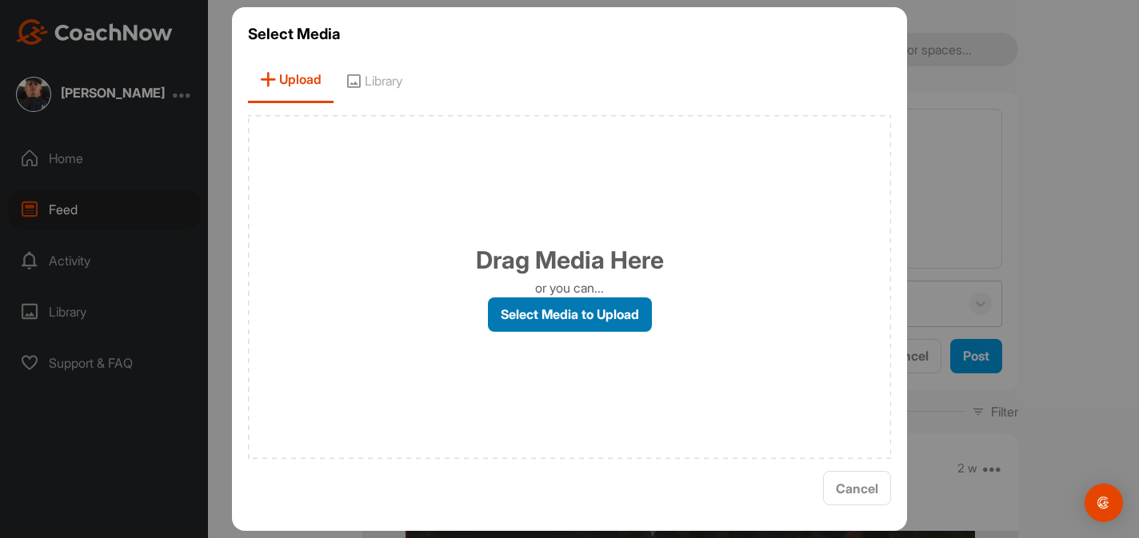
click at [556, 313] on label "Select Media to Upload" at bounding box center [570, 314] width 164 height 34
click at [0, 0] on input "Select Media to Upload" at bounding box center [0, 0] width 0 height 0
click at [373, 77] on span "Library" at bounding box center [373, 81] width 81 height 46
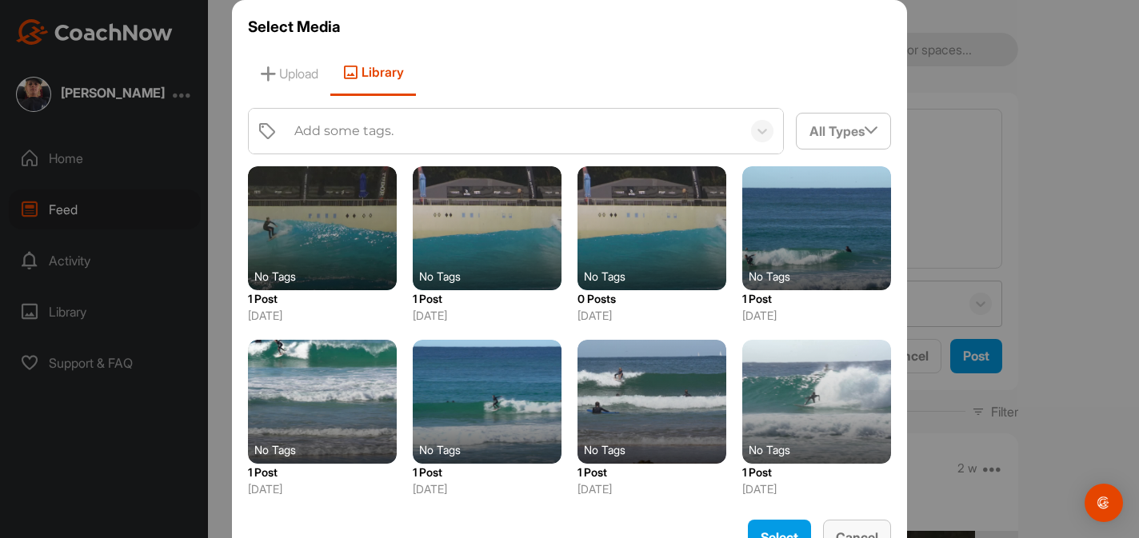
click at [839, 529] on span "Cancel" at bounding box center [857, 537] width 42 height 16
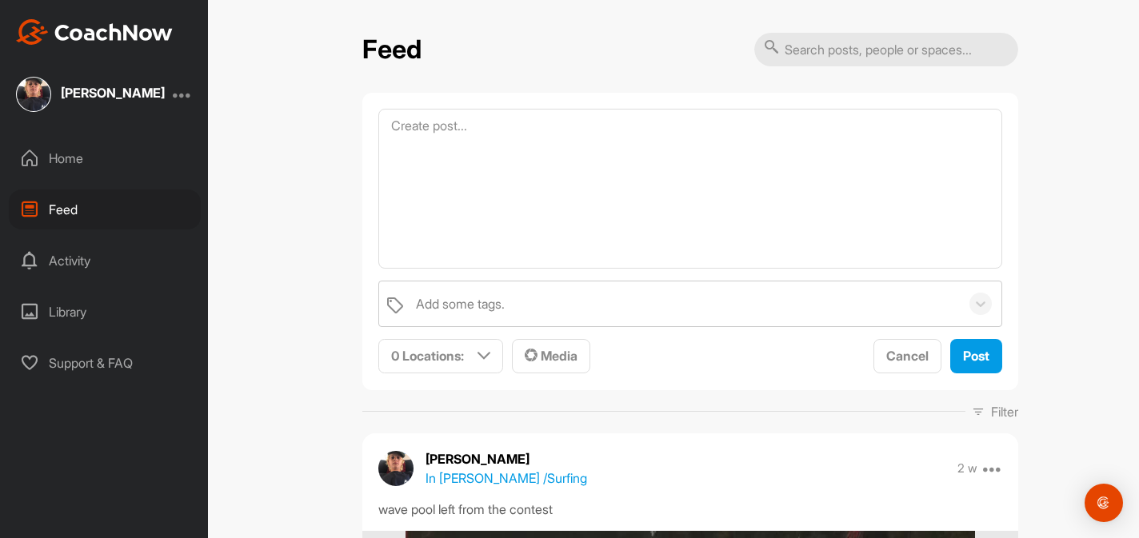
click at [69, 308] on div "Library" at bounding box center [105, 312] width 192 height 40
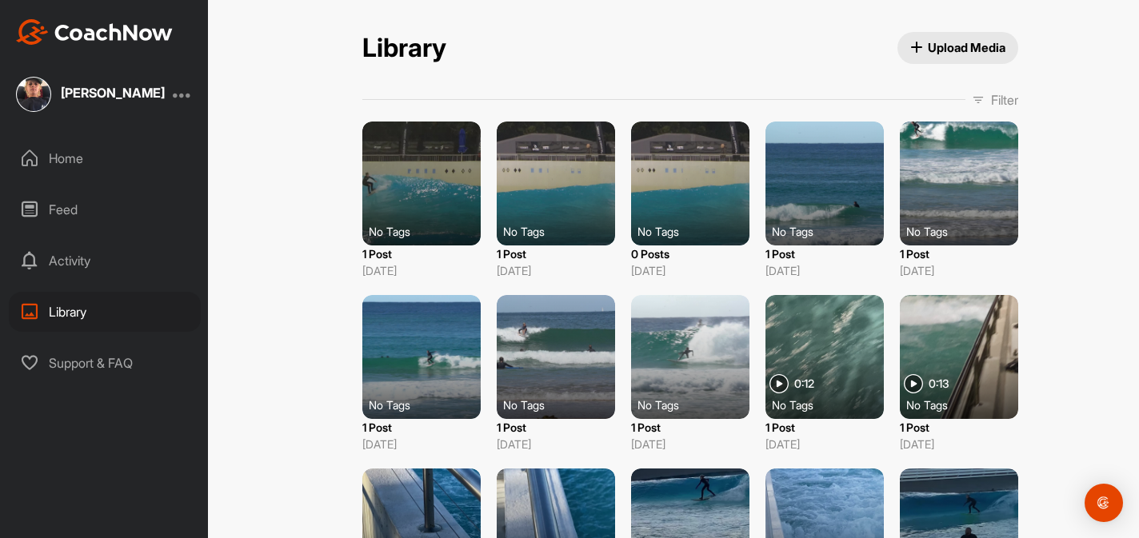
click at [952, 39] on span "Upload Media" at bounding box center [958, 47] width 96 height 17
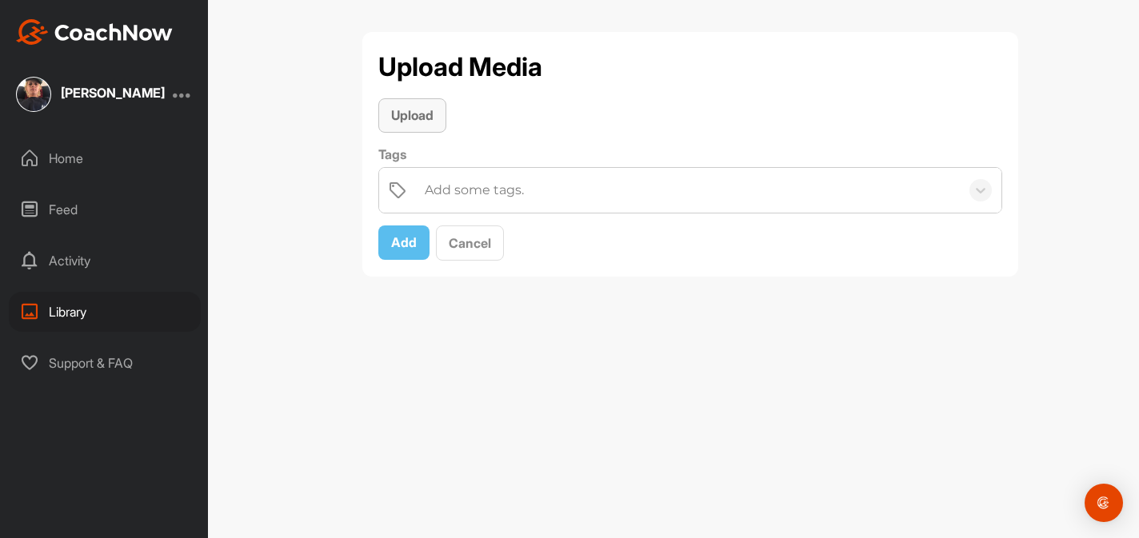
click at [405, 106] on div "Upload" at bounding box center [412, 115] width 42 height 19
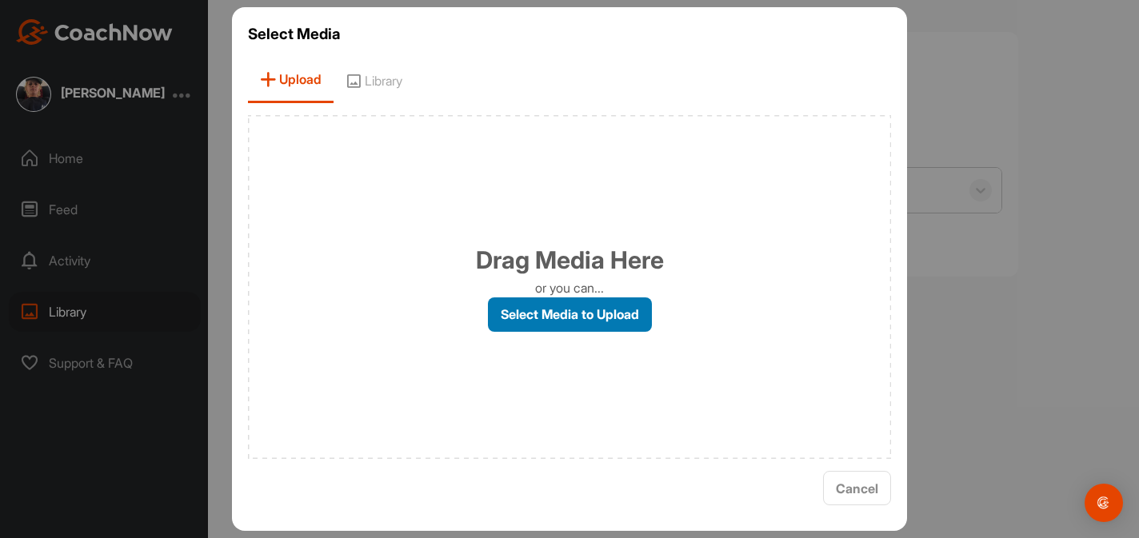
click at [565, 317] on label "Select Media to Upload" at bounding box center [570, 314] width 164 height 34
click at [0, 0] on input "Select Media to Upload" at bounding box center [0, 0] width 0 height 0
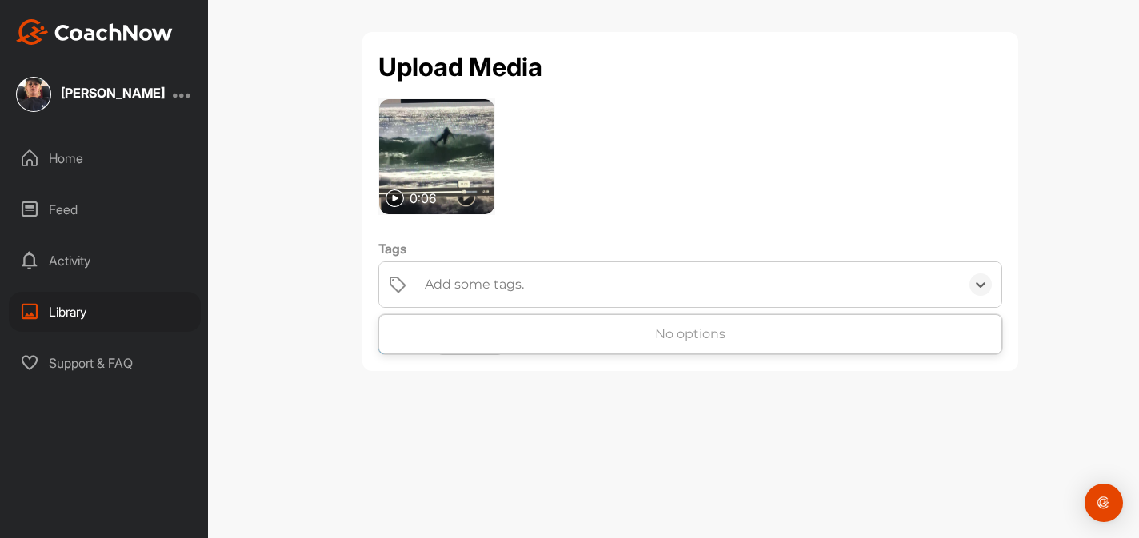
click at [457, 287] on div "Add some tags." at bounding box center [474, 284] width 99 height 19
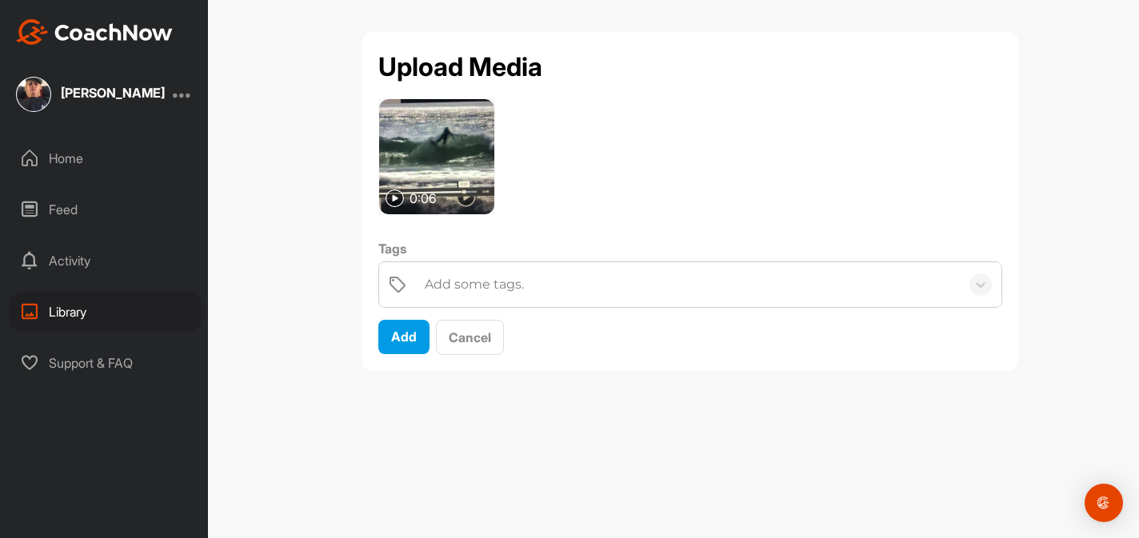
click at [588, 232] on div "0:06 Tags Add some tags. Add Cancel" at bounding box center [690, 226] width 624 height 257
click at [419, 342] on button "Add" at bounding box center [403, 337] width 51 height 34
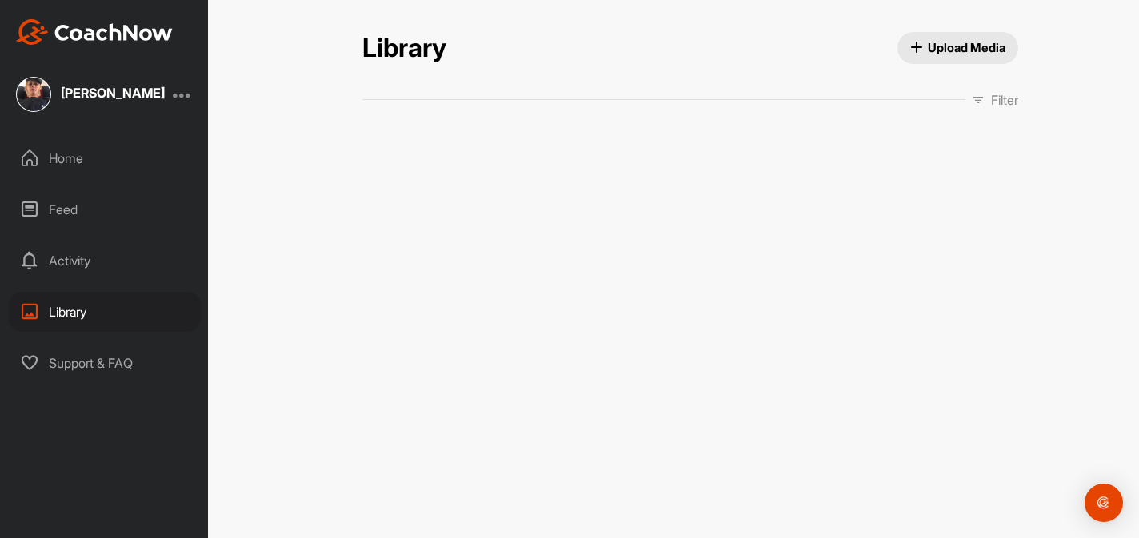
click at [402, 343] on div "Library Upload Media Filter Media Type Images Videos Audio Documents Sort by Cr…" at bounding box center [690, 269] width 897 height 538
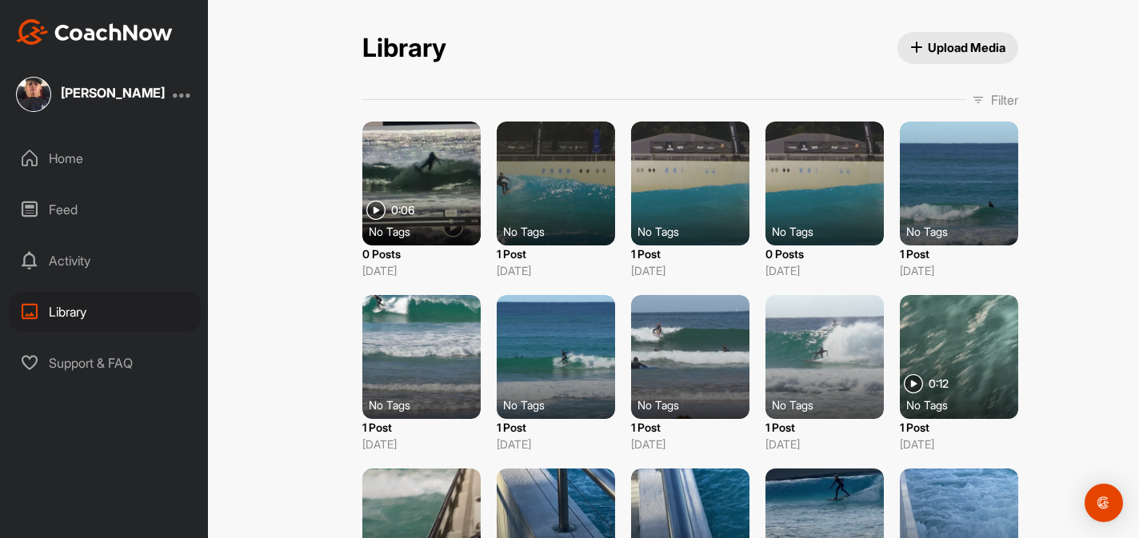
click at [88, 158] on div "Home" at bounding box center [105, 158] width 192 height 40
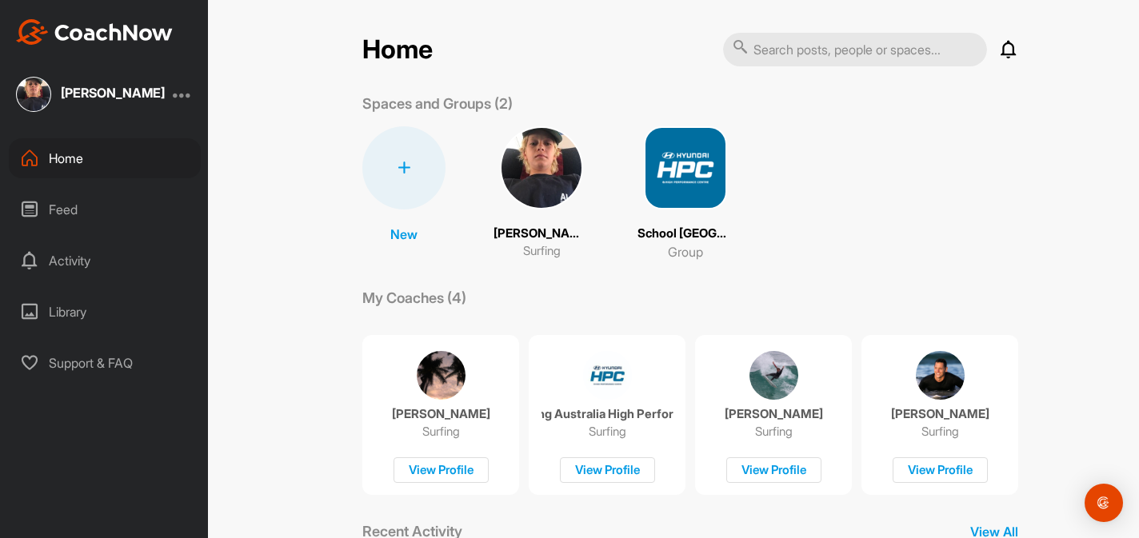
click at [102, 227] on div "Feed" at bounding box center [105, 210] width 192 height 40
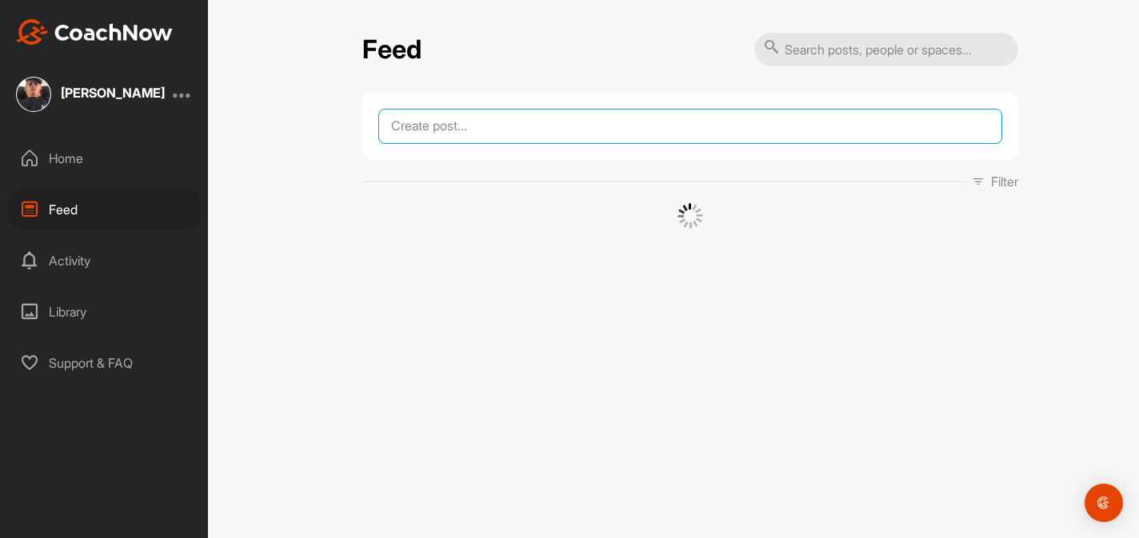
click at [521, 122] on textarea at bounding box center [690, 126] width 624 height 35
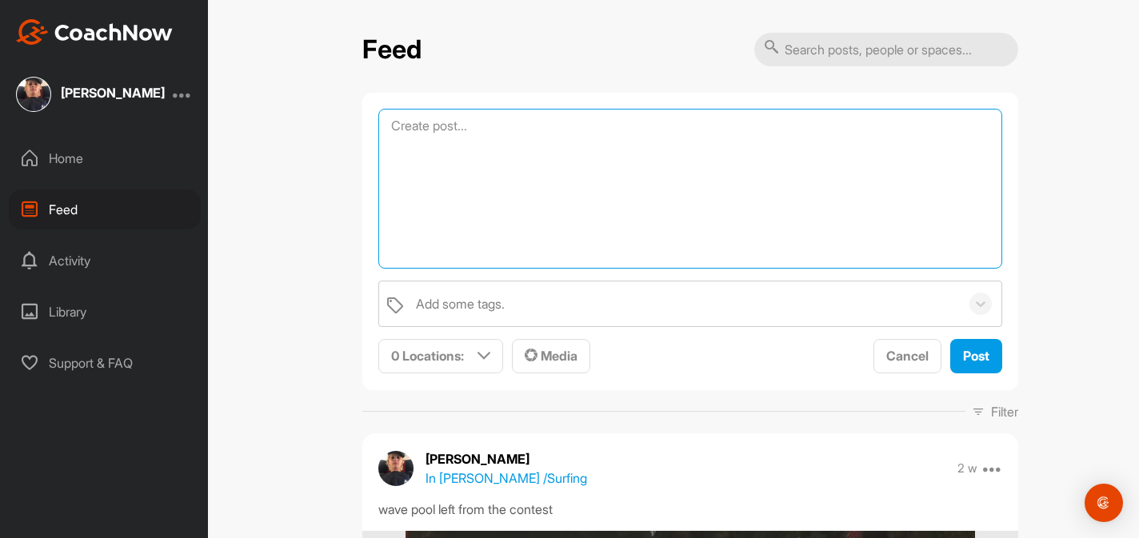
click at [528, 216] on textarea at bounding box center [690, 189] width 624 height 160
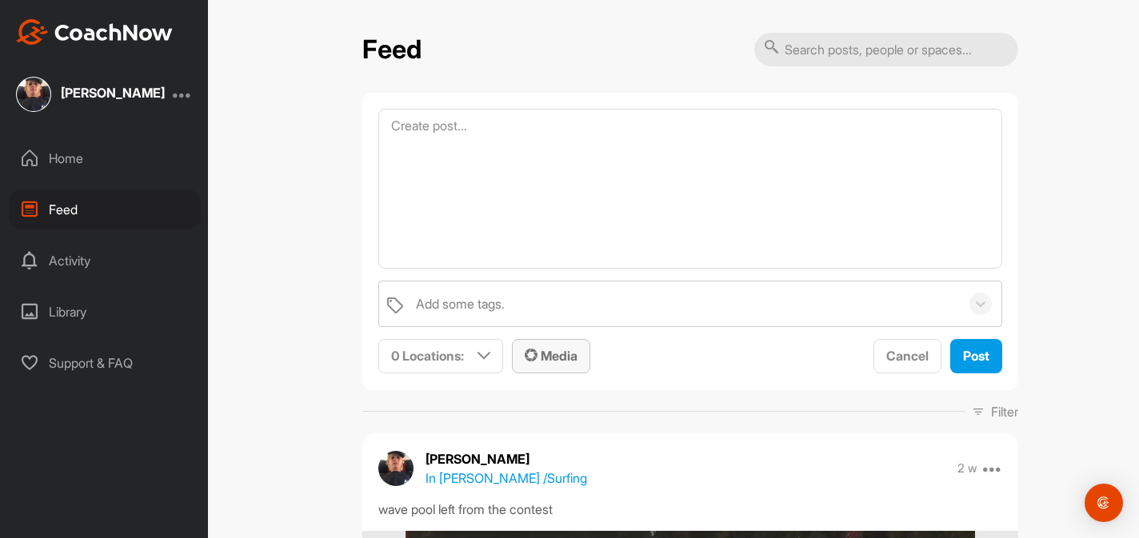
click at [546, 356] on span "Media" at bounding box center [551, 356] width 53 height 16
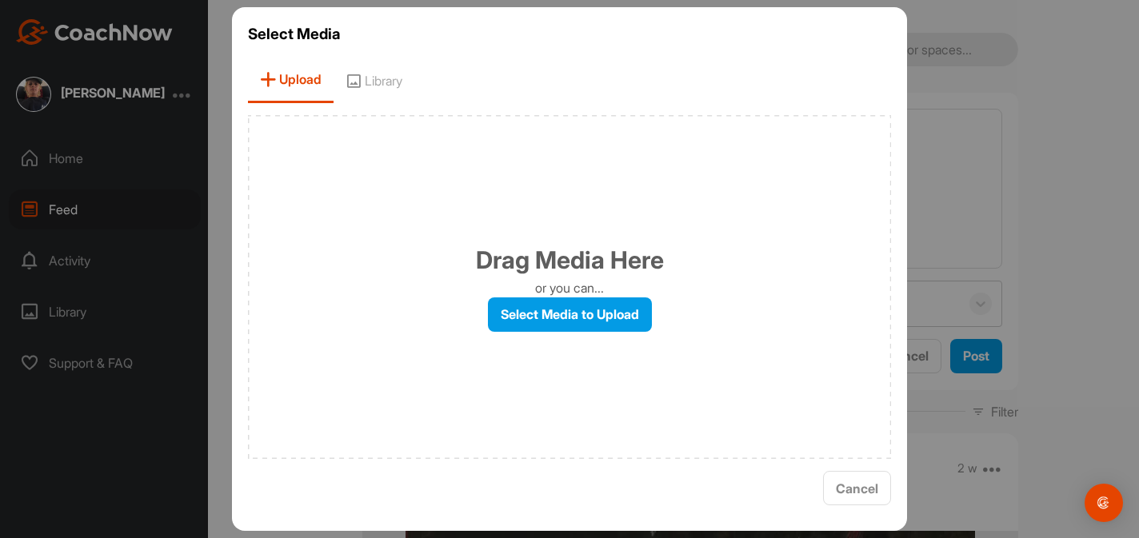
click at [565, 333] on div "Drag Media Here or you can... Select Media to Upload" at bounding box center [569, 287] width 643 height 344
click at [559, 309] on label "Select Media to Upload" at bounding box center [570, 314] width 164 height 34
click at [0, 0] on input "Select Media to Upload" at bounding box center [0, 0] width 0 height 0
click at [386, 84] on span "Library" at bounding box center [373, 81] width 81 height 46
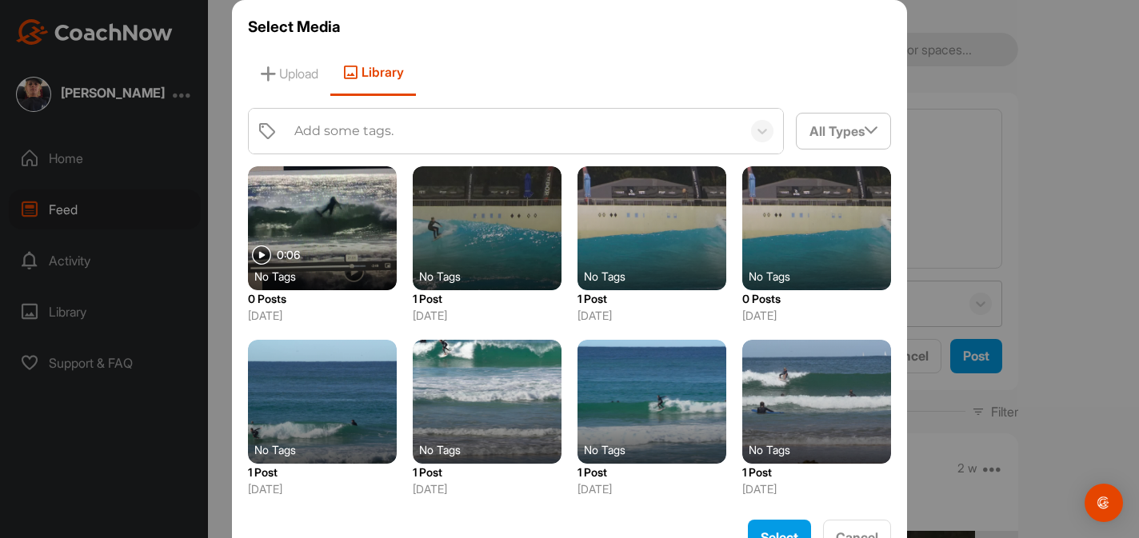
click at [330, 198] on div at bounding box center [322, 228] width 149 height 124
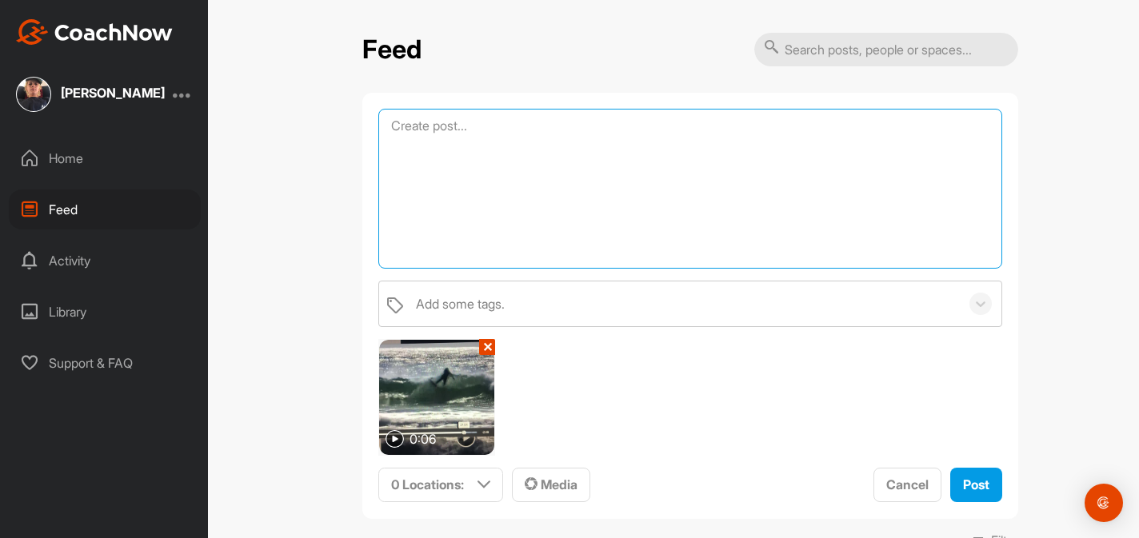
click at [429, 134] on textarea at bounding box center [690, 189] width 624 height 160
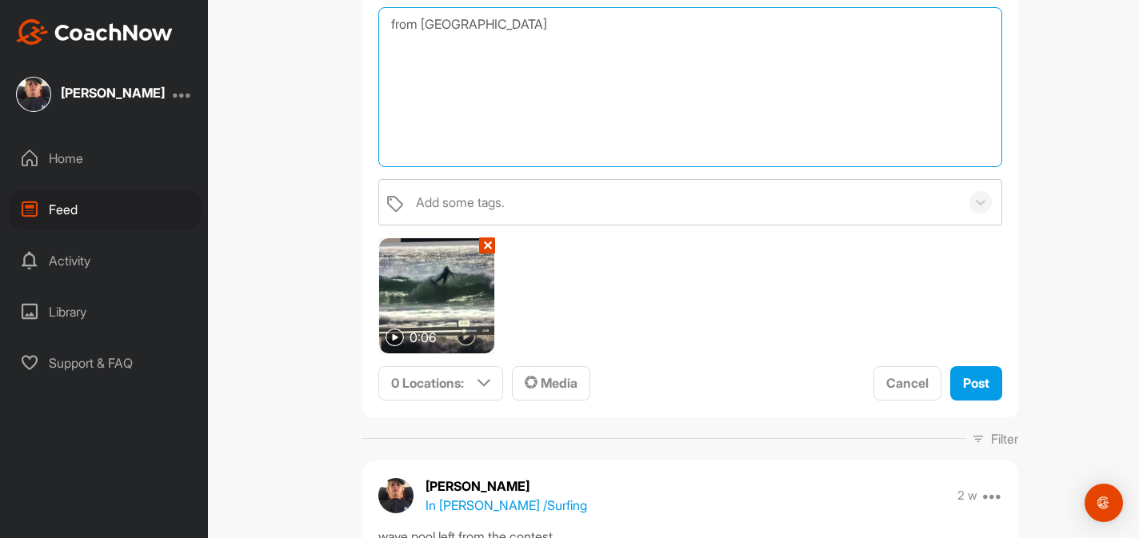
scroll to position [134, 0]
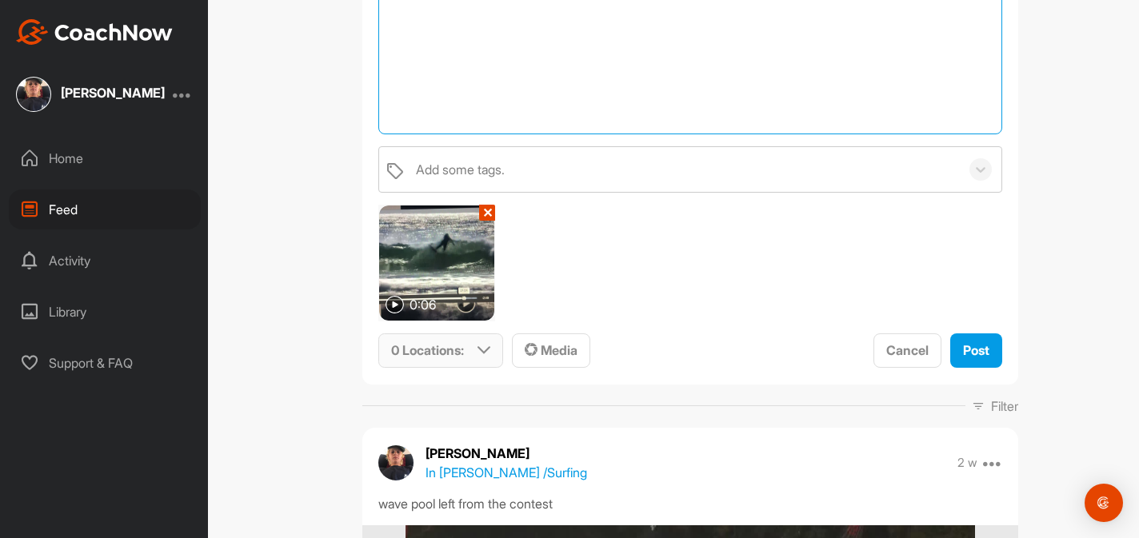
type textarea "from [GEOGRAPHIC_DATA]"
click at [475, 337] on div "0 Locations :" at bounding box center [440, 350] width 123 height 33
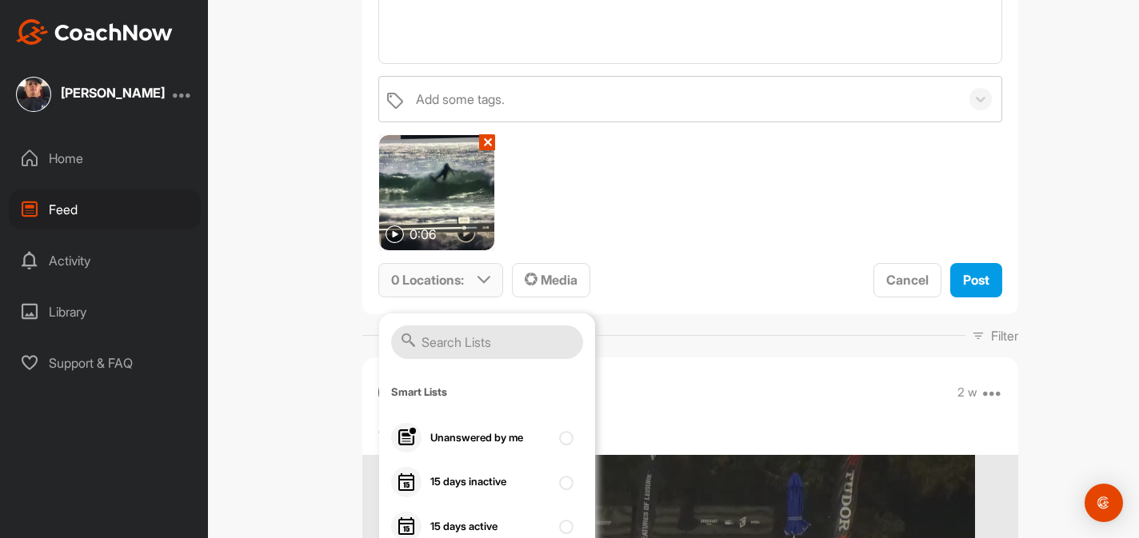
scroll to position [223, 0]
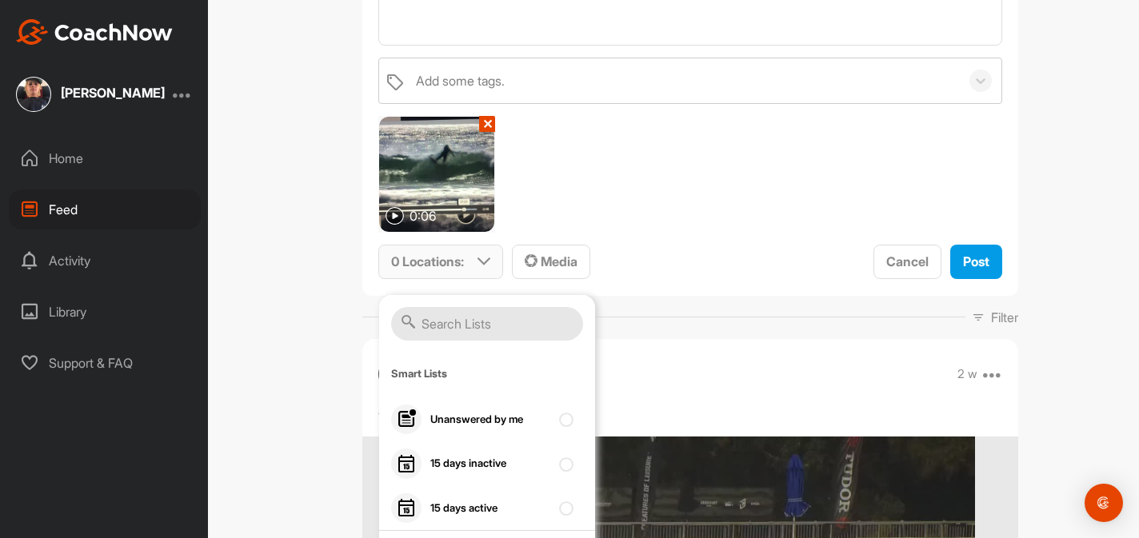
click at [461, 317] on input "text" at bounding box center [487, 324] width 192 height 34
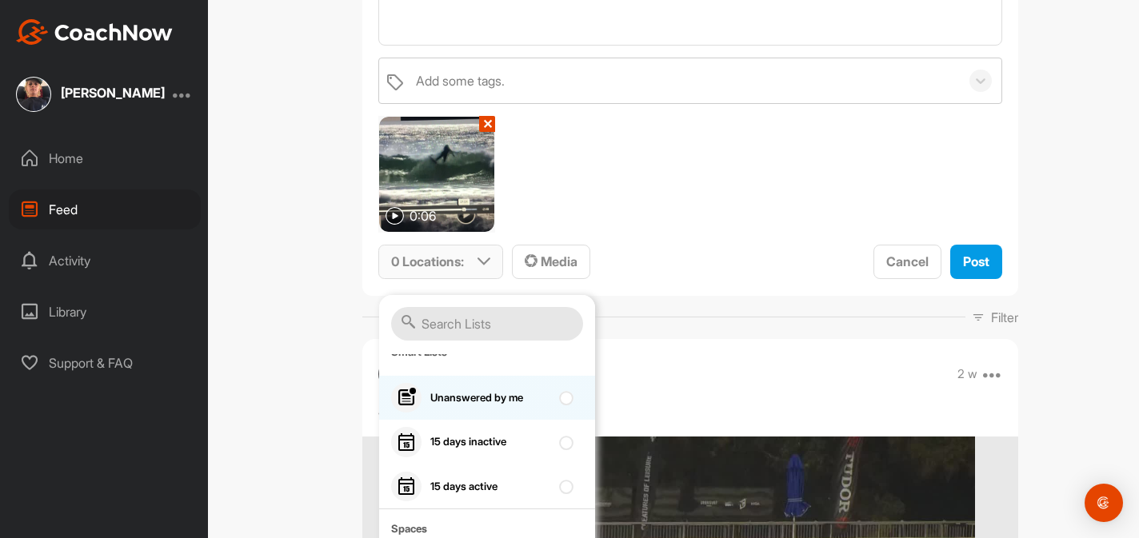
scroll to position [0, 0]
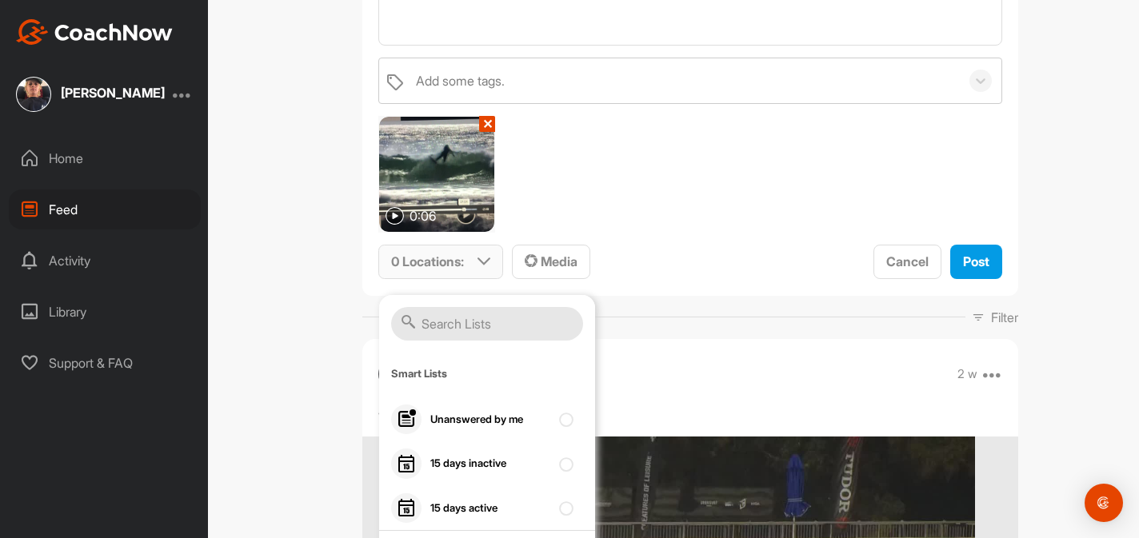
click at [437, 275] on div "0 Locations :" at bounding box center [440, 262] width 123 height 33
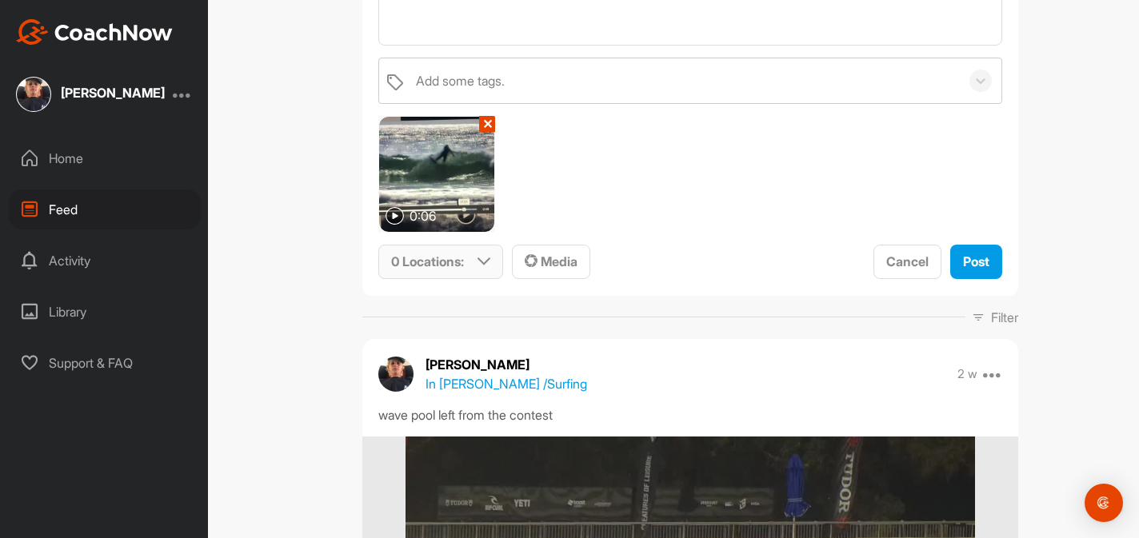
click at [436, 269] on p "0 Locations :" at bounding box center [427, 261] width 73 height 19
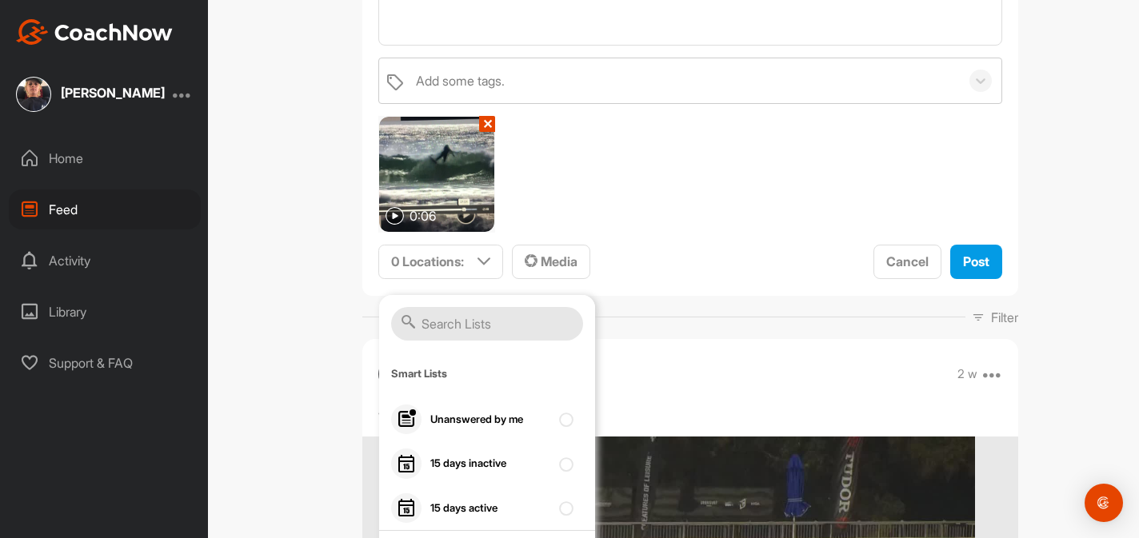
click at [674, 210] on div "Add some tags. 0:06 ✕ 0 Locations : Smart Lists Unanswered by me 15 days inacti…" at bounding box center [690, 169] width 624 height 222
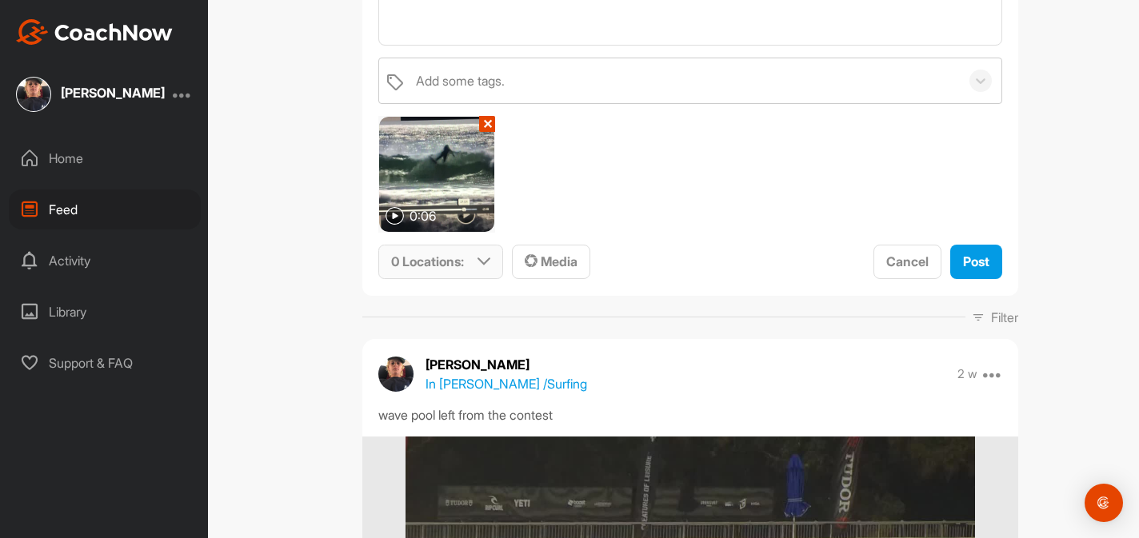
click at [469, 255] on div "0 Locations :" at bounding box center [440, 262] width 123 height 33
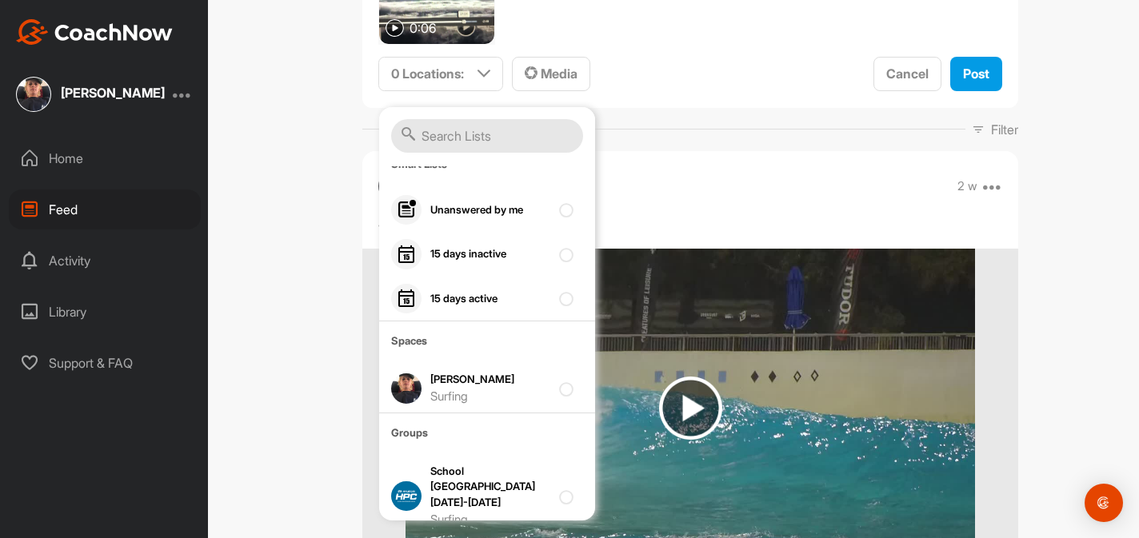
scroll to position [418, 0]
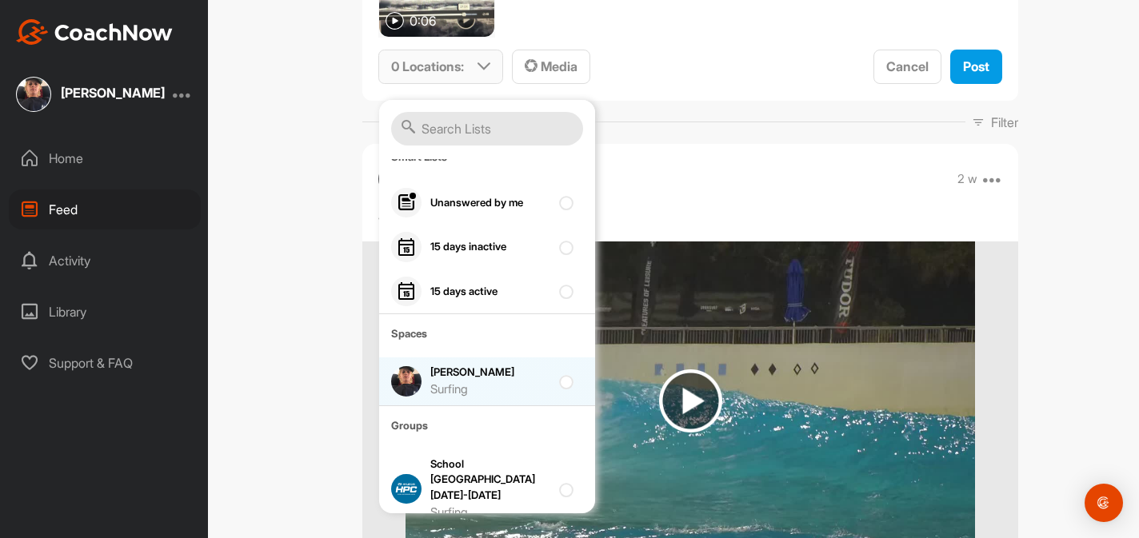
click at [507, 387] on div "Surfing" at bounding box center [490, 390] width 120 height 18
checkbox input "true"
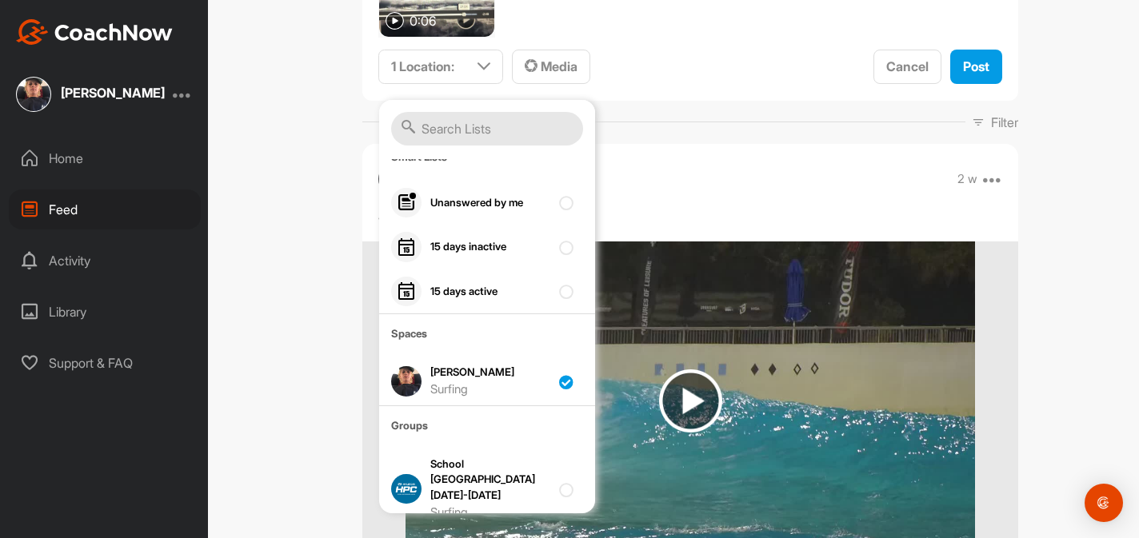
click at [650, 202] on div "[PERSON_NAME] In [PERSON_NAME] / Surfing 2 w Edit Edit Tags Pin to top Delete w…" at bounding box center [690, 545] width 656 height 803
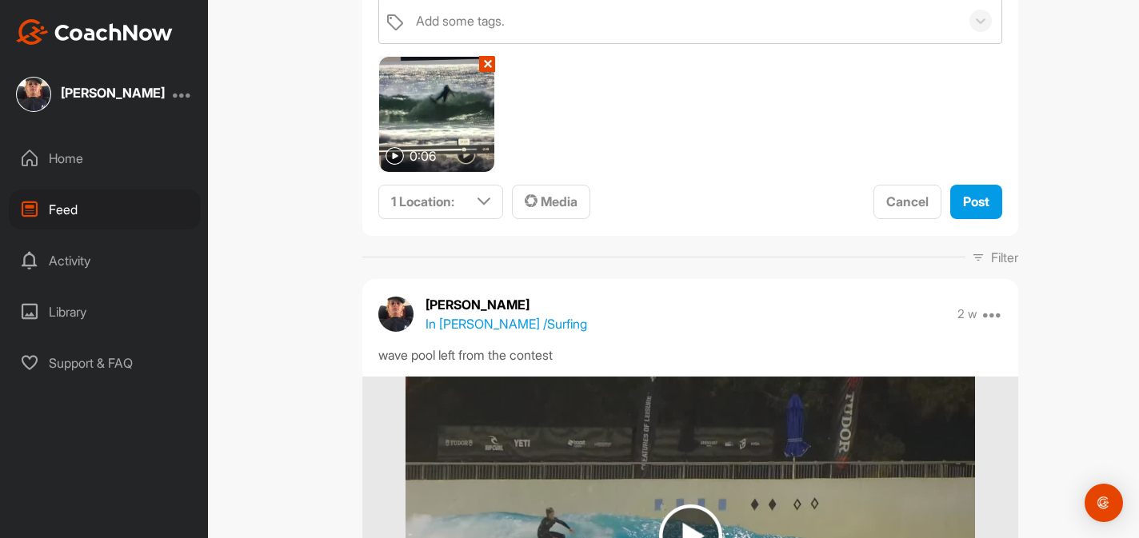
scroll to position [276, 0]
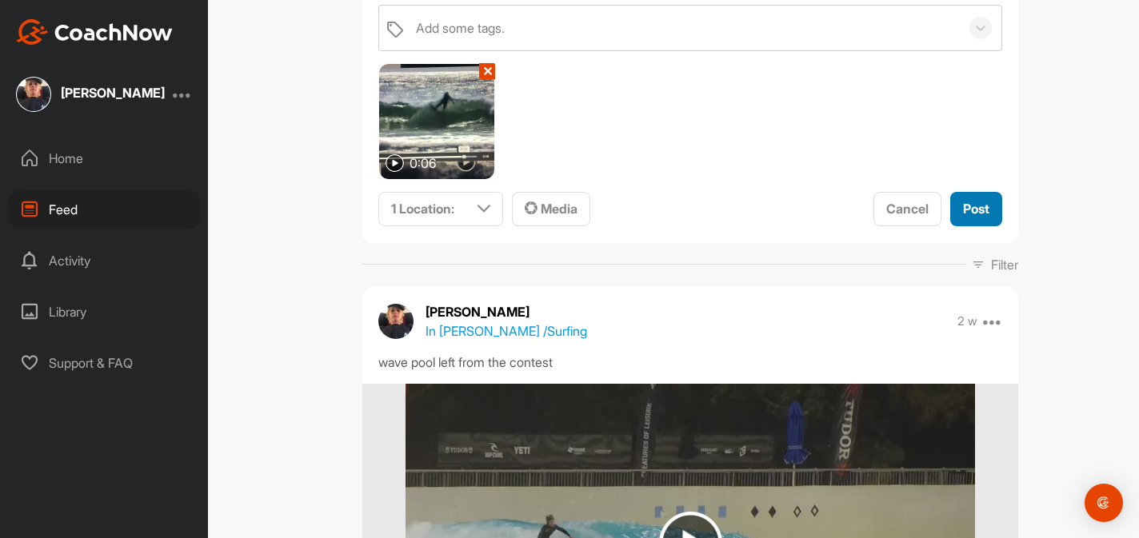
click at [994, 210] on button "Post" at bounding box center [976, 209] width 52 height 34
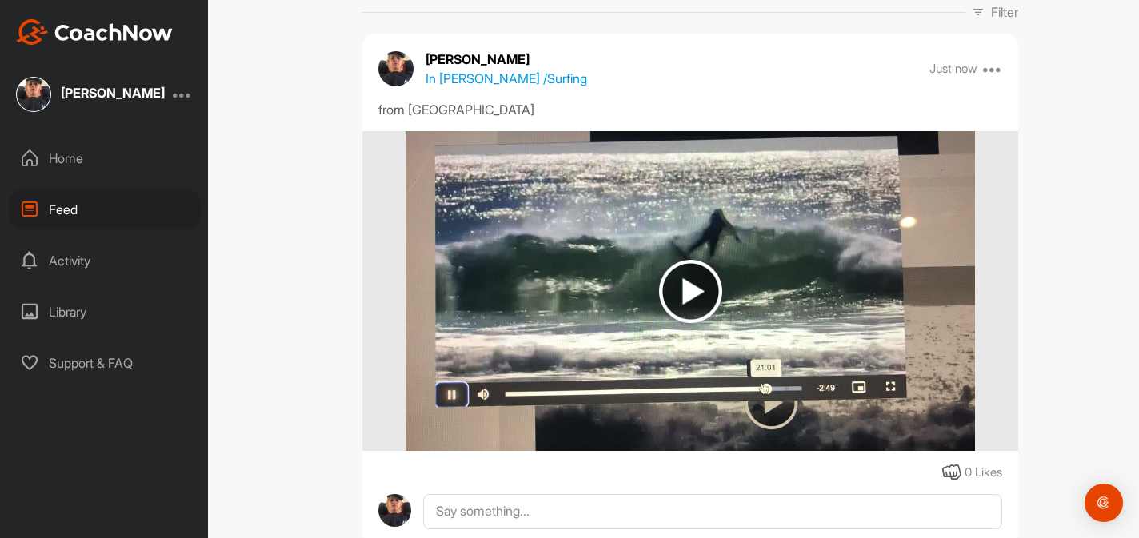
scroll to position [222, 0]
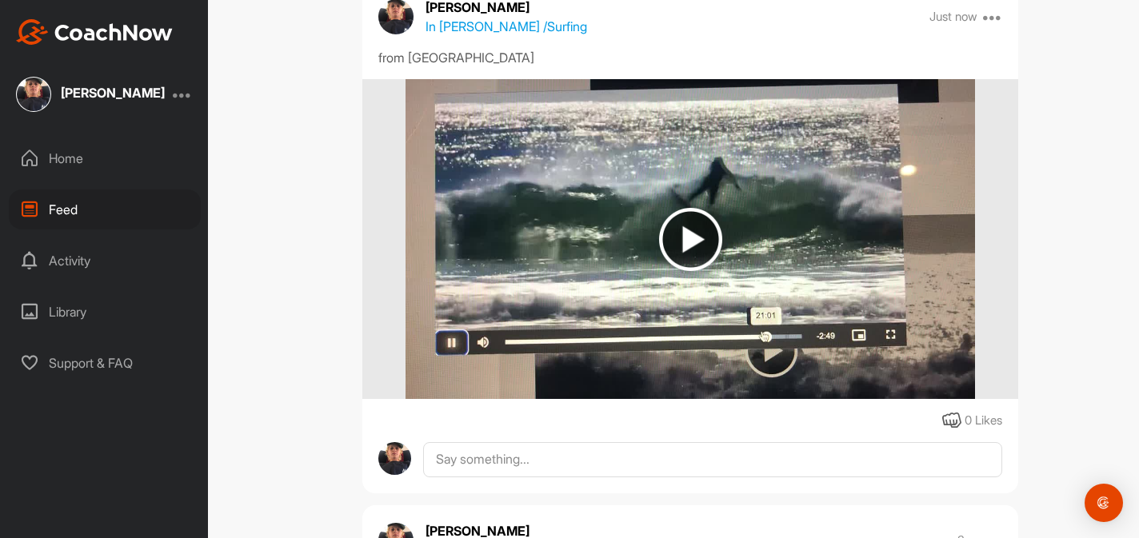
click at [693, 240] on img at bounding box center [690, 239] width 63 height 63
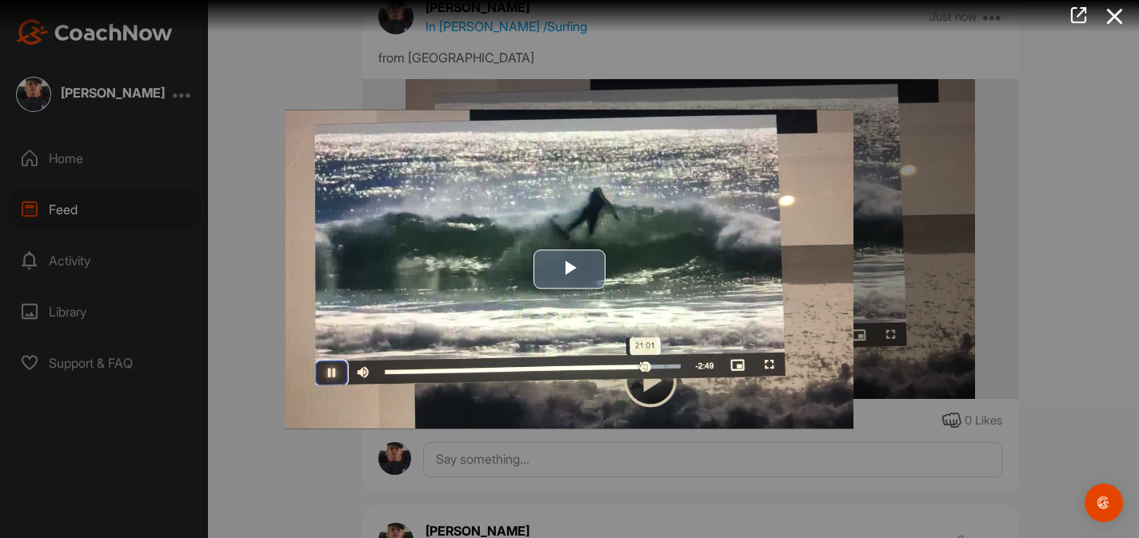
click at [569, 269] on span "Video Player" at bounding box center [569, 269] width 0 height 0
